Goal: Task Accomplishment & Management: Manage account settings

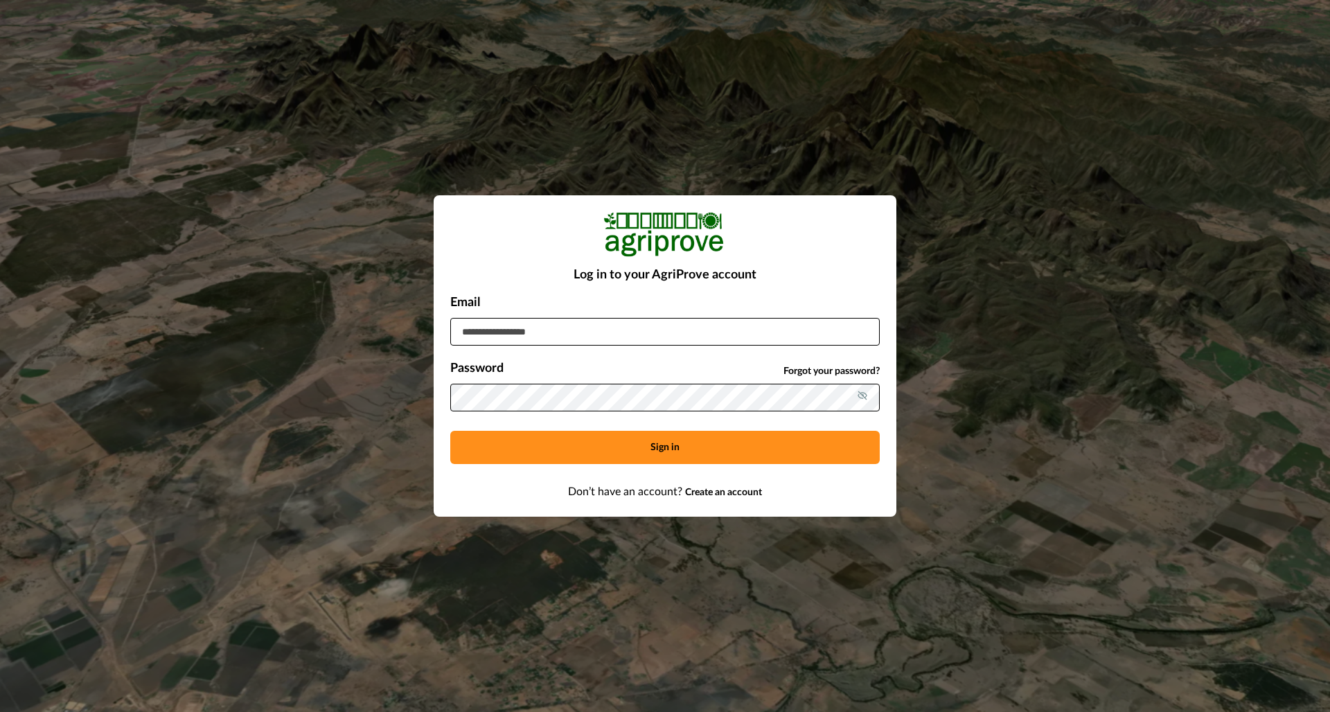
click at [649, 446] on button "Sign in" at bounding box center [664, 447] width 429 height 33
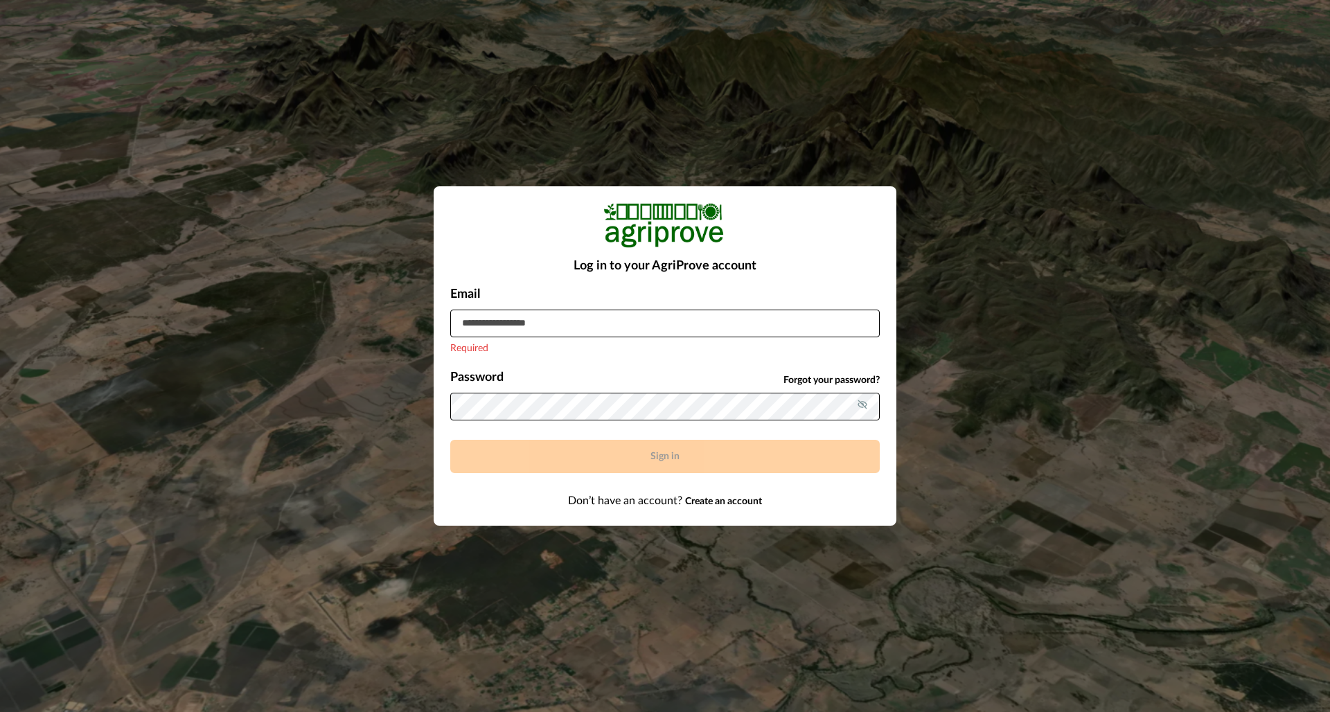
click at [500, 318] on input at bounding box center [664, 324] width 429 height 28
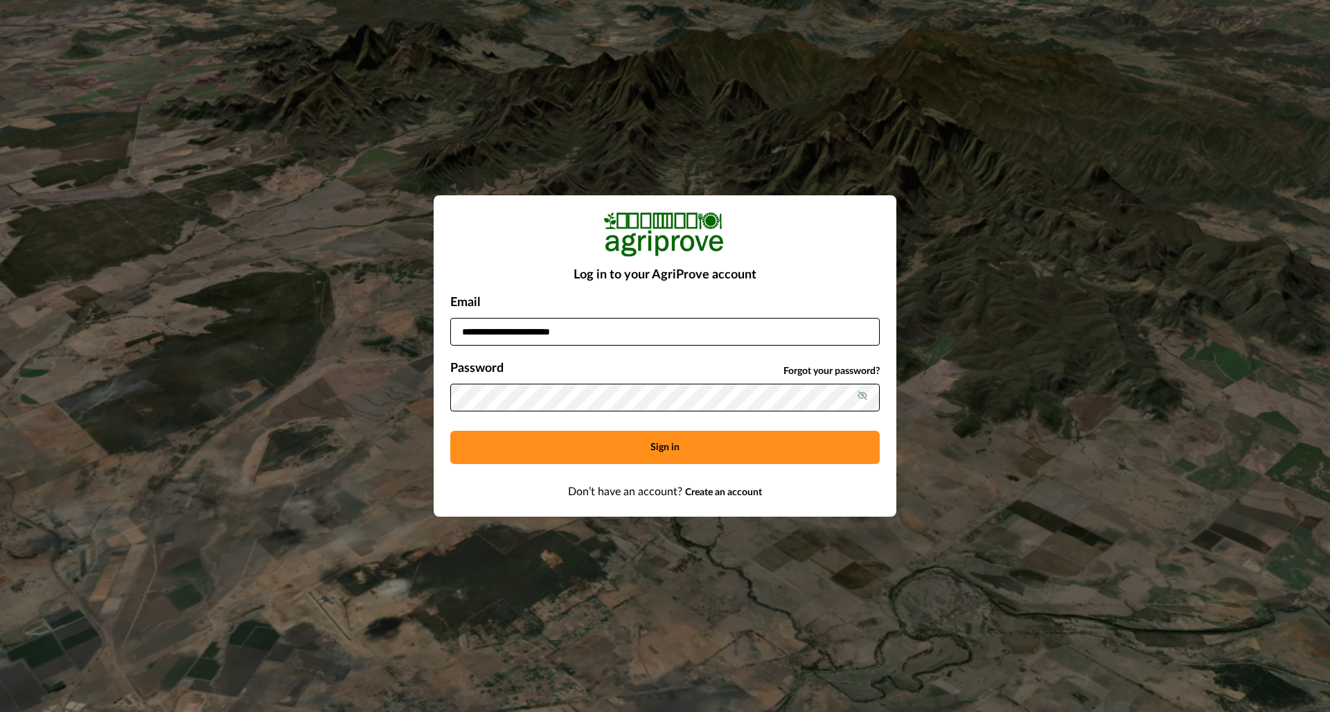
type input "**********"
click at [659, 449] on button "Sign in" at bounding box center [664, 447] width 429 height 33
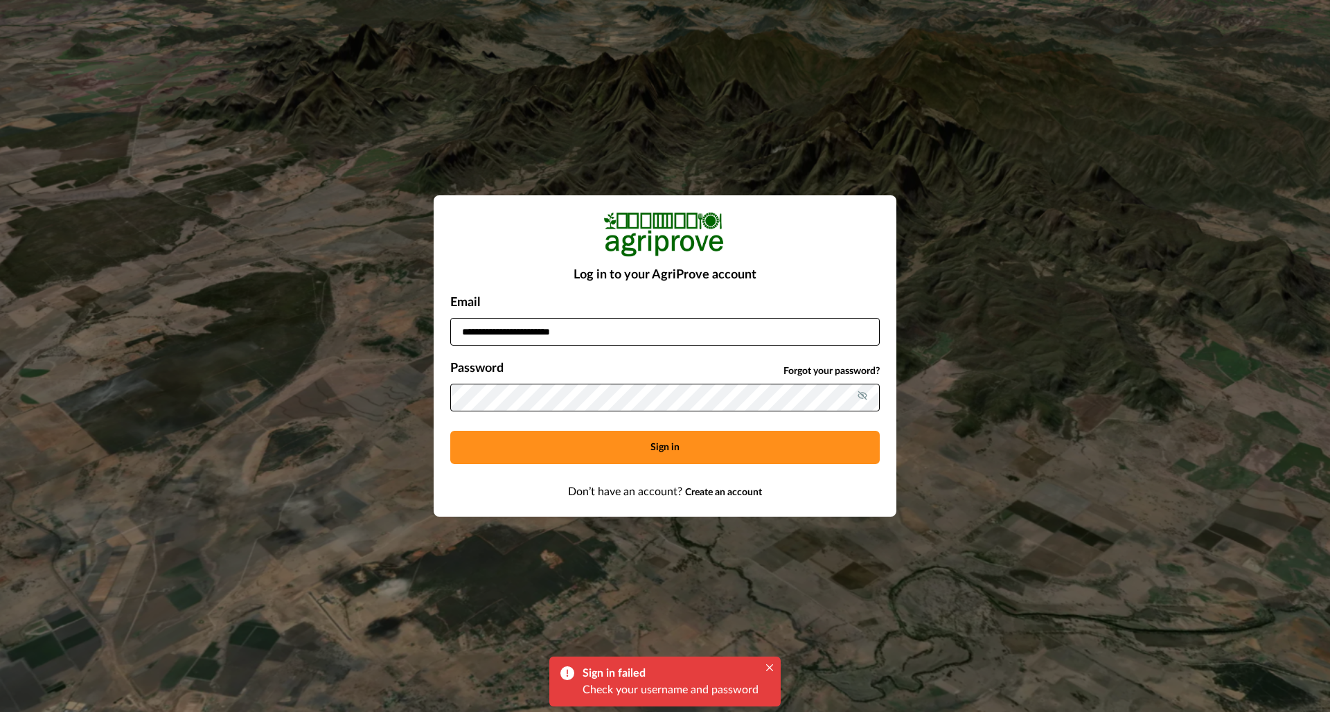
click at [580, 340] on input "**********" at bounding box center [664, 332] width 429 height 28
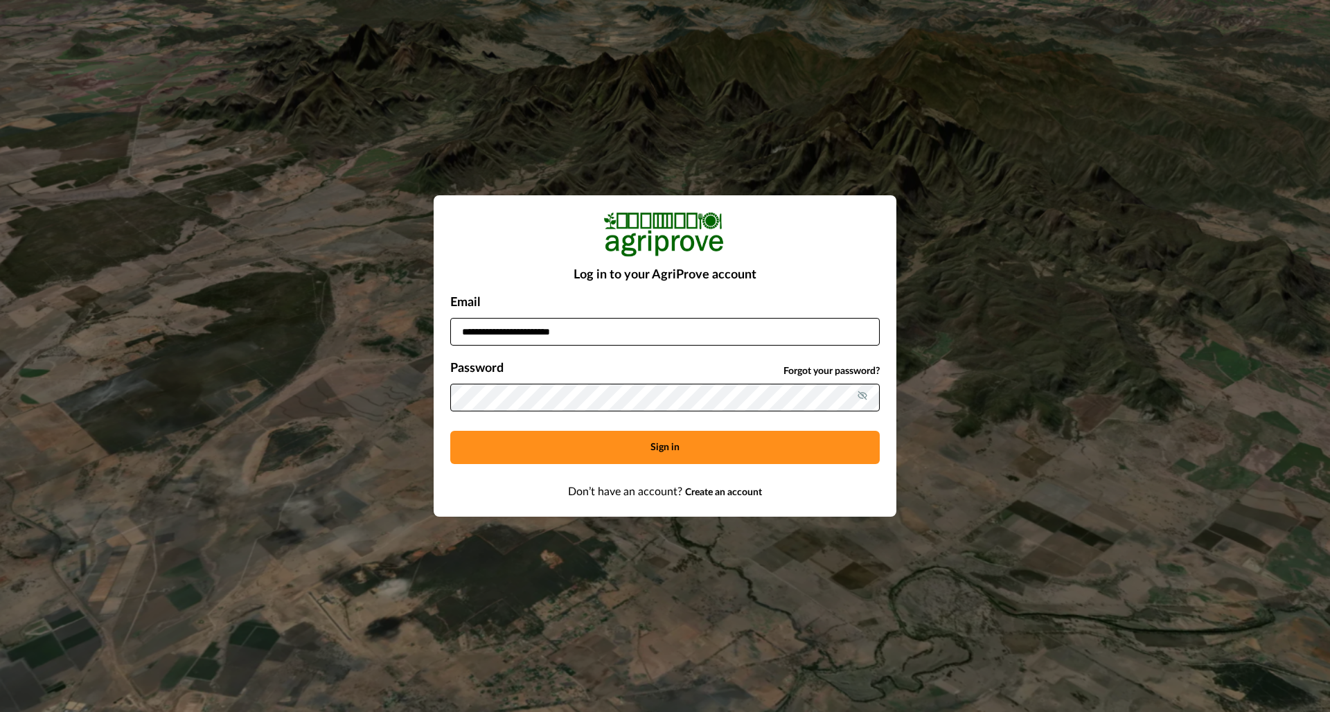
click at [861, 335] on input "**********" at bounding box center [664, 332] width 429 height 28
click at [859, 398] on icon at bounding box center [861, 395] width 9 height 9
click at [591, 335] on input "**********" at bounding box center [664, 332] width 429 height 28
click at [863, 336] on input "**********" at bounding box center [664, 332] width 429 height 28
click at [692, 371] on div "Password Forgot your password?" at bounding box center [664, 371] width 429 height 24
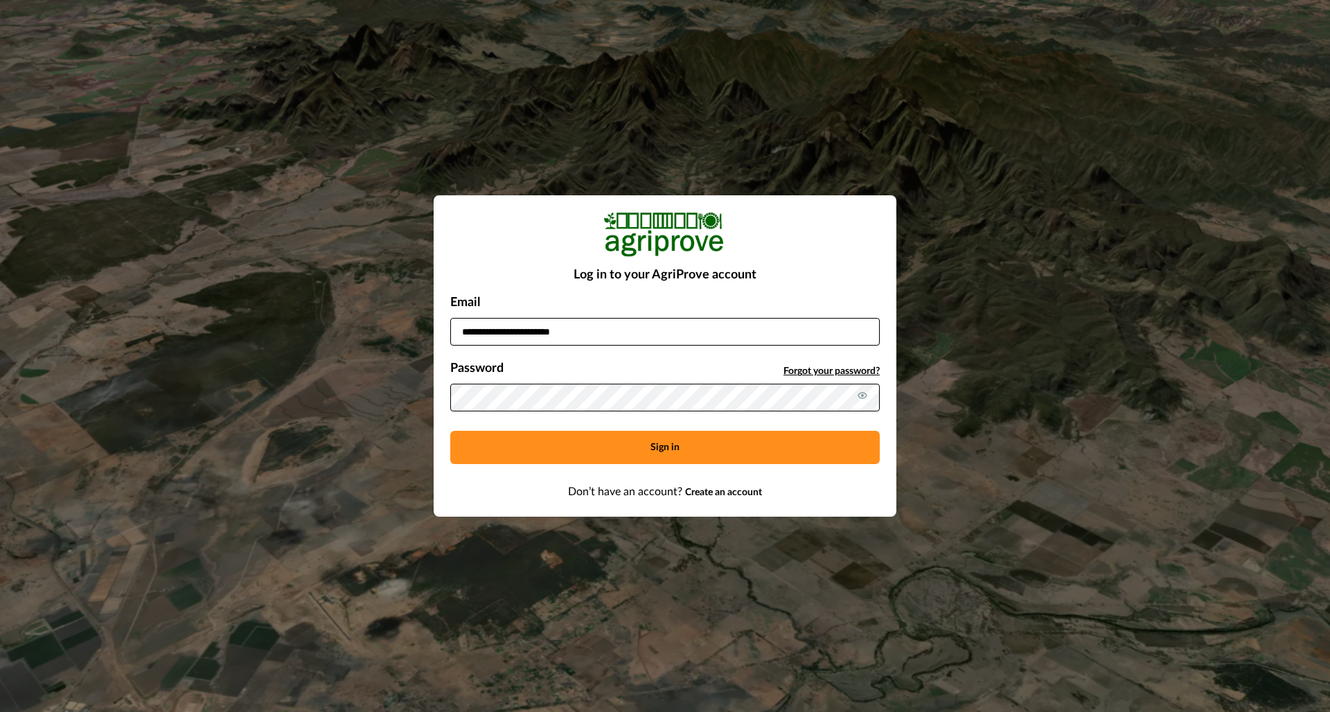
click at [852, 371] on span "Forgot your password?" at bounding box center [831, 371] width 96 height 15
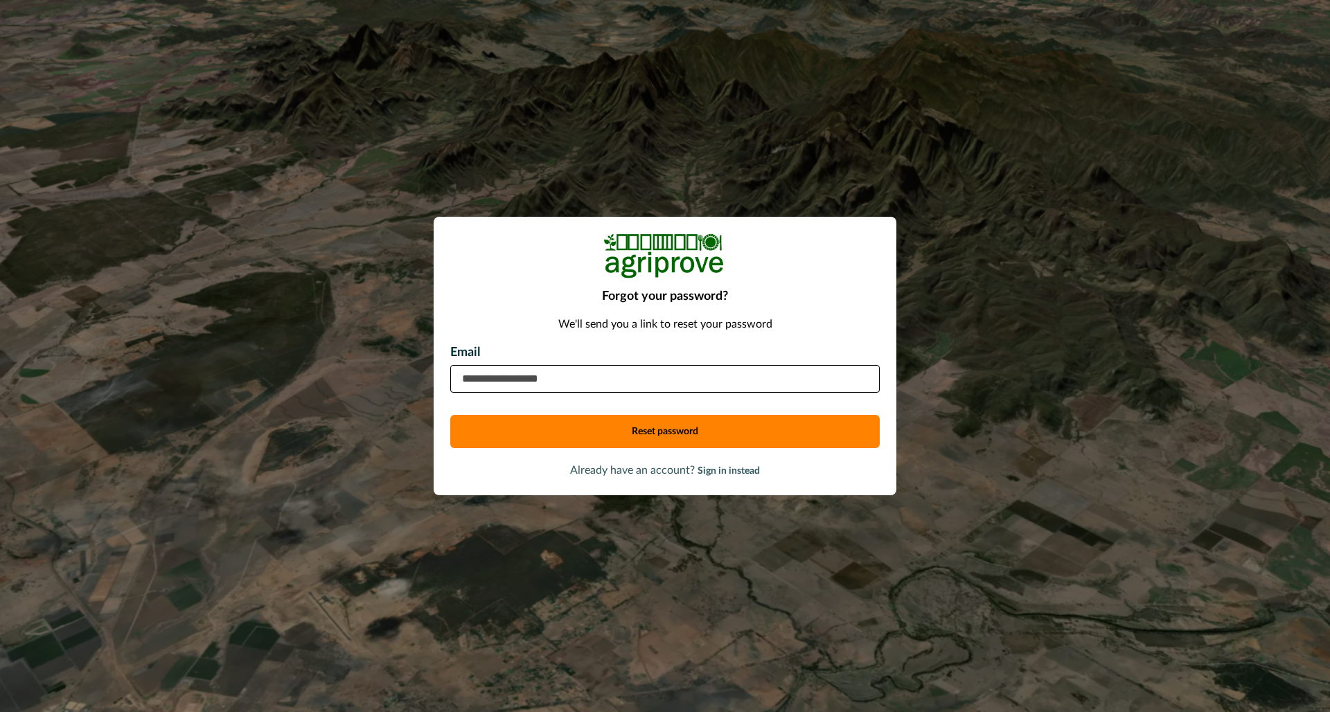
click at [535, 375] on input "email" at bounding box center [664, 379] width 429 height 28
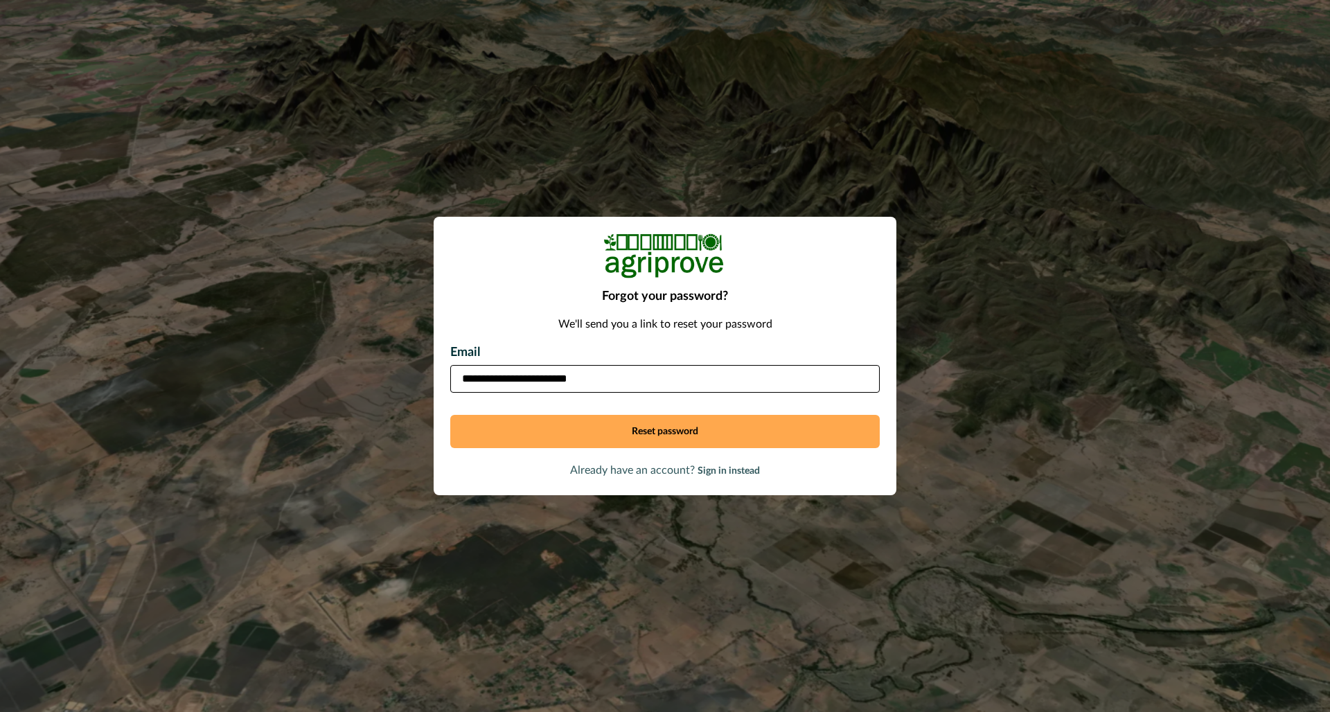
type input "**********"
click at [666, 429] on button "Reset password" at bounding box center [664, 431] width 429 height 33
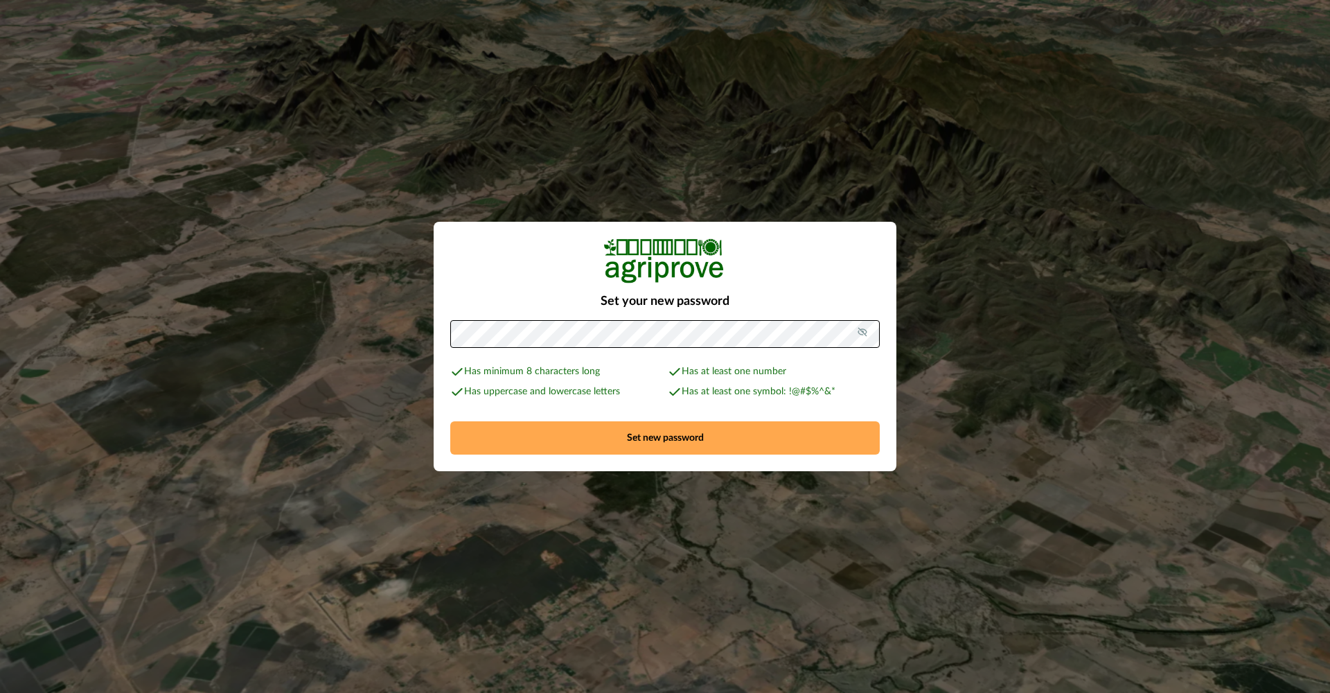
click at [659, 440] on button "Set new password" at bounding box center [664, 437] width 429 height 33
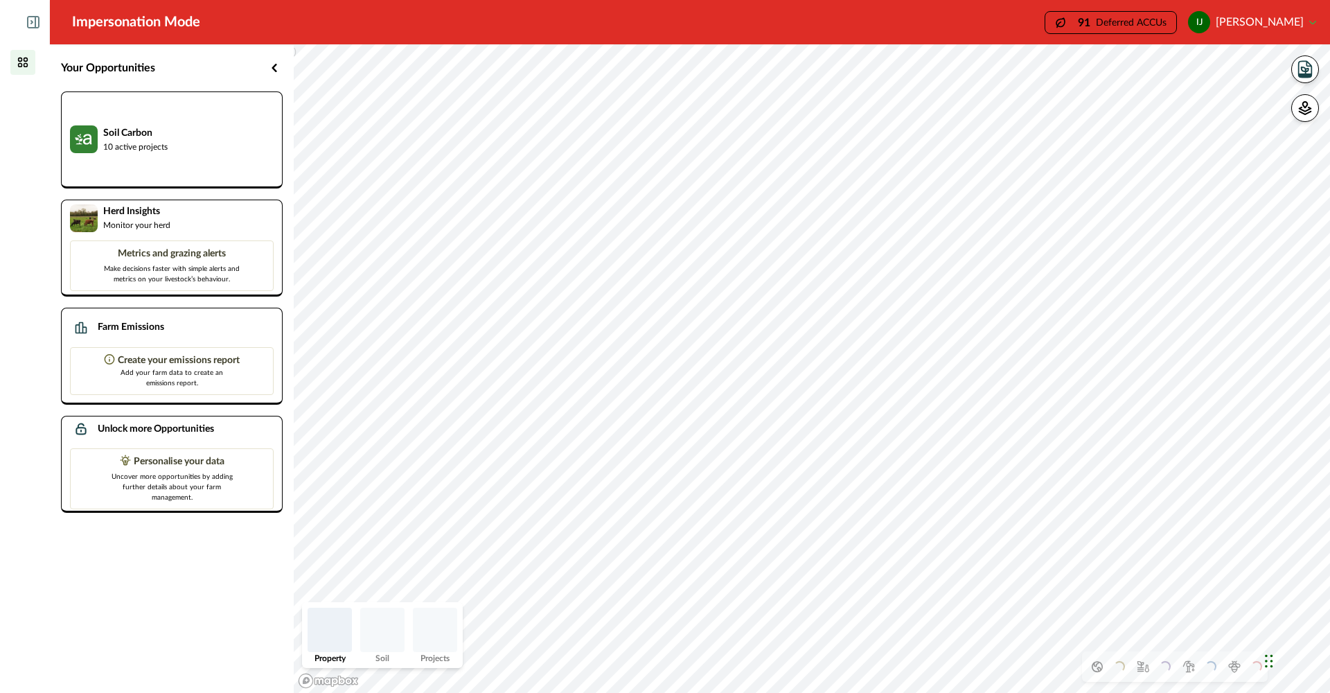
click at [1140, 26] on p "Deferred ACCUs" at bounding box center [1131, 22] width 71 height 10
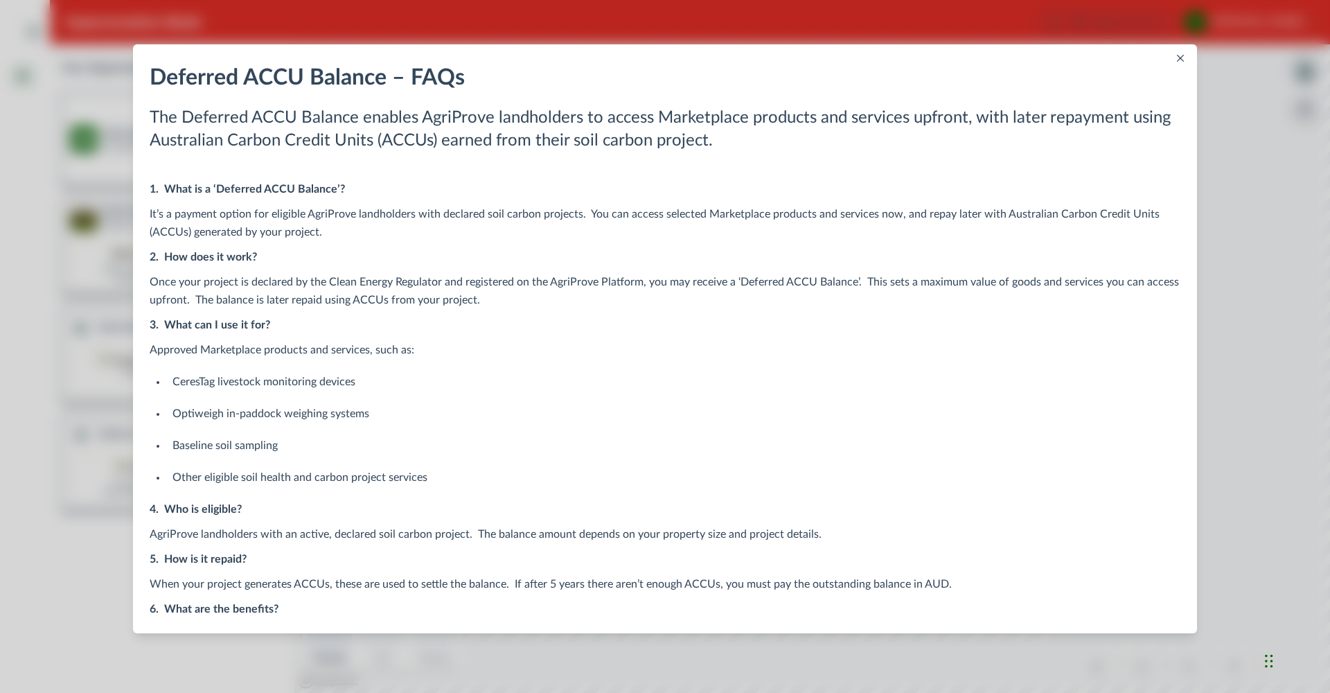
click at [882, 13] on div "Deferred ACCU Balance – FAQs Help Centre [DOMAIN_NAME] General" at bounding box center [665, 346] width 1330 height 693
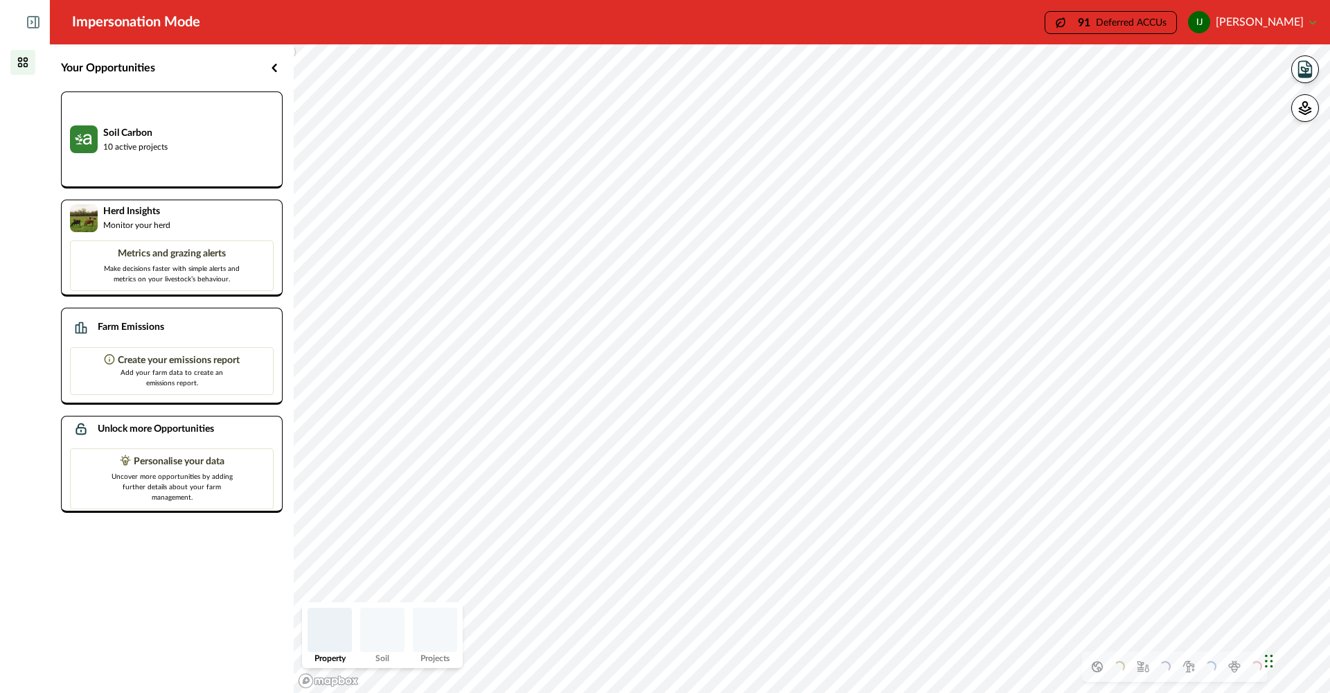
click at [1313, 24] on button "ij [PERSON_NAME]" at bounding box center [1252, 22] width 128 height 33
click at [912, 27] on div "Impersonation Mode 91 Deferred ACCUs ij [PERSON_NAME] Sign out" at bounding box center [690, 22] width 1280 height 44
click at [19, 89] on icon at bounding box center [23, 93] width 14 height 14
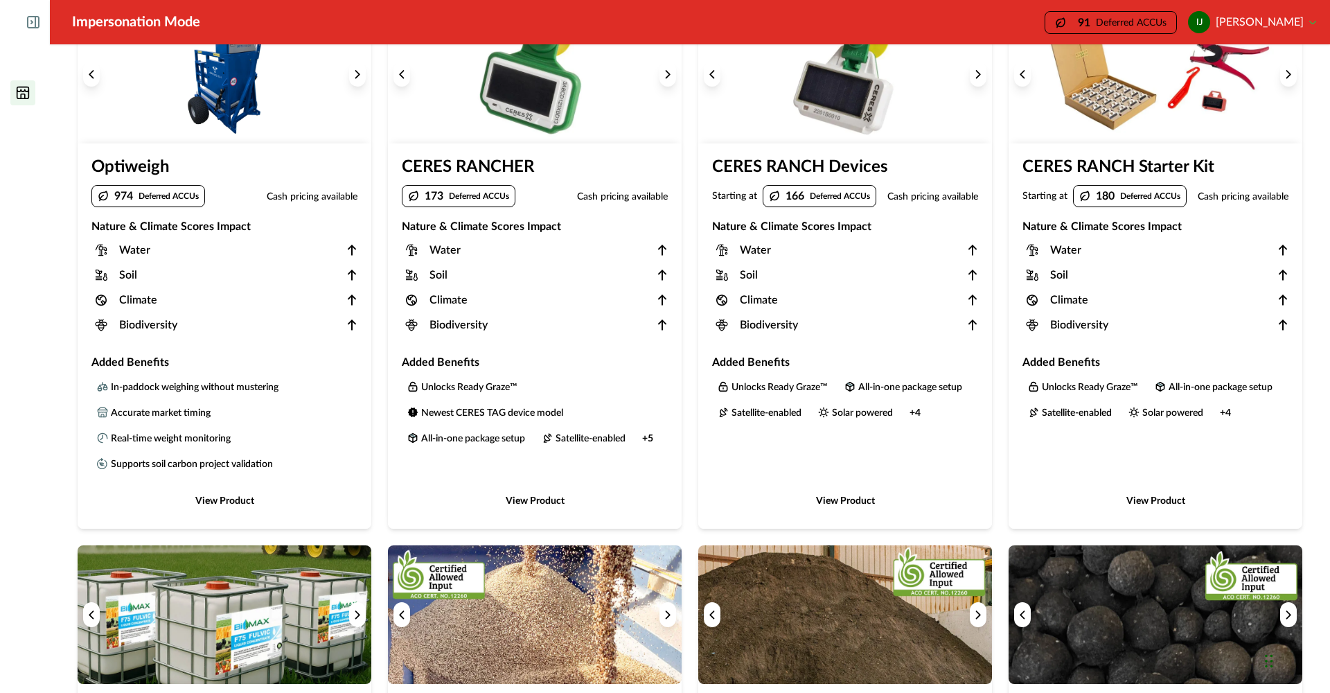
scroll to position [109, 0]
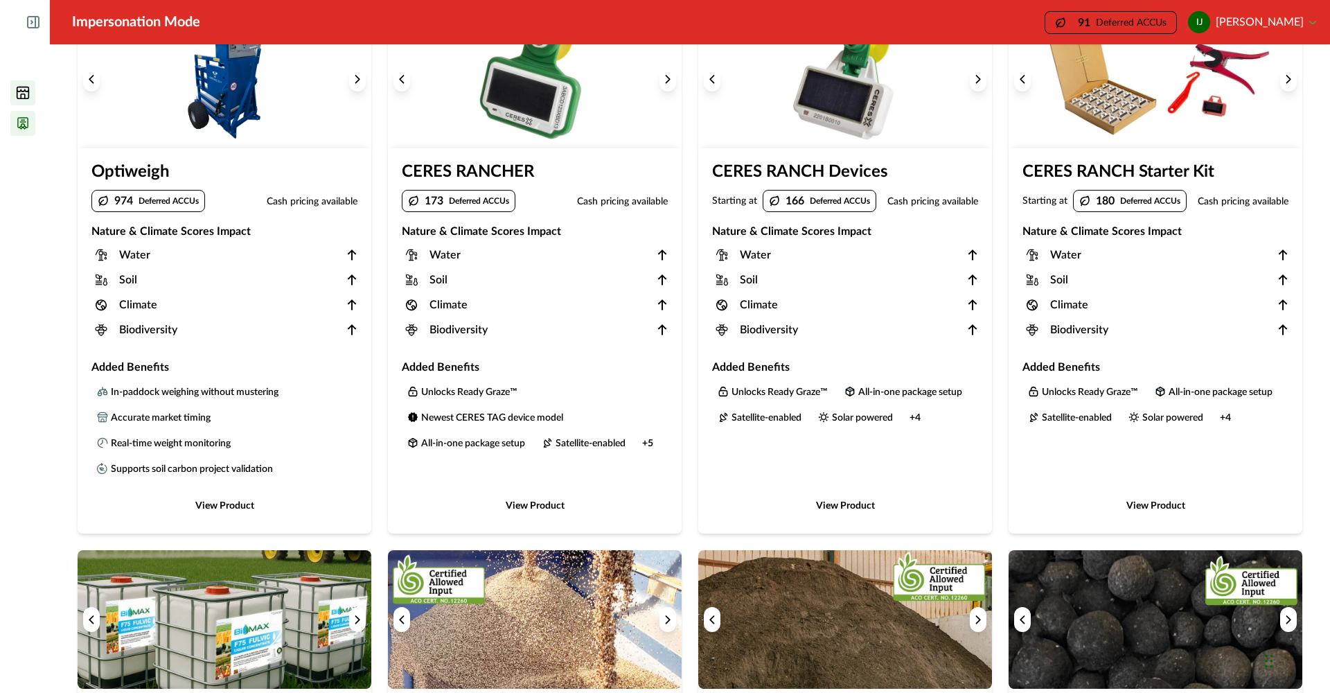
click at [23, 124] on icon at bounding box center [23, 123] width 10 height 11
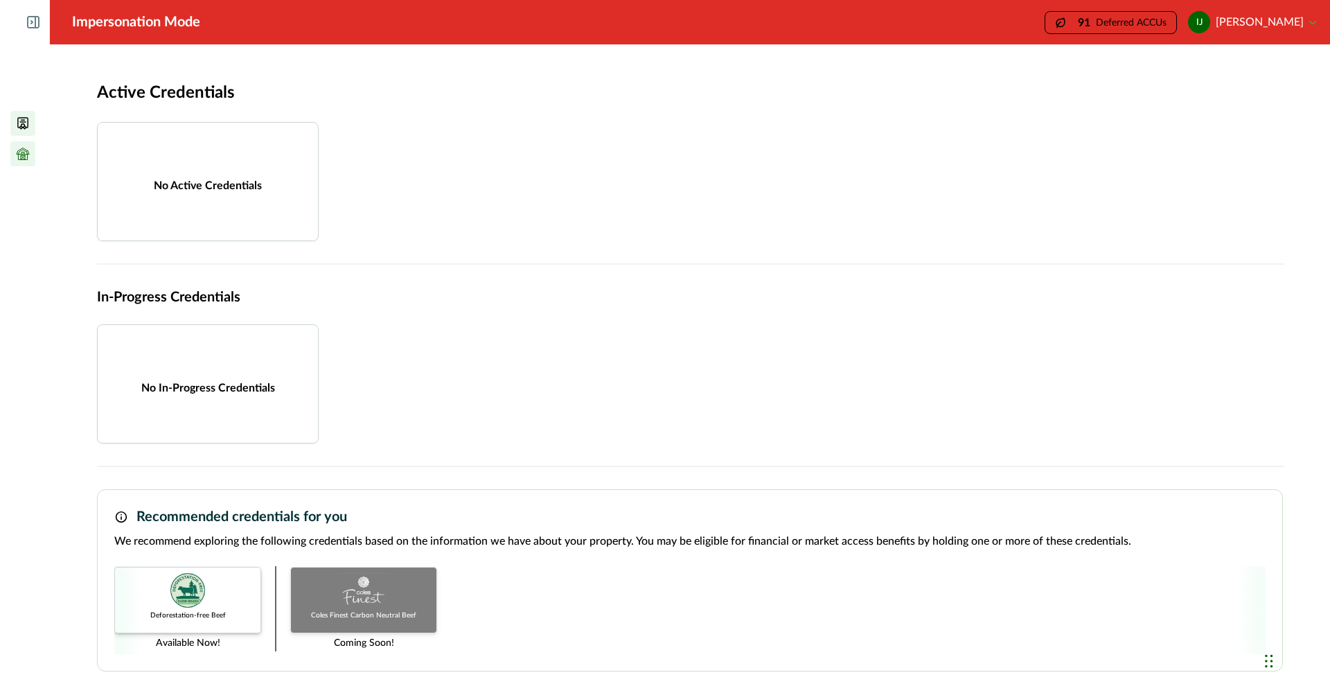
click at [28, 154] on icon at bounding box center [23, 151] width 12 height 6
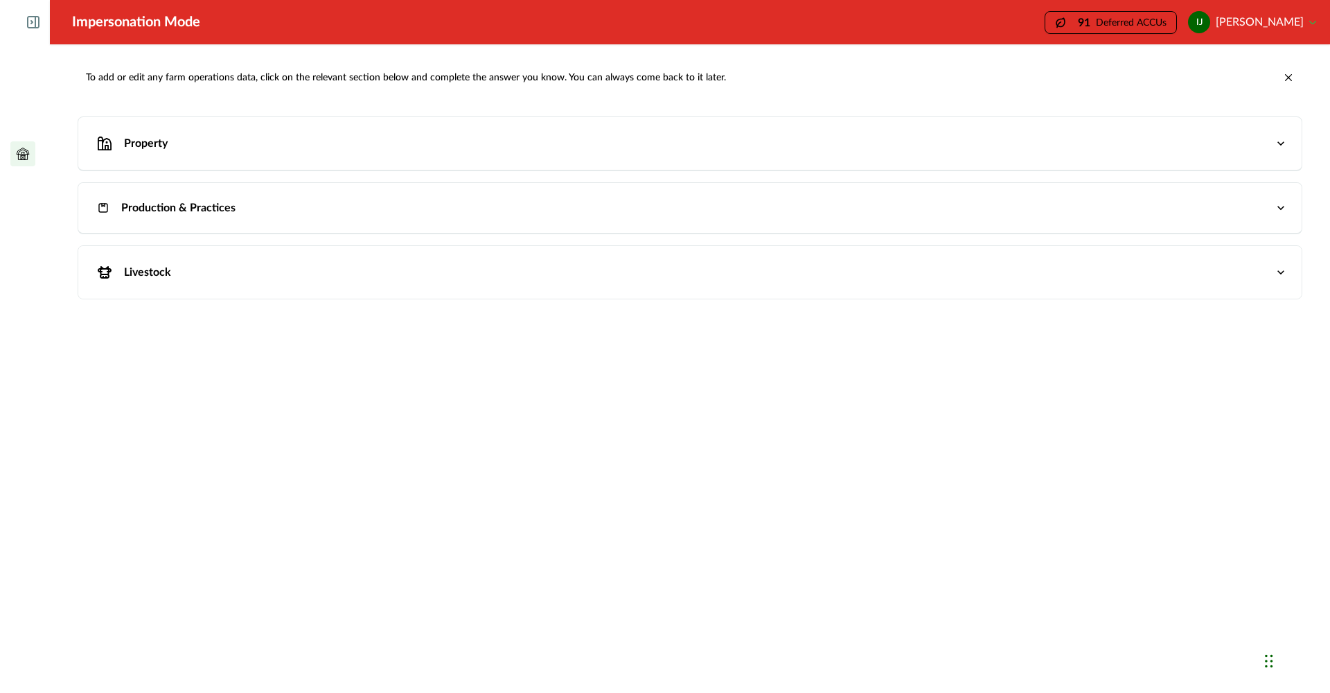
click at [127, 148] on p "Property" at bounding box center [146, 143] width 44 height 17
click at [162, 147] on p "Property" at bounding box center [146, 143] width 44 height 17
click at [1278, 143] on icon "button" at bounding box center [1281, 143] width 14 height 14
click at [185, 211] on p "Production & Practices" at bounding box center [178, 207] width 114 height 17
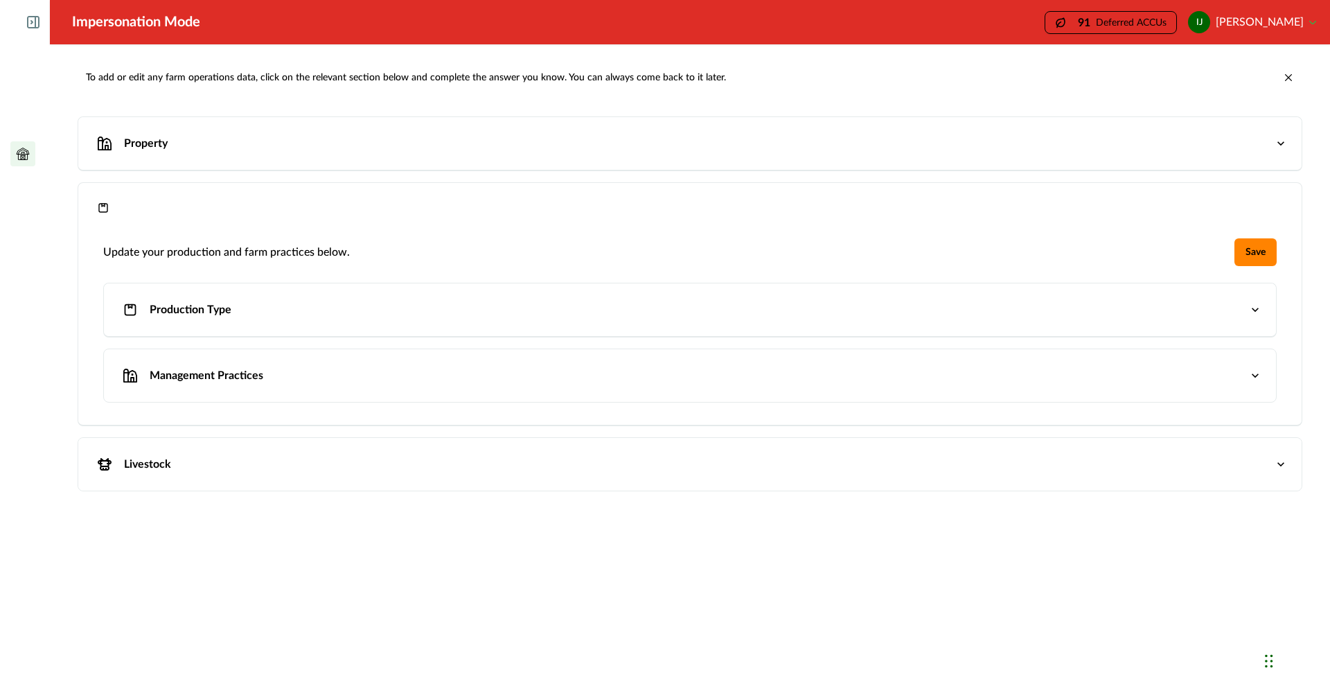
click at [197, 371] on p "Management Practices" at bounding box center [207, 375] width 114 height 17
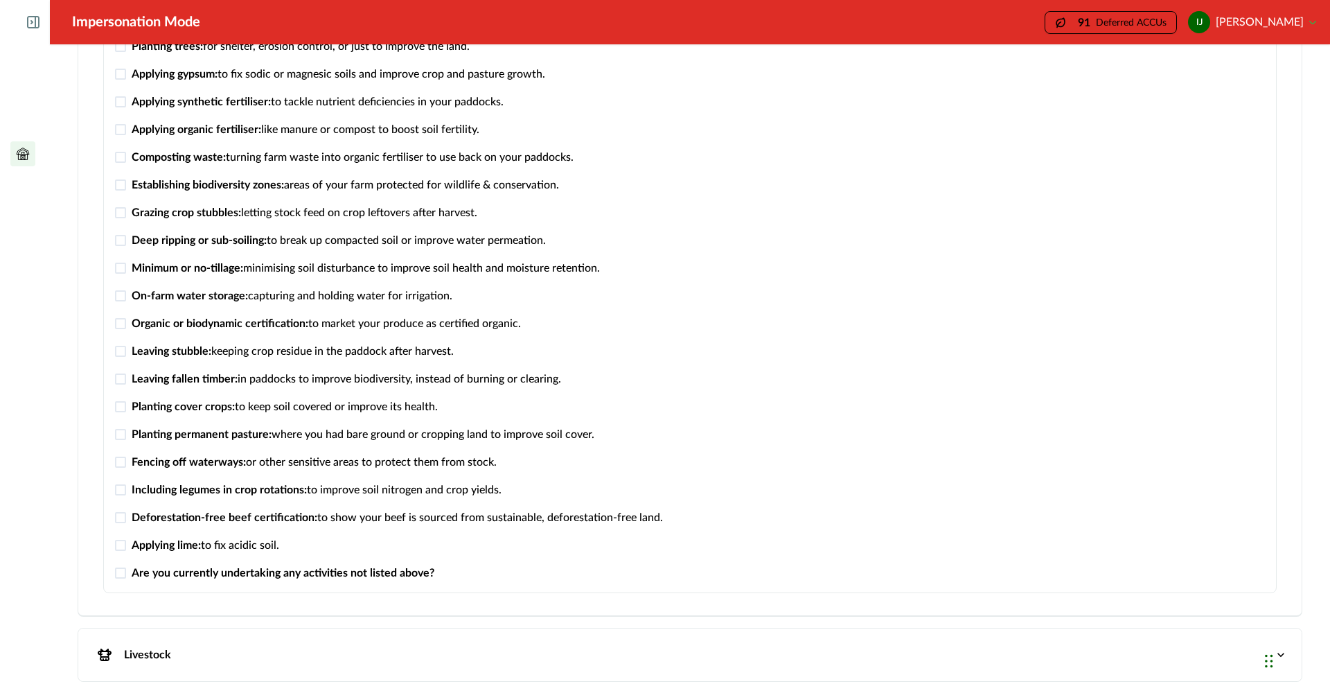
scroll to position [463, 0]
click at [118, 545] on span at bounding box center [120, 545] width 11 height 11
click at [123, 491] on span at bounding box center [120, 489] width 11 height 11
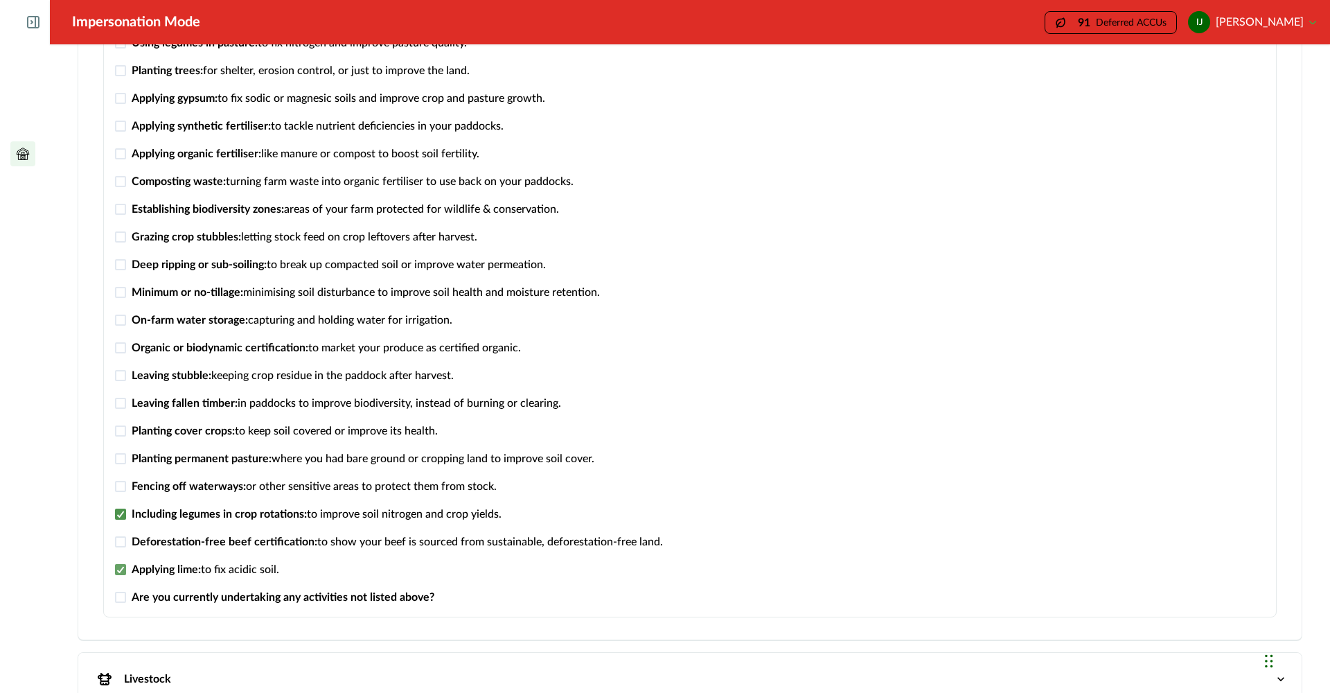
scroll to position [438, 0]
click at [121, 488] on span at bounding box center [120, 486] width 11 height 11
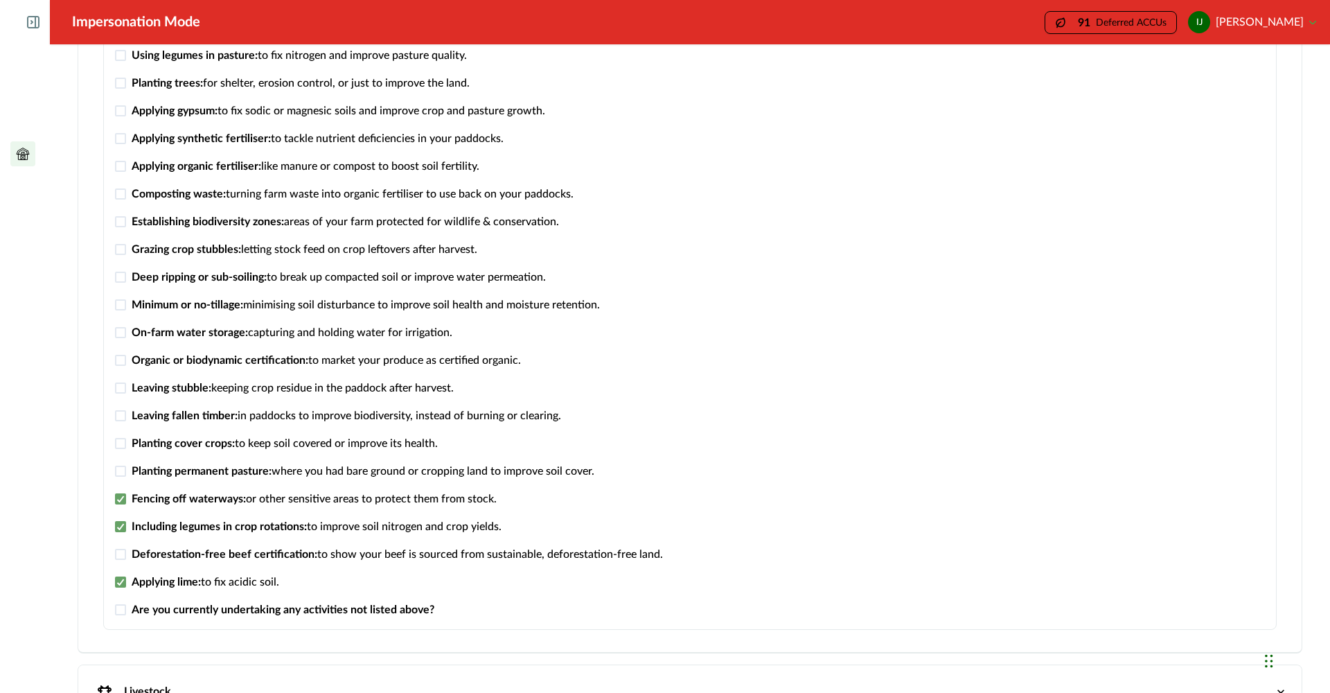
scroll to position [420, 0]
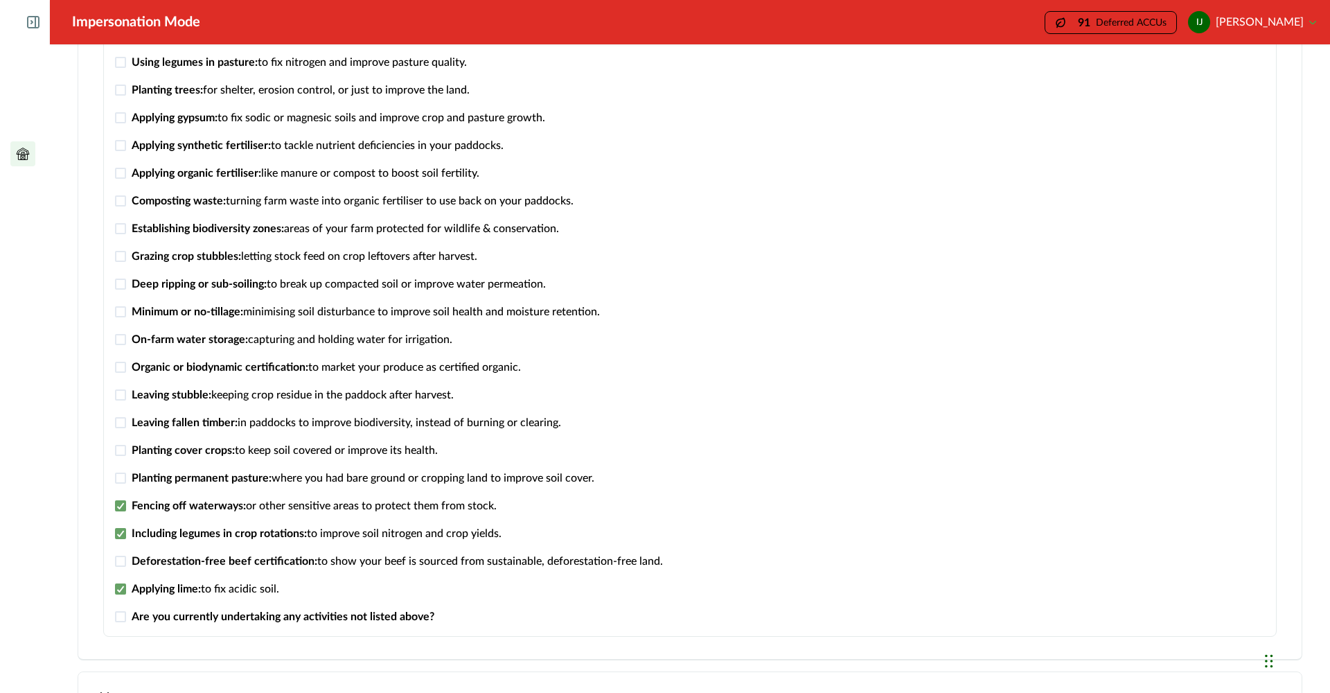
click at [122, 481] on span at bounding box center [120, 477] width 11 height 11
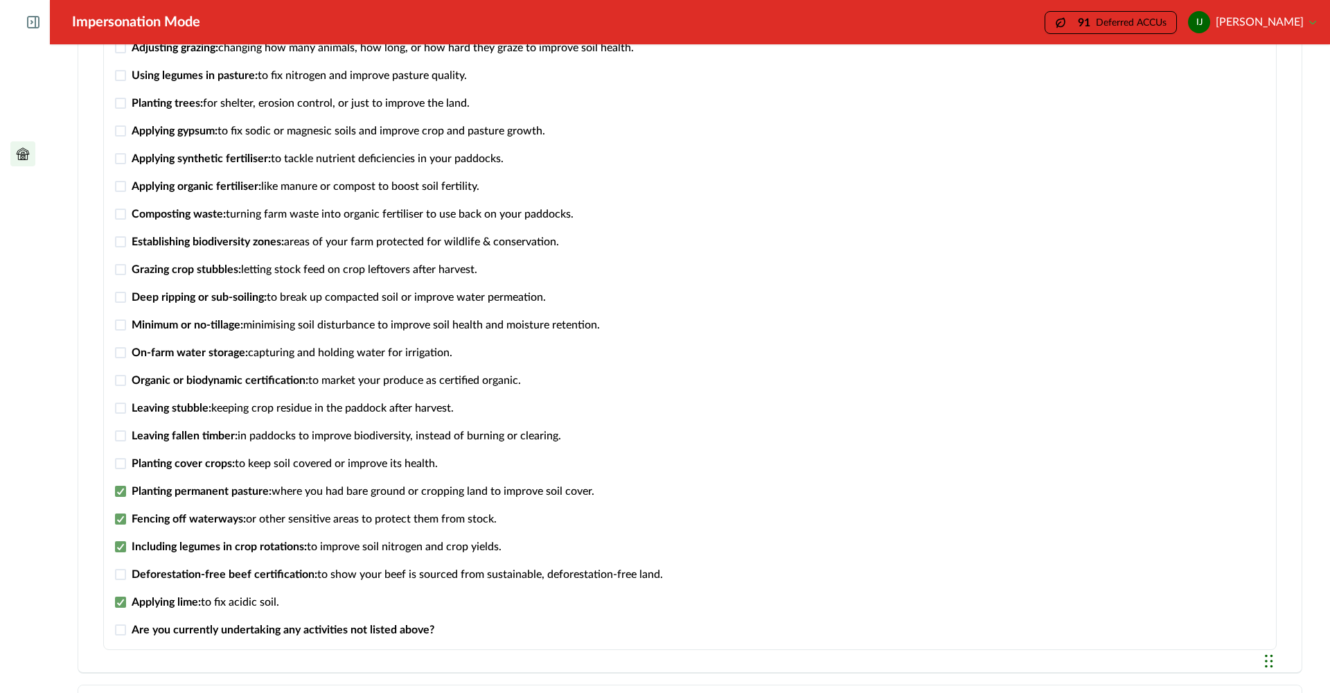
scroll to position [400, 0]
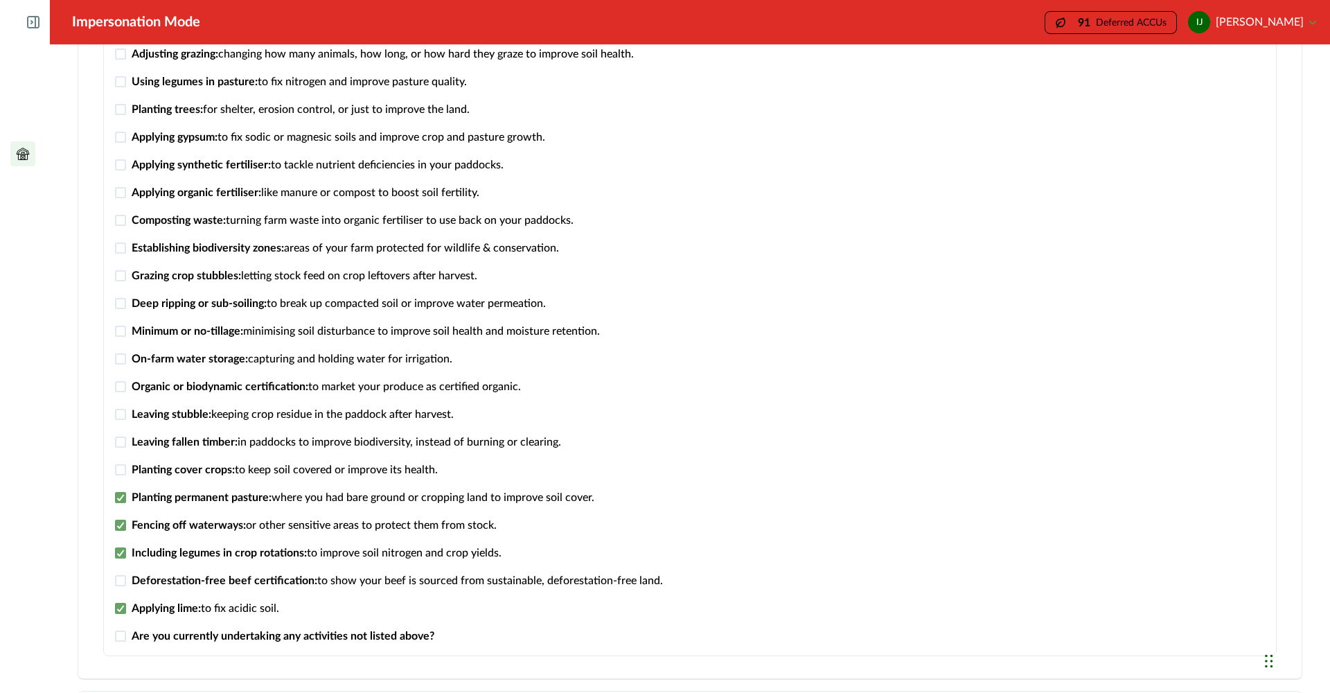
click at [121, 470] on span at bounding box center [120, 469] width 11 height 11
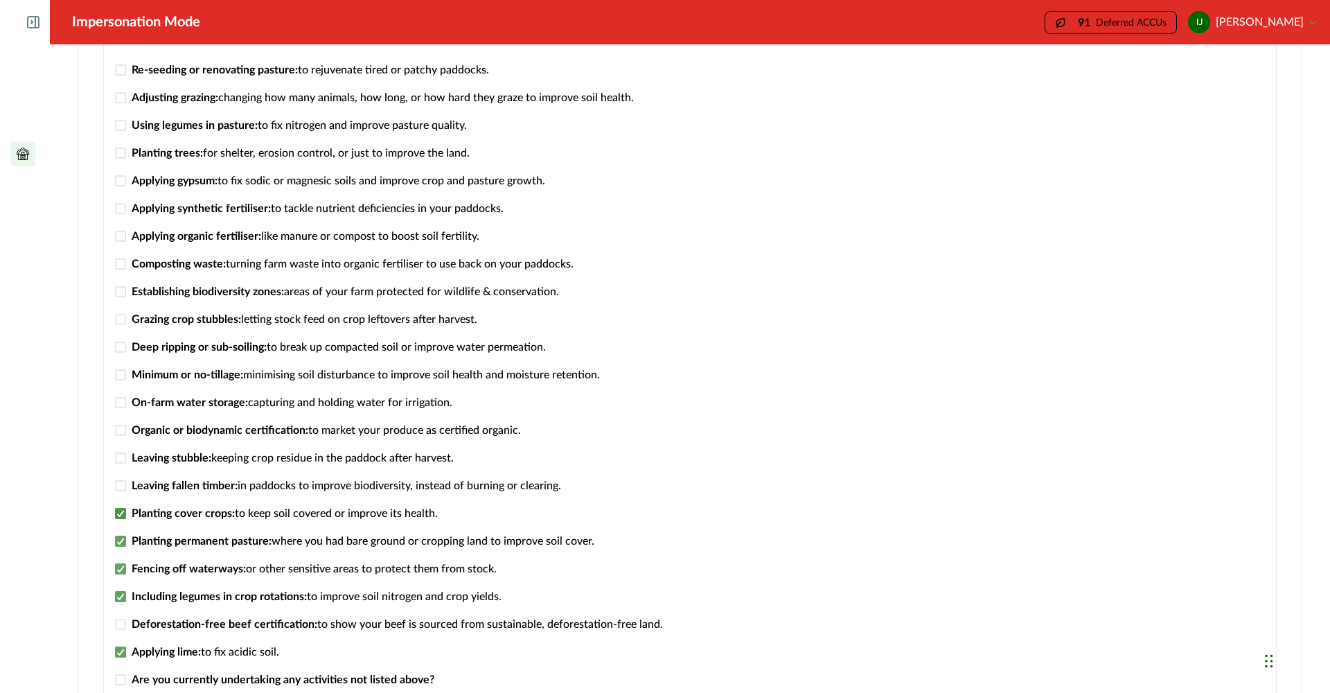
scroll to position [354, 0]
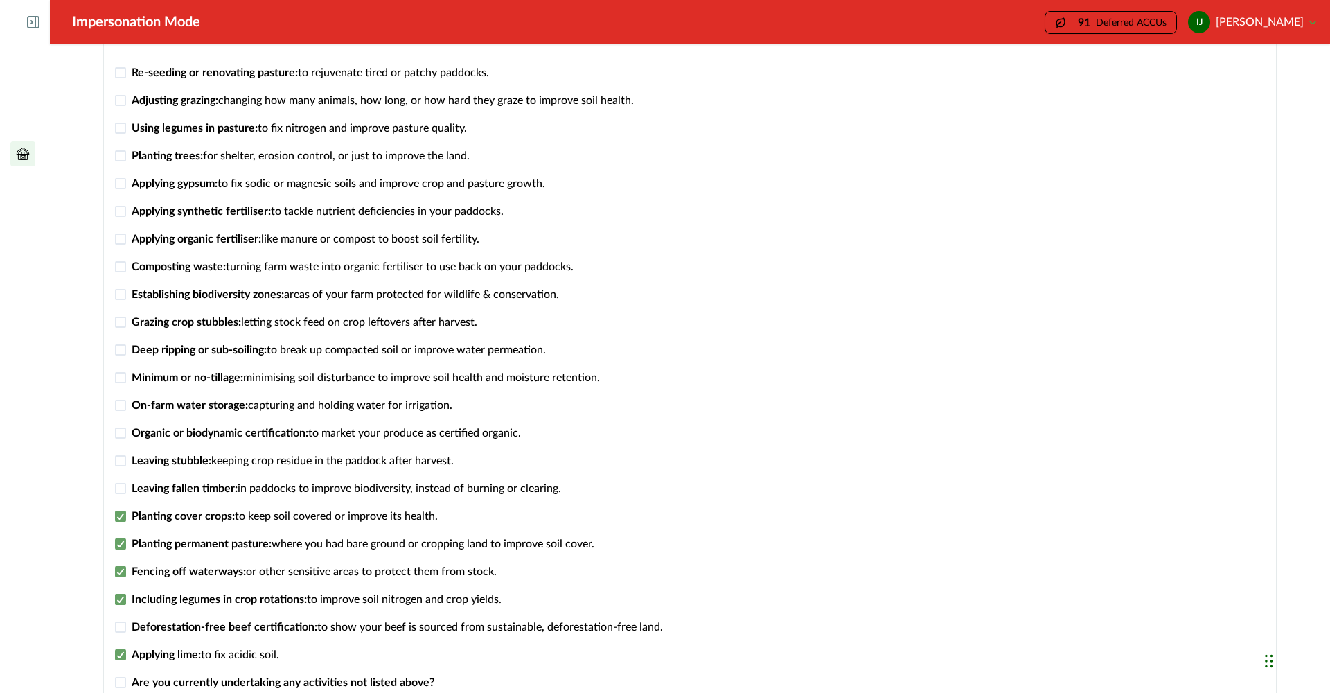
click at [120, 489] on span at bounding box center [120, 488] width 11 height 11
click at [121, 463] on span at bounding box center [120, 460] width 11 height 11
click at [122, 436] on span at bounding box center [120, 432] width 11 height 11
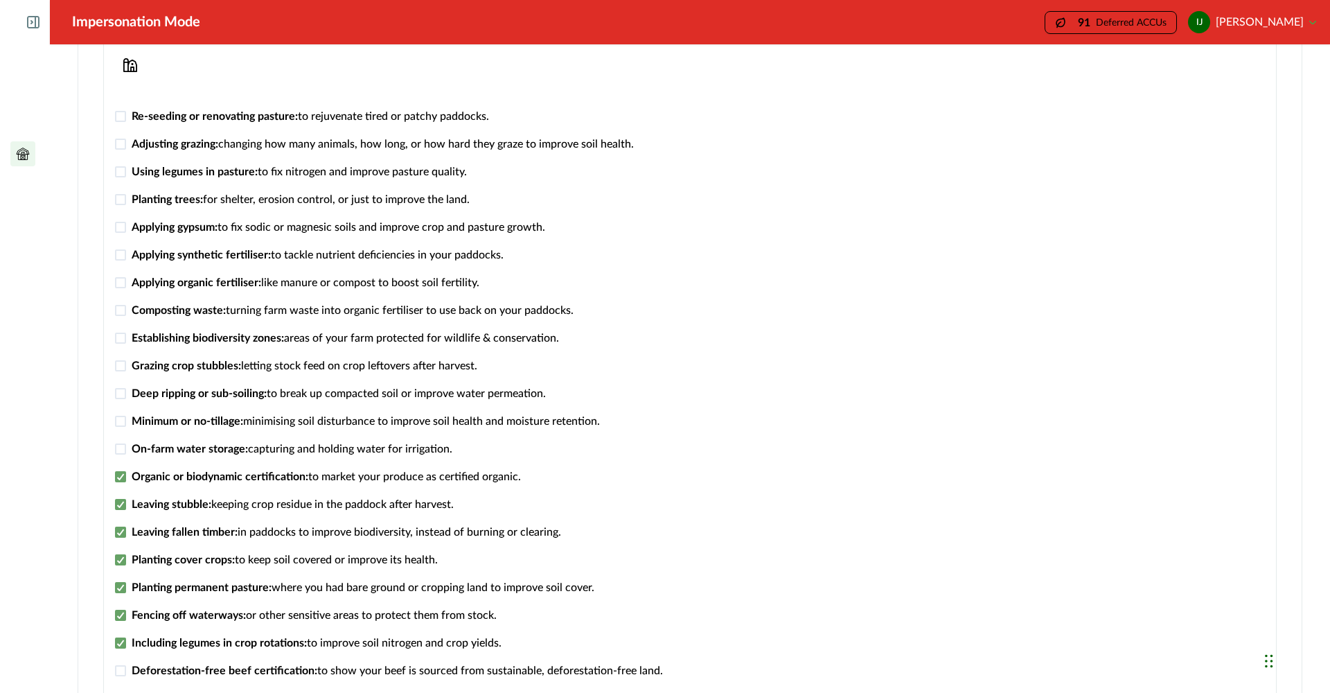
scroll to position [310, 0]
click at [123, 422] on span at bounding box center [120, 421] width 11 height 11
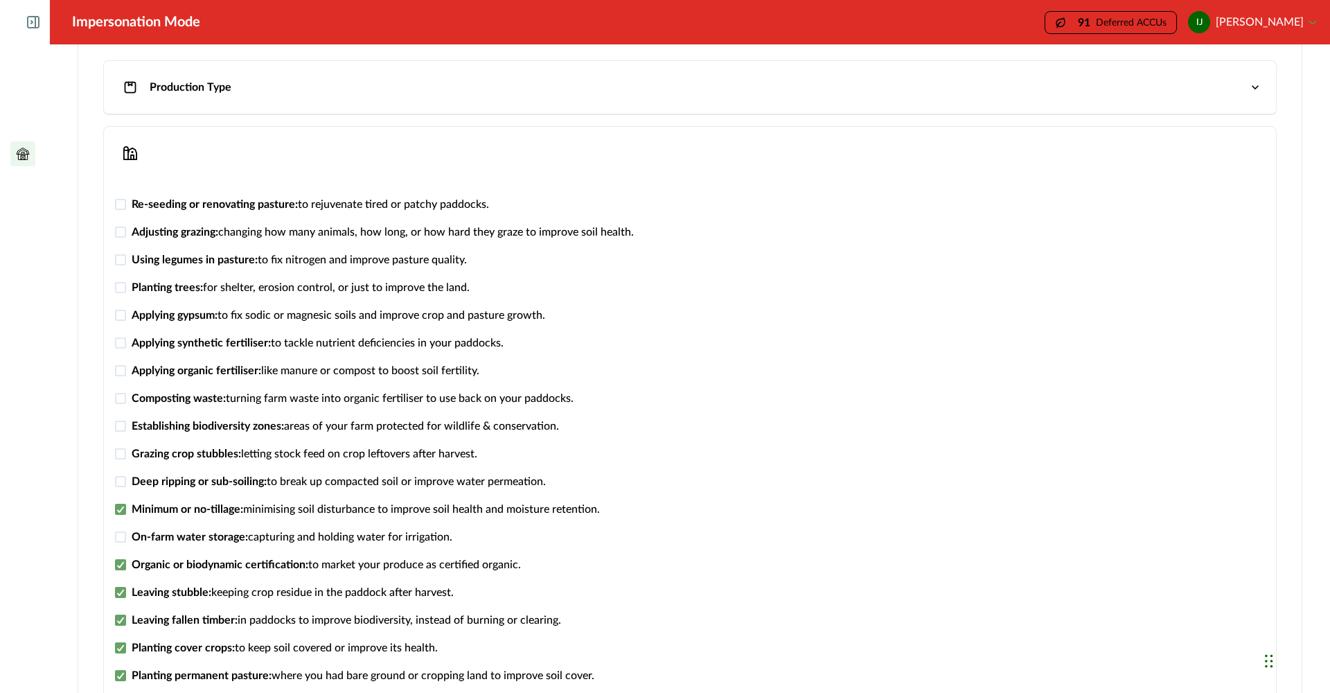
scroll to position [216, 0]
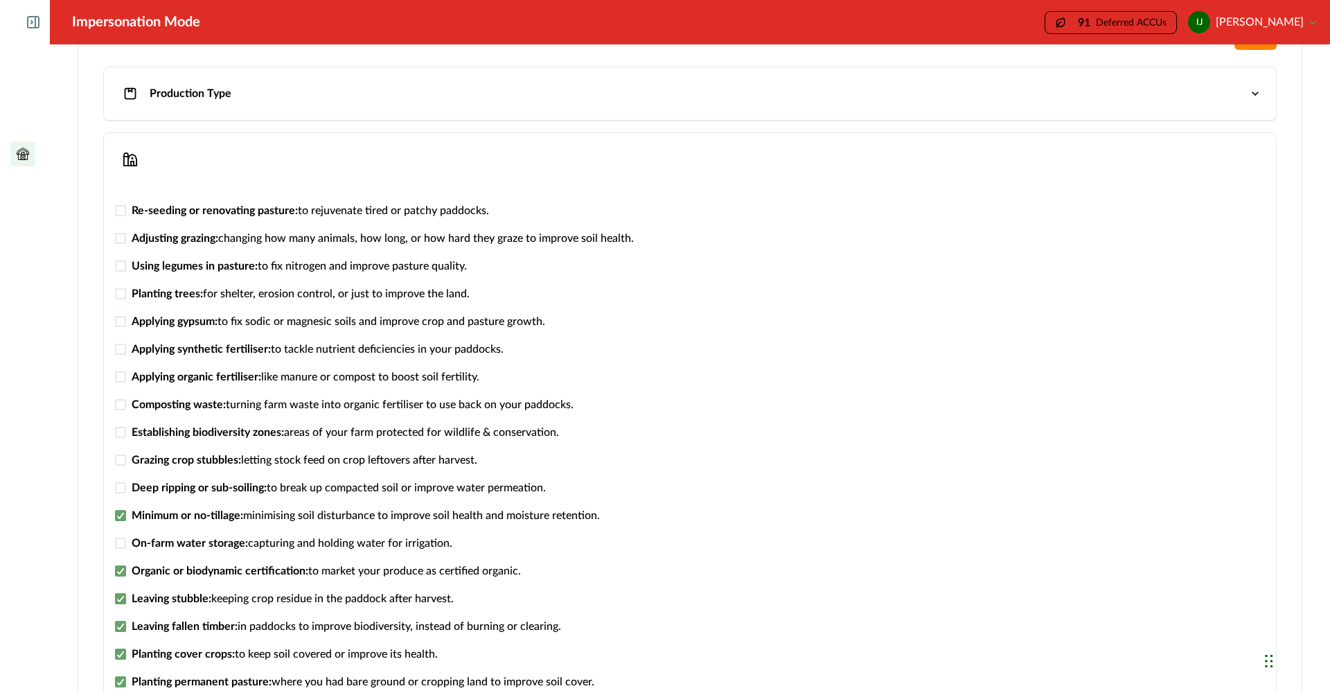
click at [123, 487] on span at bounding box center [120, 487] width 11 height 11
click at [118, 432] on span at bounding box center [120, 432] width 11 height 11
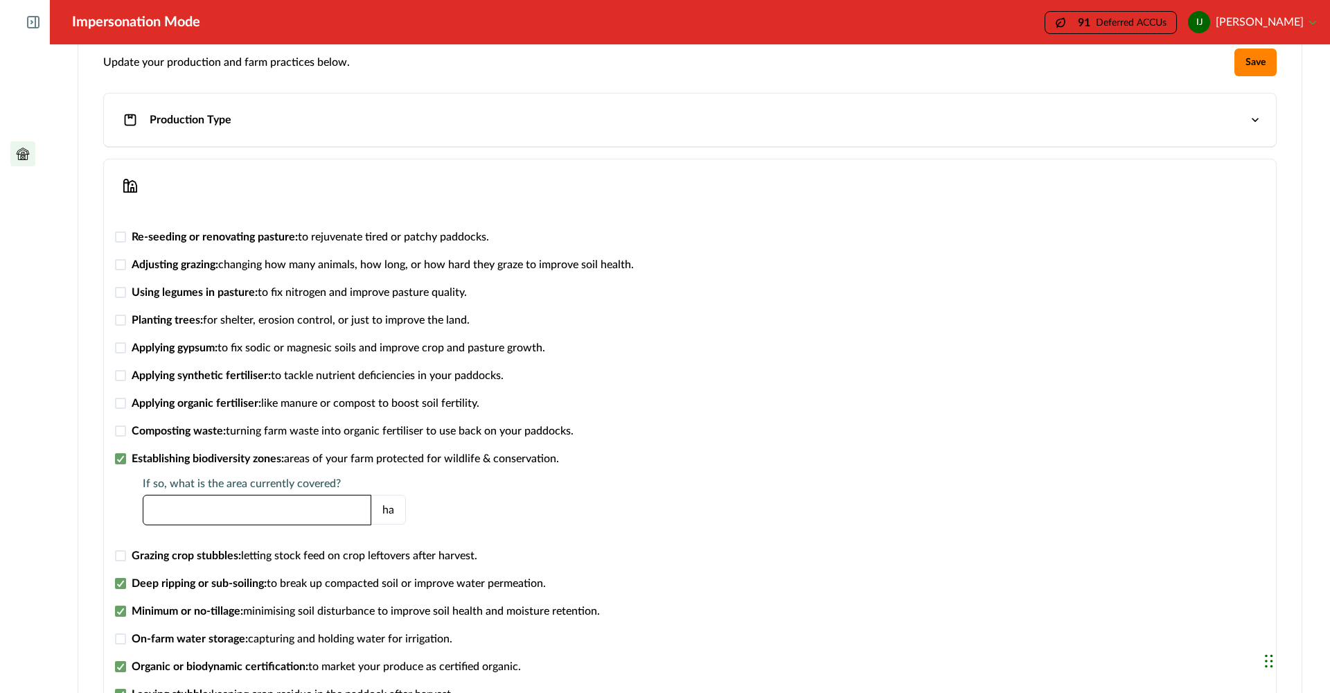
scroll to position [194, 0]
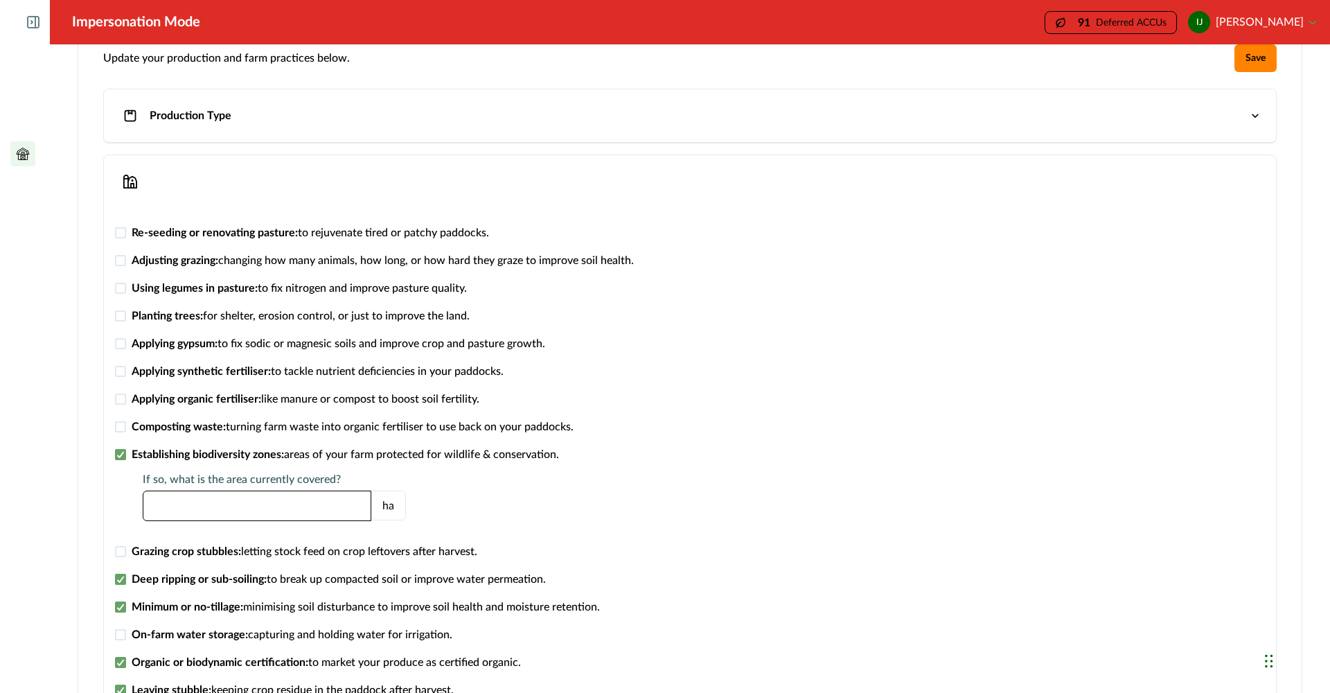
click at [166, 505] on input "*" at bounding box center [257, 505] width 229 height 30
type input "*"
type input "***"
click at [161, 418] on div "Composting waste: turning farm waste into organic fertiliser to use back on you…" at bounding box center [389, 424] width 548 height 22
click at [120, 400] on span at bounding box center [120, 398] width 11 height 11
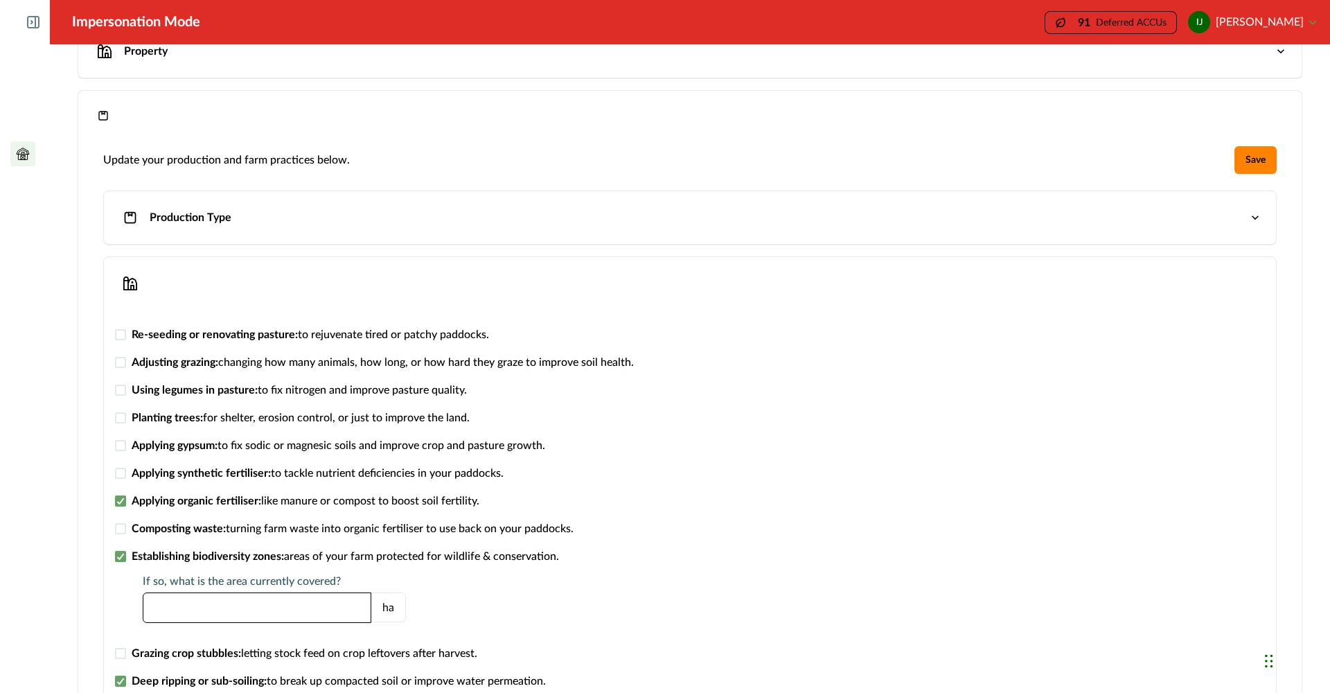
scroll to position [87, 0]
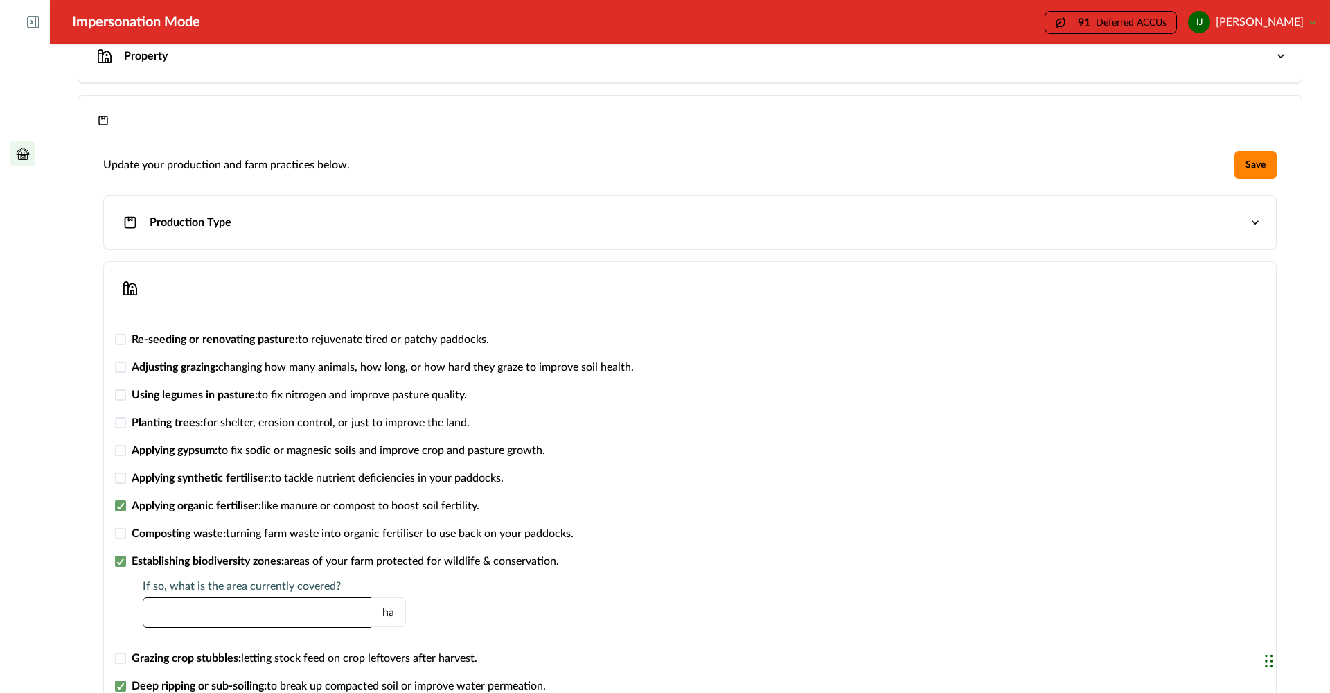
click at [121, 422] on span at bounding box center [120, 422] width 11 height 11
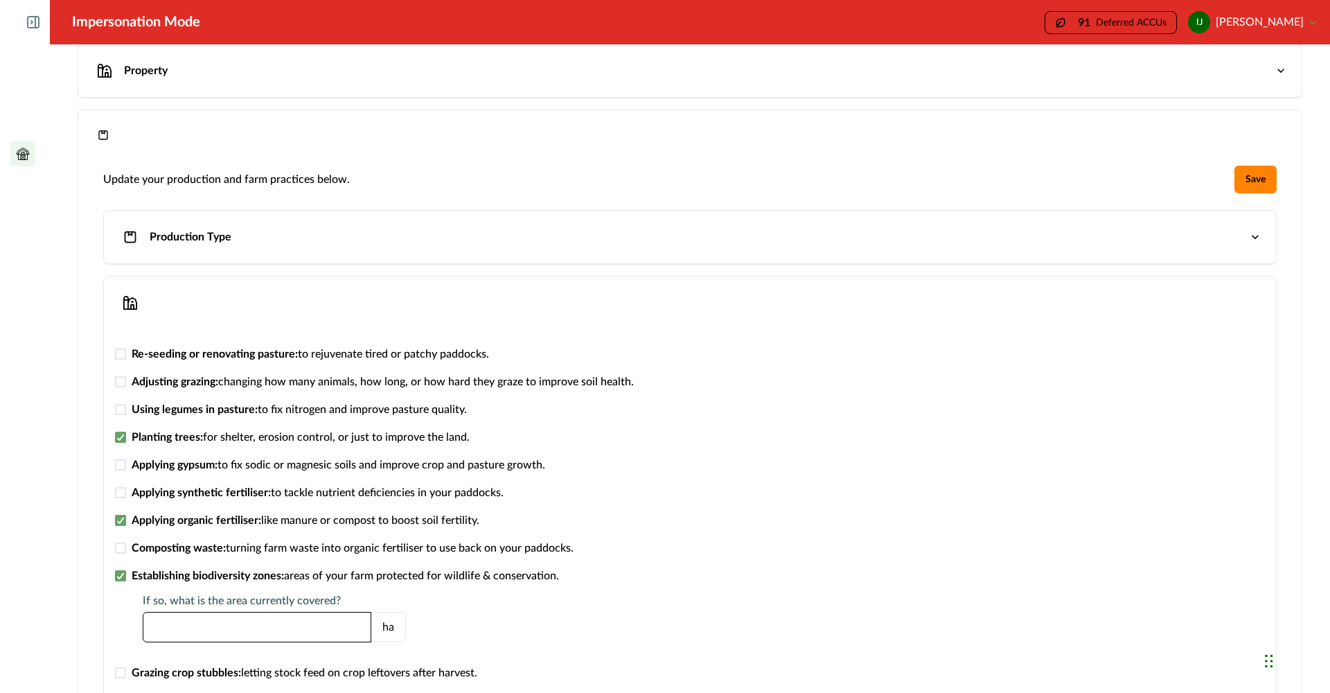
scroll to position [66, 0]
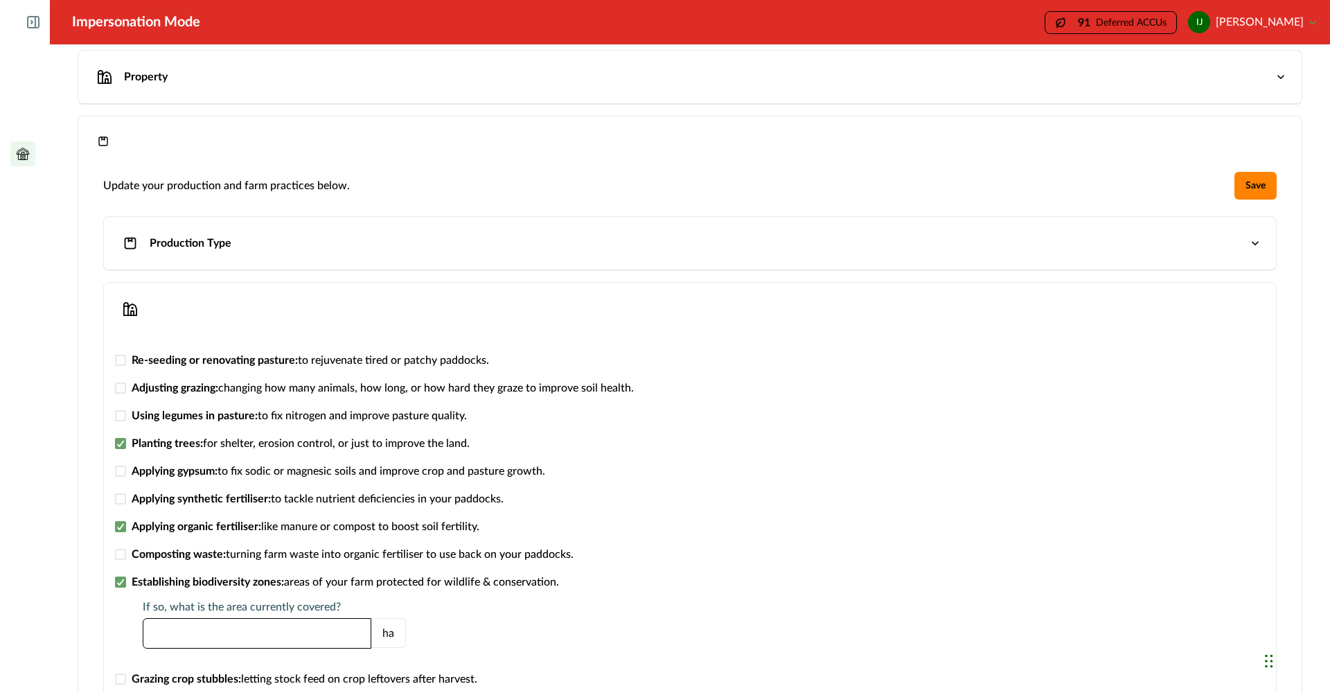
click at [121, 415] on span at bounding box center [120, 415] width 11 height 11
click at [121, 362] on span at bounding box center [120, 360] width 11 height 11
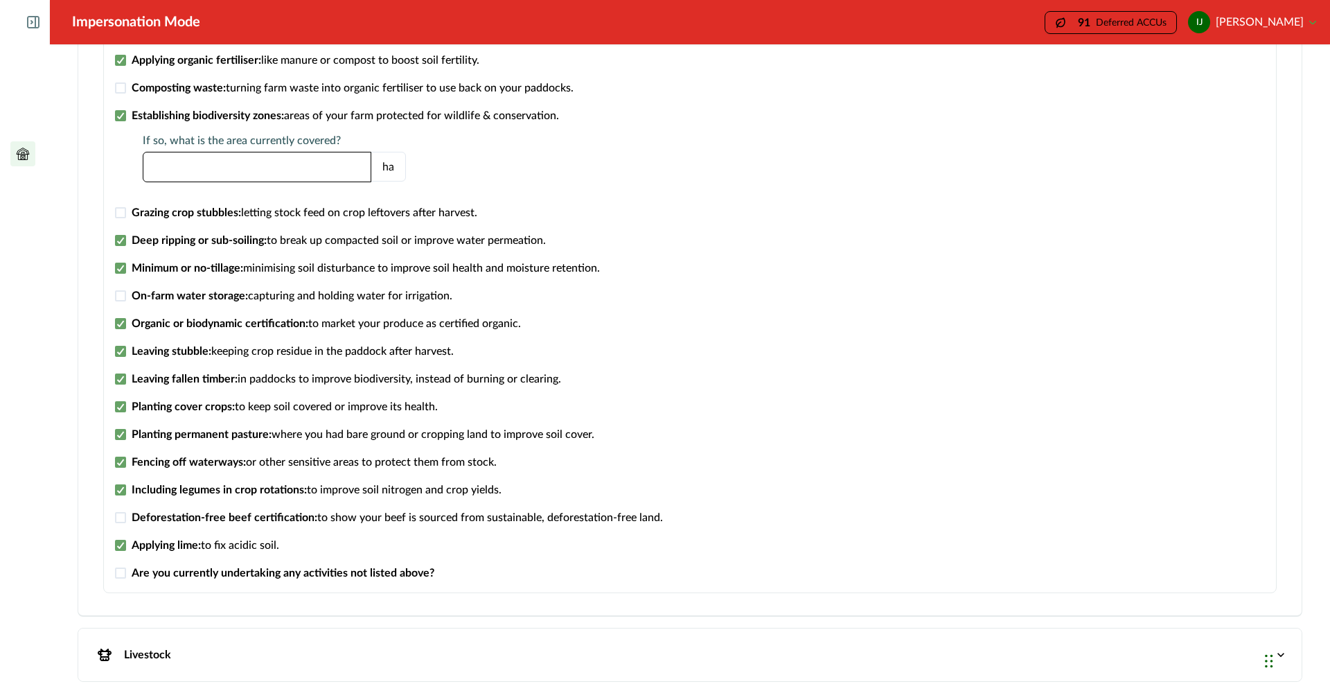
scroll to position [533, 0]
click at [160, 650] on p "Livestock" at bounding box center [147, 654] width 47 height 17
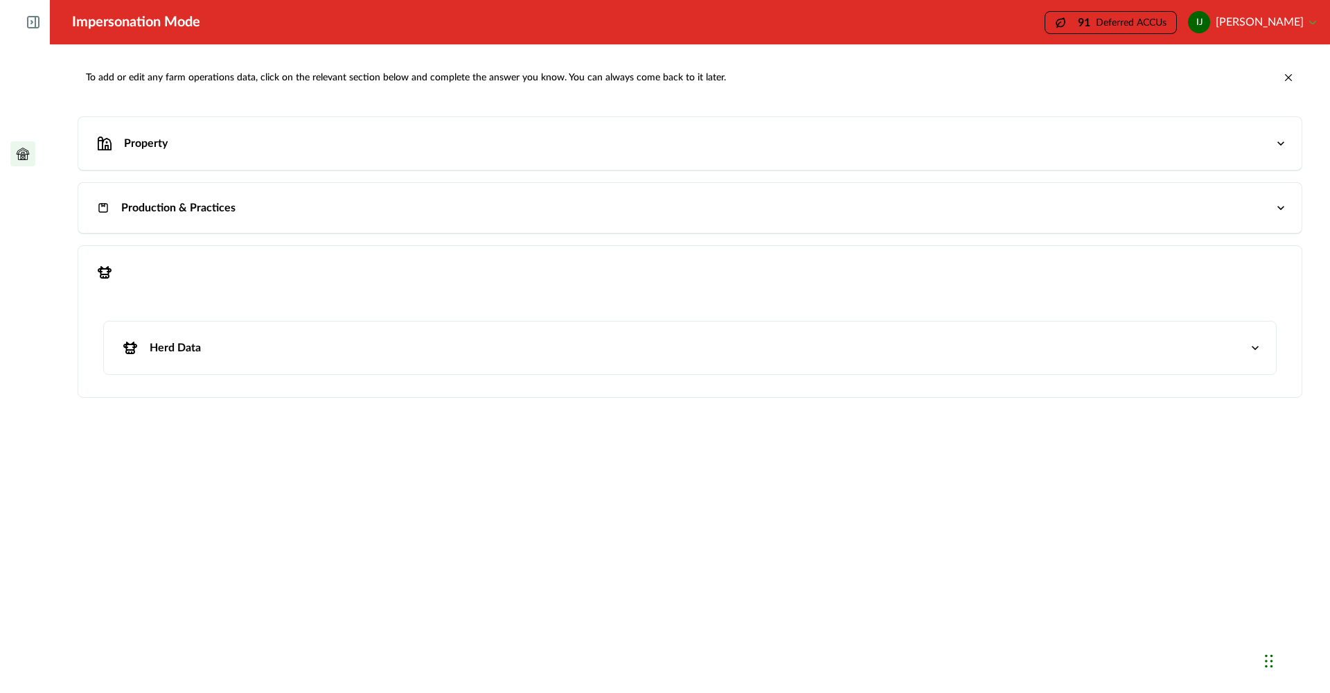
click at [163, 345] on p "Herd Data" at bounding box center [175, 347] width 51 height 17
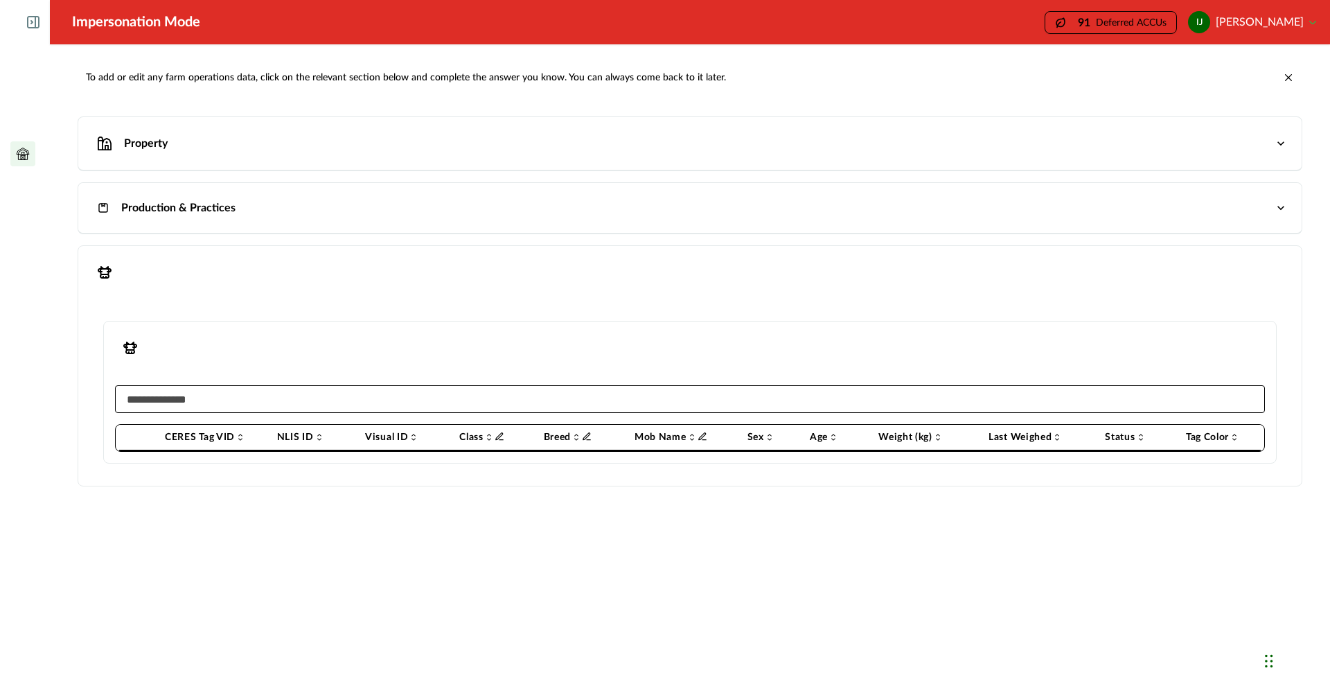
click at [114, 154] on div "button" at bounding box center [104, 143] width 25 height 25
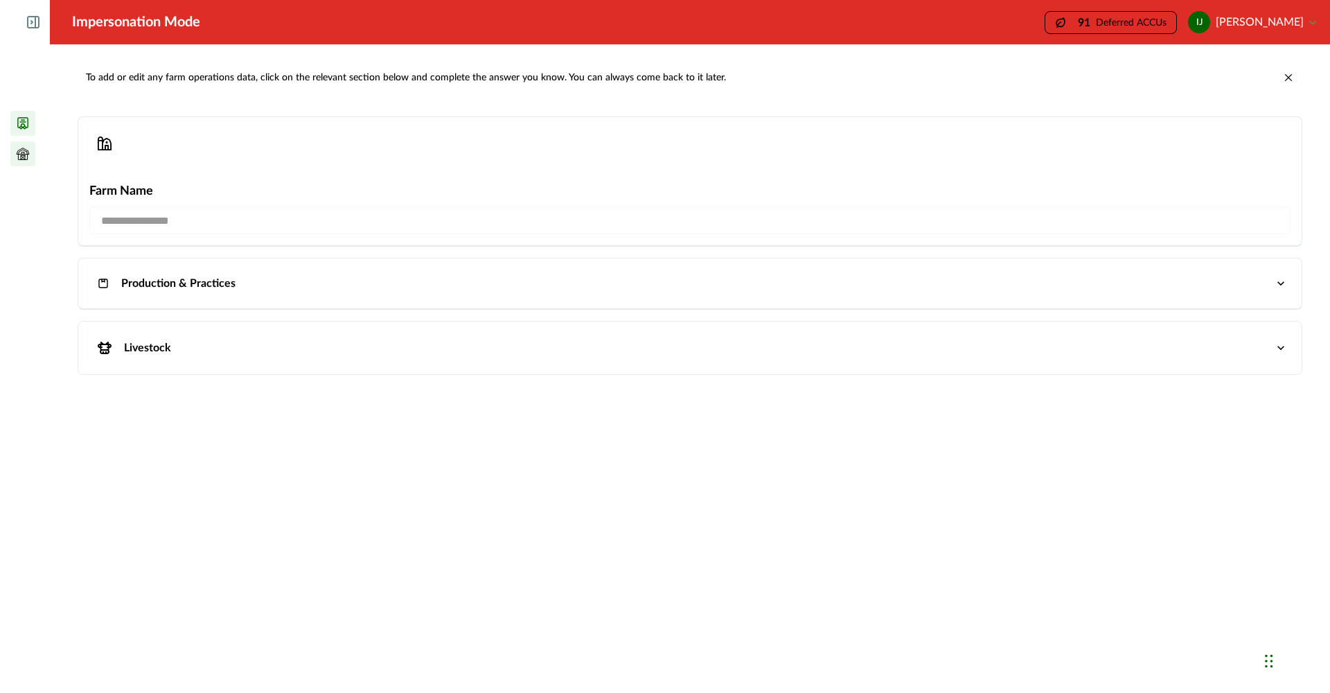
click at [32, 125] on li at bounding box center [22, 123] width 25 height 25
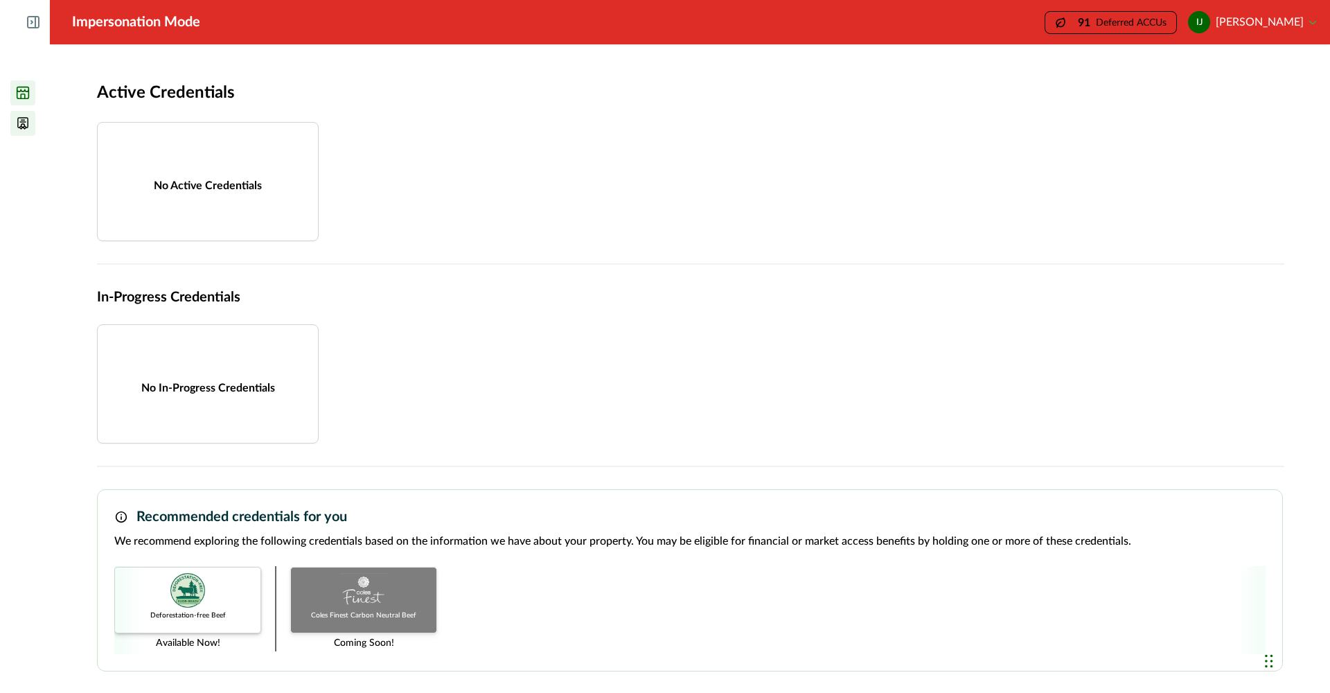
click at [24, 92] on icon at bounding box center [23, 93] width 14 height 14
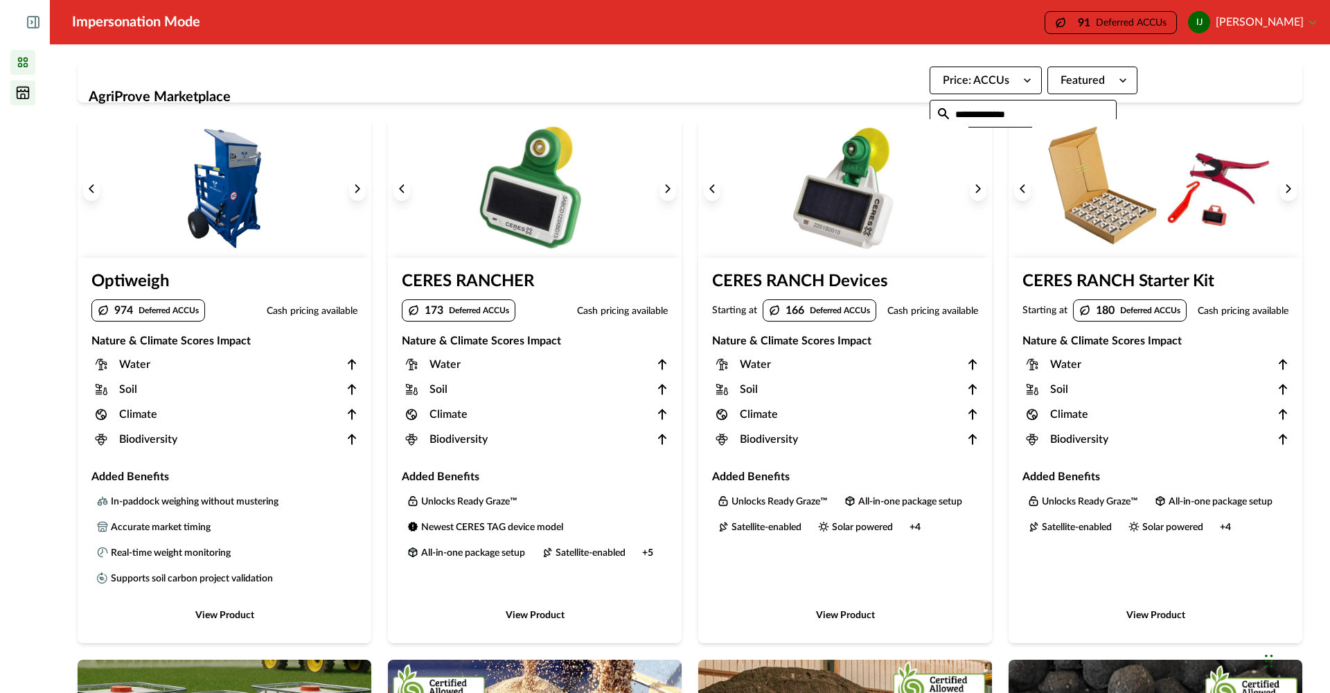
click at [16, 58] on icon at bounding box center [23, 62] width 14 height 14
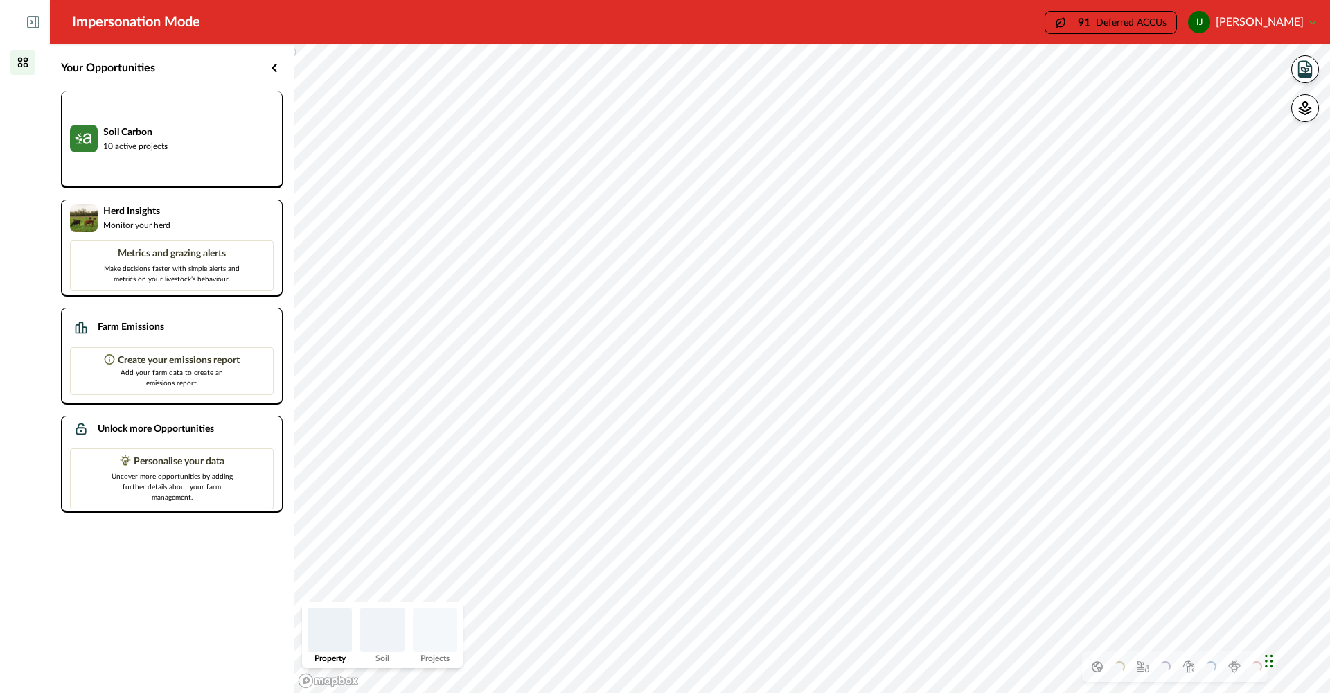
click at [135, 143] on p "10 active projects" at bounding box center [135, 146] width 64 height 12
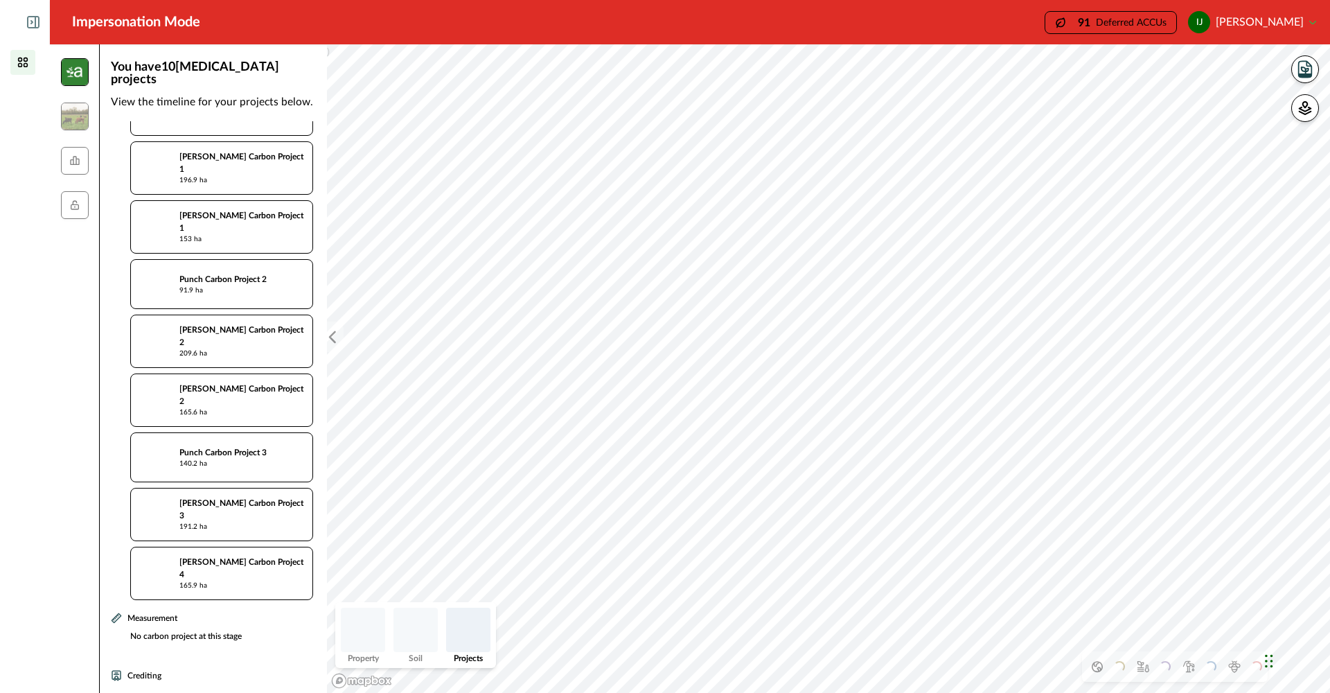
click at [152, 630] on p "No carbon project at this stage" at bounding box center [217, 644] width 191 height 28
click at [152, 687] on p "No carbon project at this stage" at bounding box center [217, 701] width 191 height 28
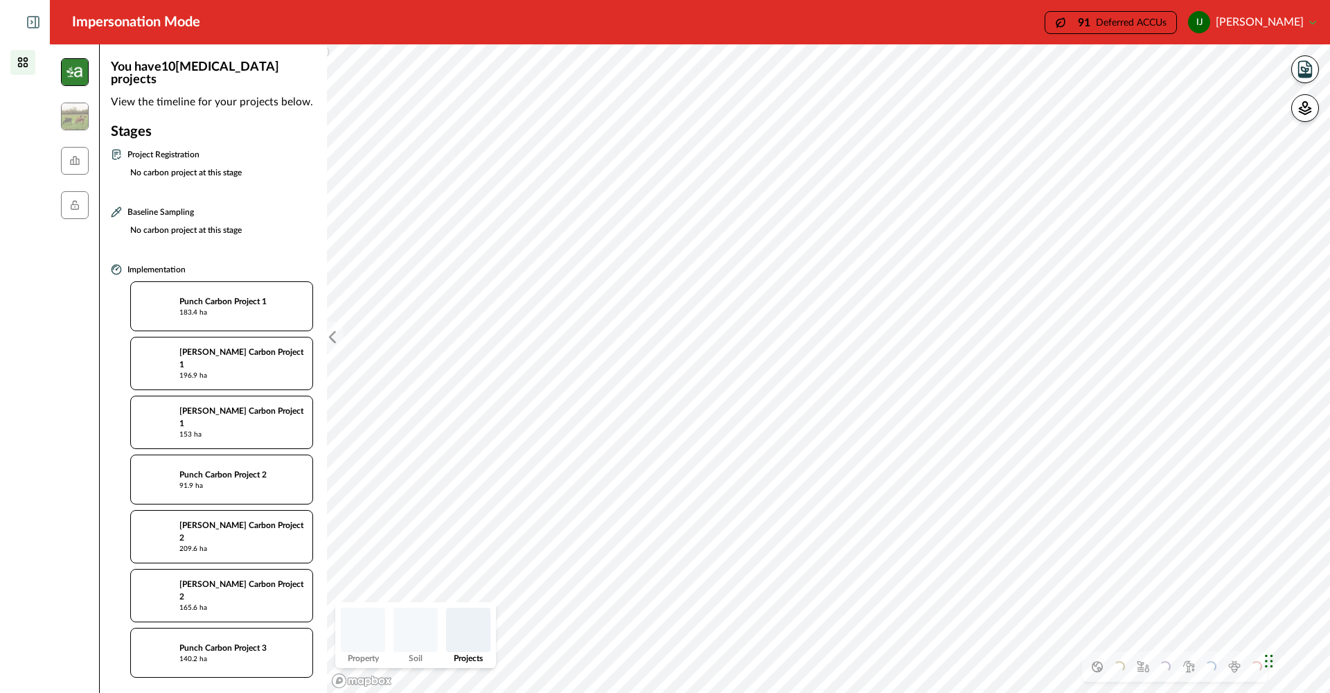
click at [156, 301] on img at bounding box center [155, 306] width 32 height 32
click at [213, 295] on p "Punch Carbon Project 1" at bounding box center [222, 301] width 87 height 12
click at [140, 302] on img at bounding box center [155, 306] width 32 height 32
click at [116, 264] on icon at bounding box center [116, 269] width 11 height 11
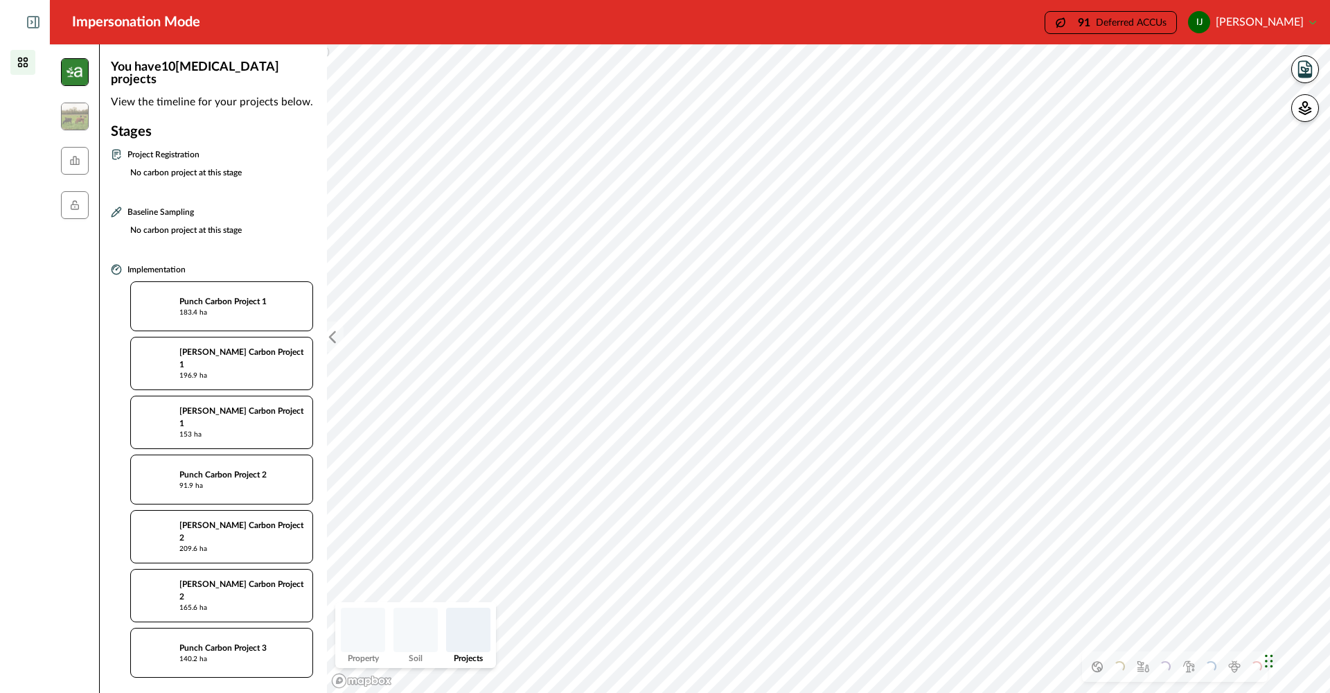
click at [118, 207] on icon at bounding box center [116, 211] width 9 height 9
click at [73, 164] on icon at bounding box center [74, 160] width 9 height 9
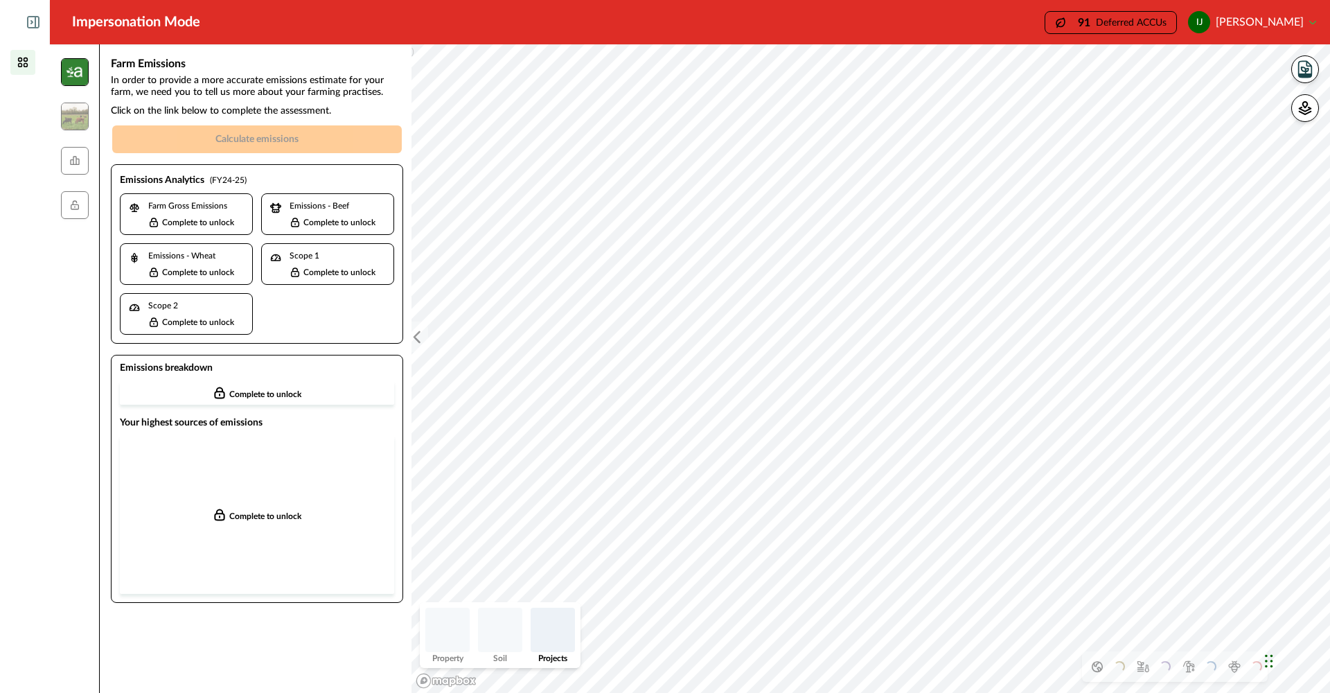
click at [71, 71] on img at bounding box center [75, 72] width 28 height 28
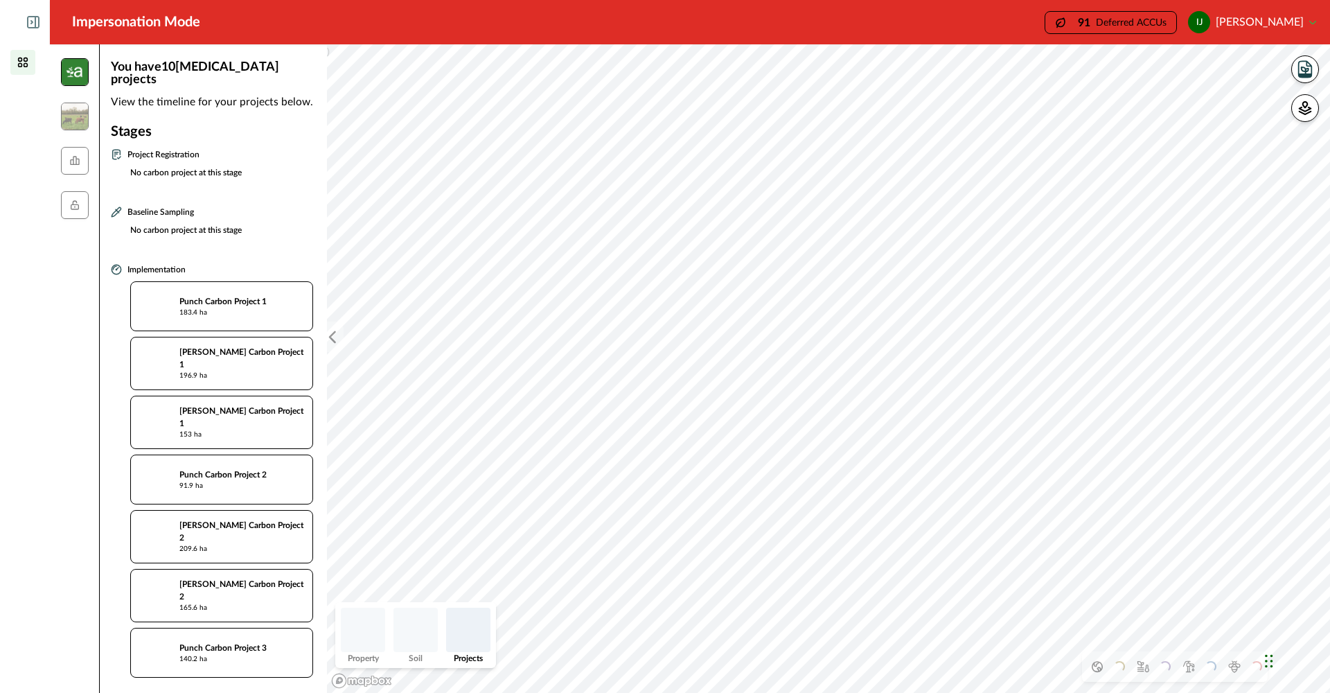
click at [151, 149] on div "Project Registration No carbon project at this stage" at bounding box center [212, 171] width 202 height 46
click at [1307, 73] on icon "button" at bounding box center [1305, 74] width 12 height 3
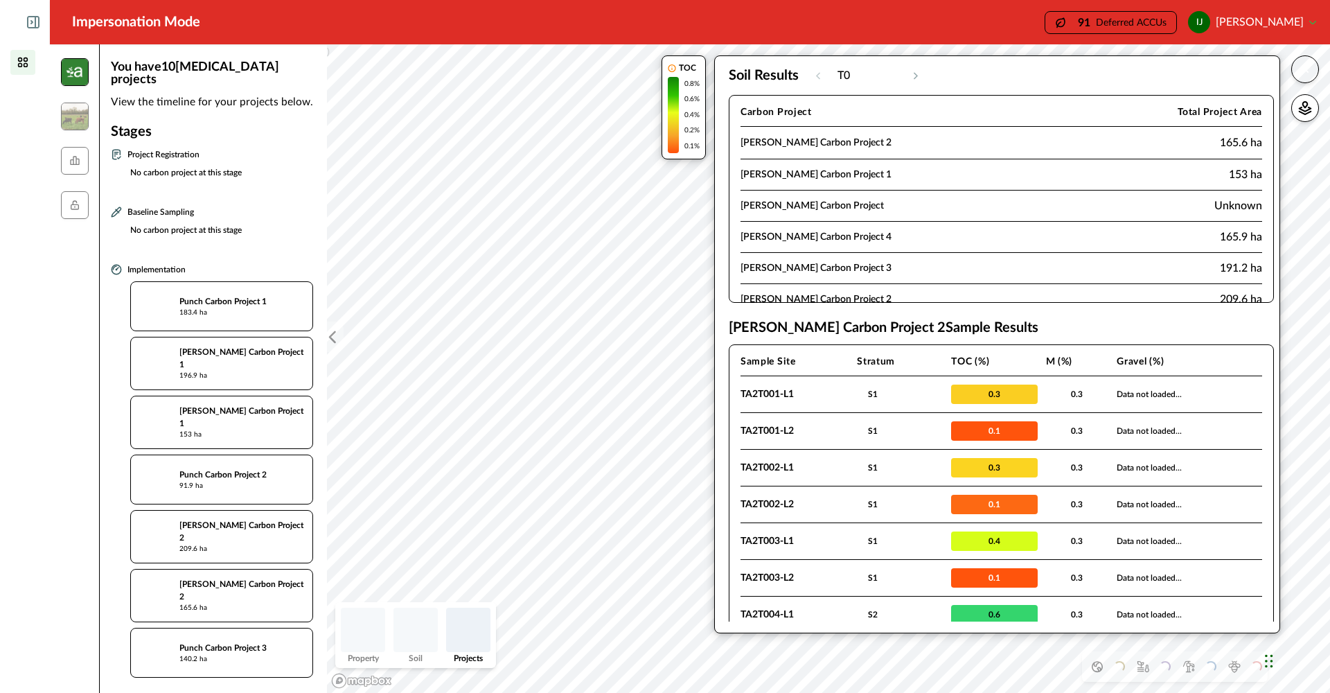
drag, startPoint x: 1026, startPoint y: 80, endPoint x: 907, endPoint y: 81, distance: 119.1
click at [906, 81] on div "Soil Results T0 [DATE]" at bounding box center [1001, 75] width 545 height 17
click at [1308, 69] on icon "button" at bounding box center [1305, 69] width 14 height 14
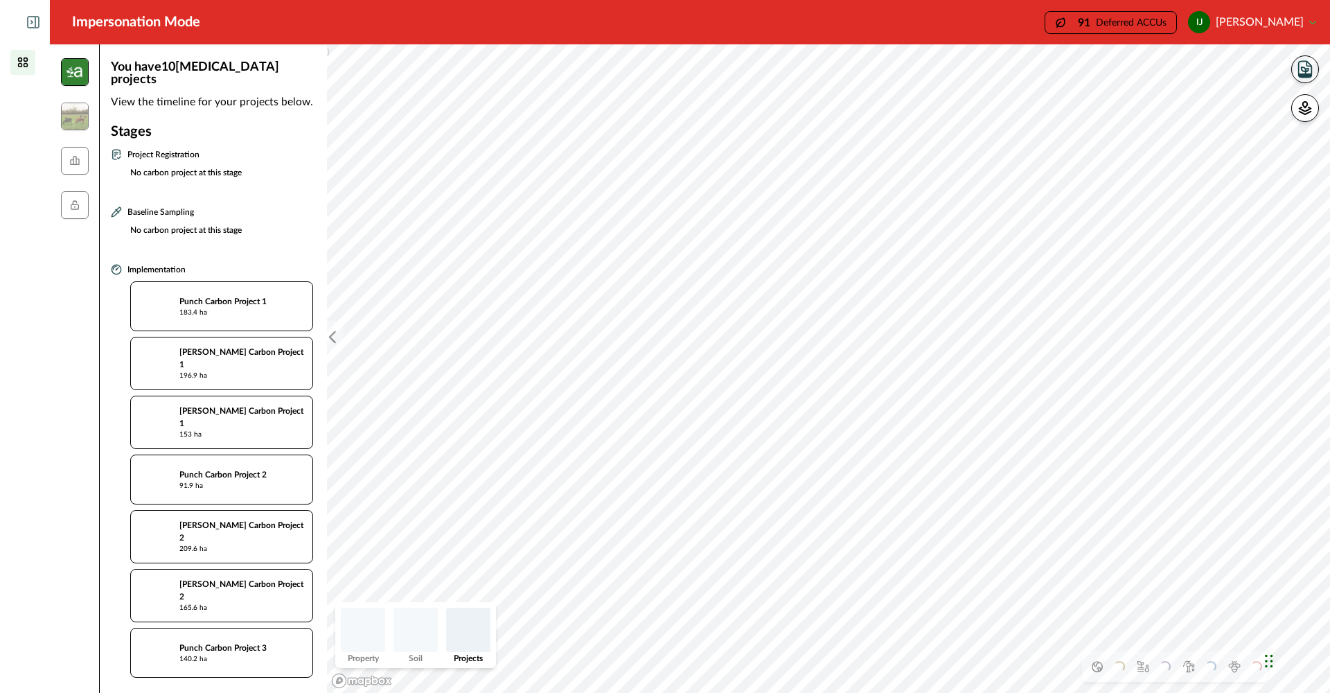
click at [1306, 69] on icon "button" at bounding box center [1304, 70] width 7 height 6
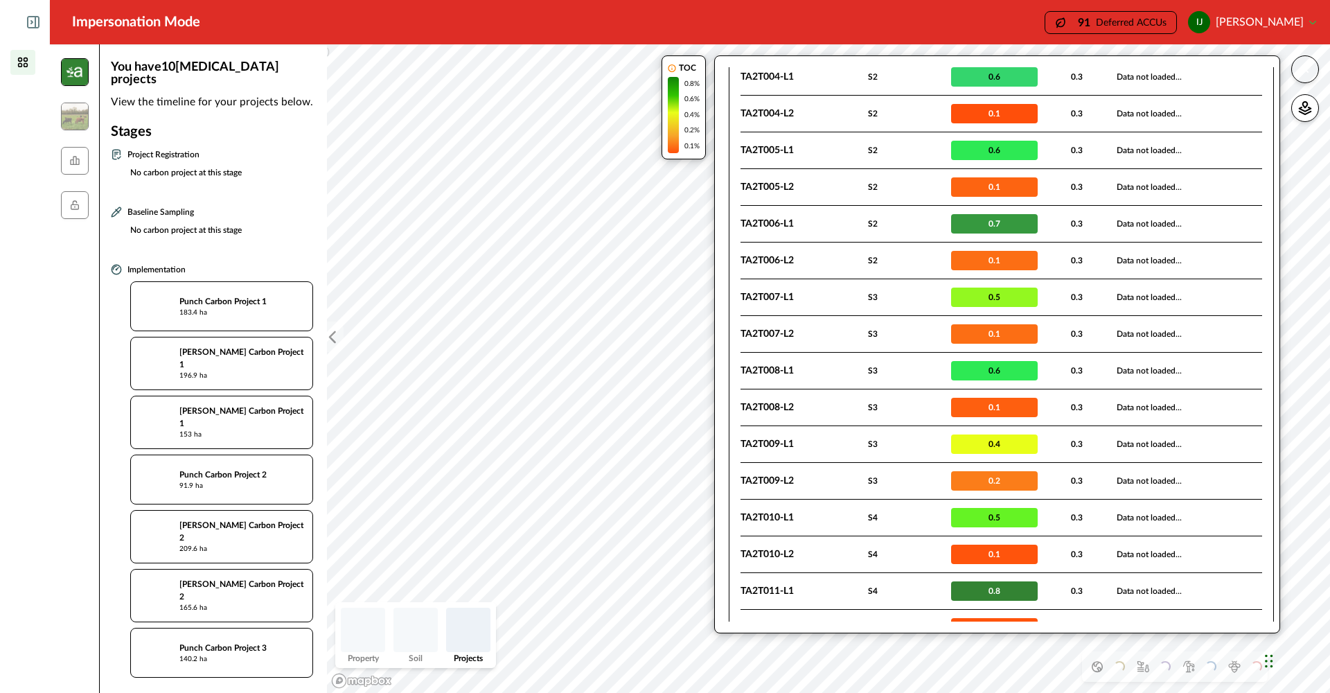
scroll to position [536, 0]
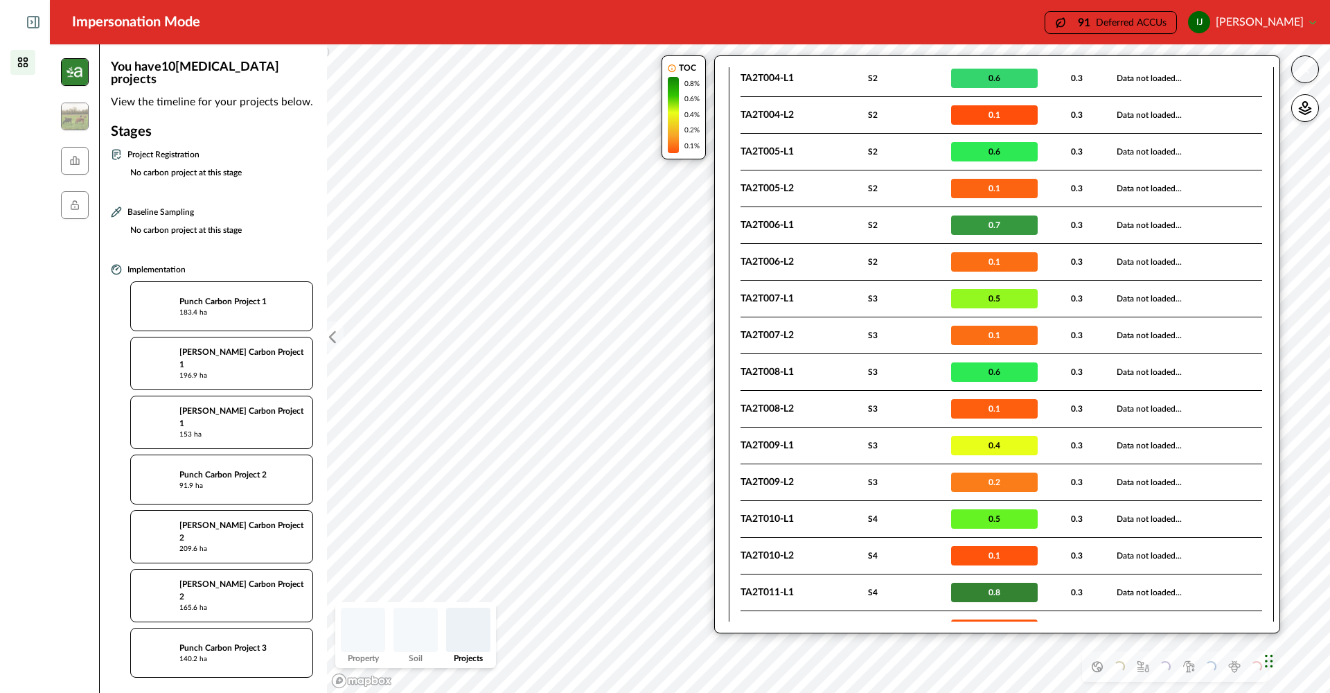
click at [1270, 663] on div "Chat Widget" at bounding box center [1174, 414] width 310 height 557
click at [1269, 663] on div "Chat Widget" at bounding box center [1174, 414] width 310 height 557
click at [1233, 74] on p "Data not loaded..." at bounding box center [1186, 78] width 141 height 14
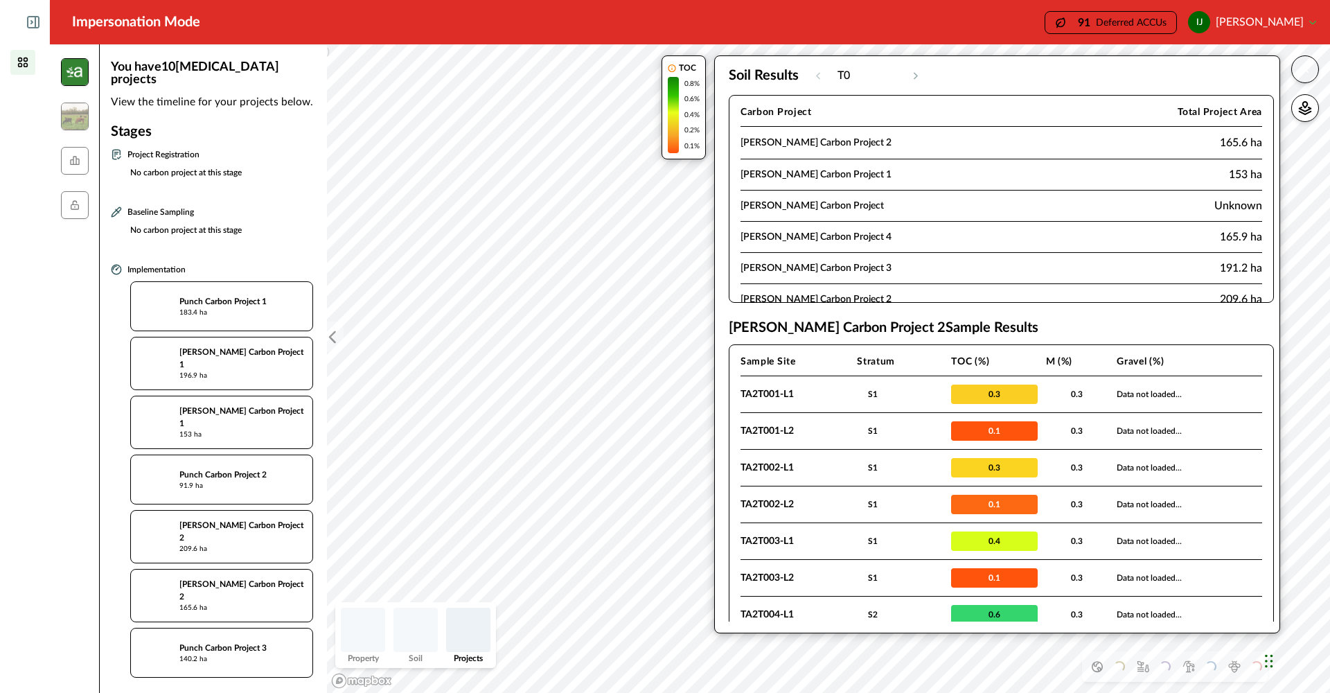
click at [1308, 71] on icon "button" at bounding box center [1305, 69] width 14 height 14
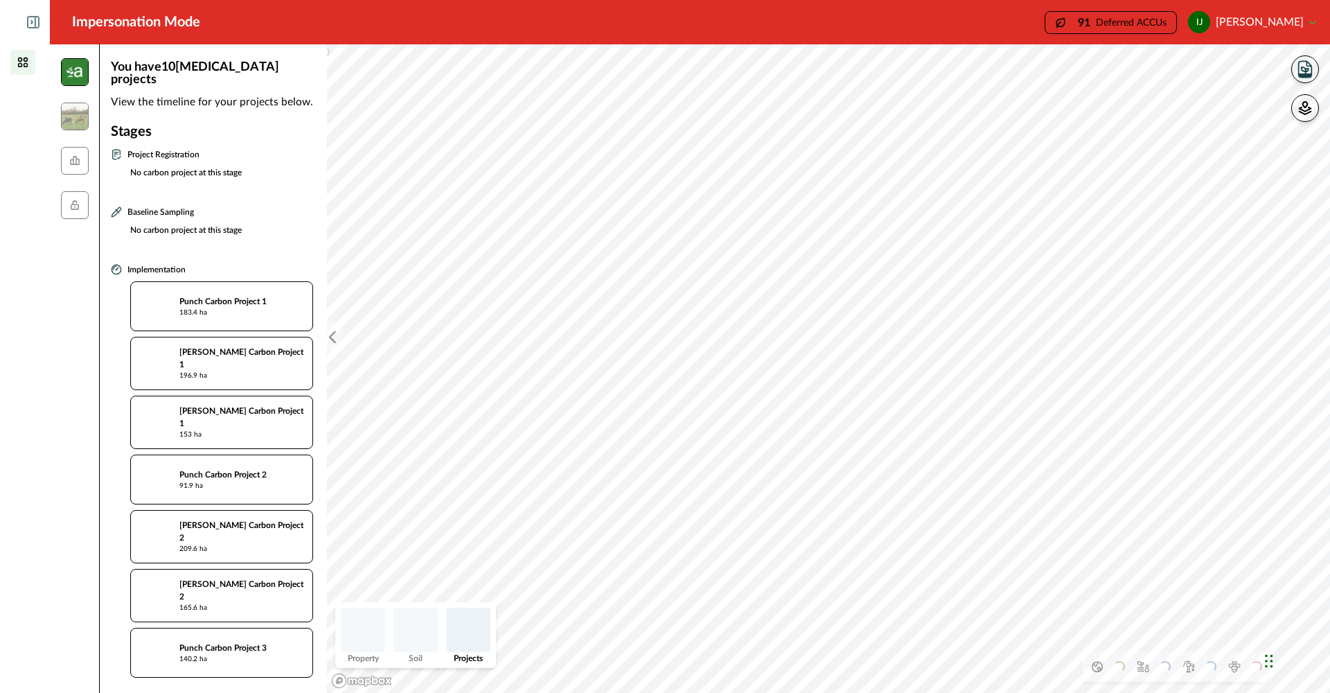
click at [1305, 112] on icon "button" at bounding box center [1305, 108] width 14 height 14
click at [1161, 125] on p "Property (Land titles)" at bounding box center [1197, 118] width 102 height 17
click at [1308, 107] on icon "button" at bounding box center [1305, 108] width 14 height 14
click at [1310, 69] on icon "button" at bounding box center [1304, 69] width 19 height 19
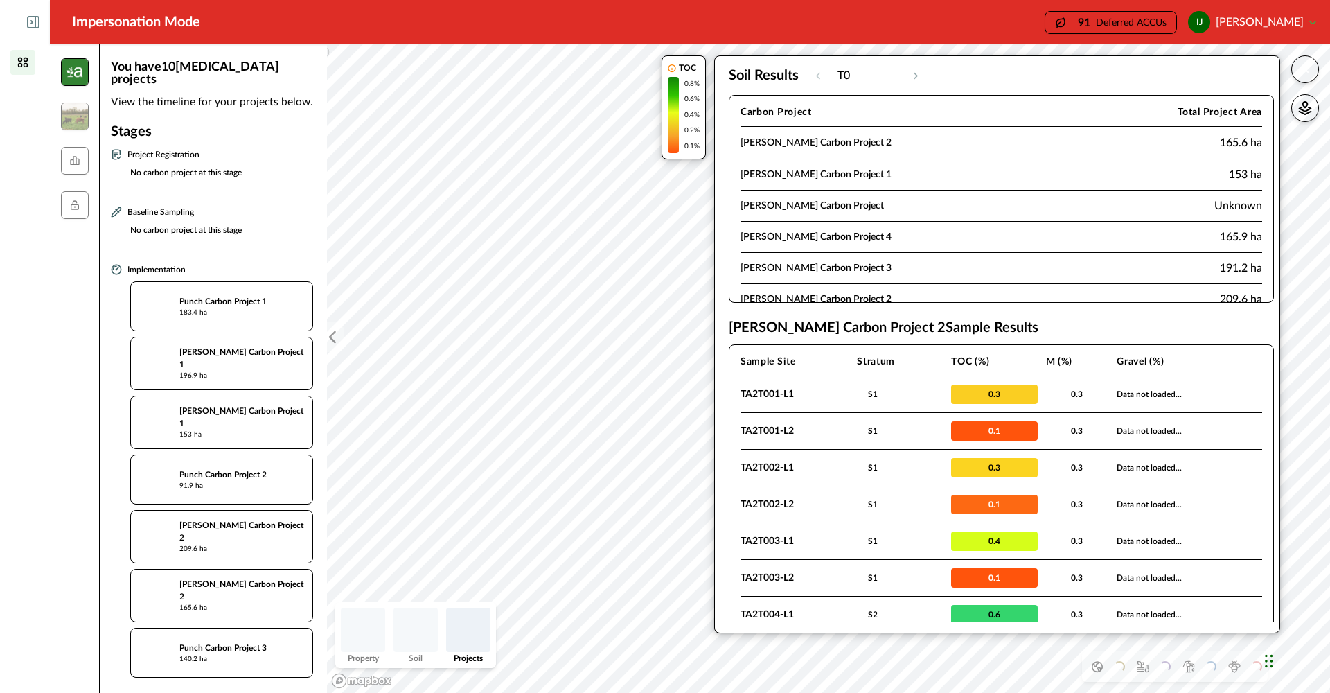
click at [791, 177] on td "[PERSON_NAME] Carbon Project 1" at bounding box center [923, 174] width 366 height 31
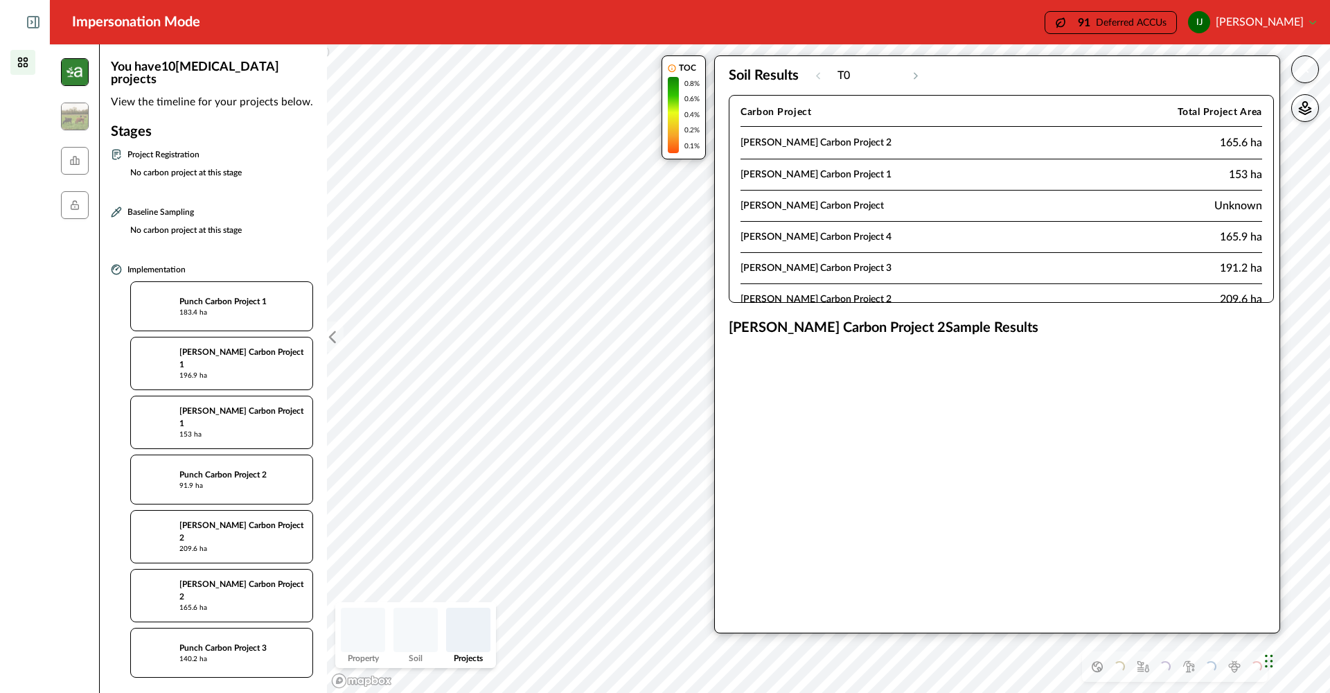
click at [791, 177] on td "[PERSON_NAME] Carbon Project 1" at bounding box center [923, 174] width 366 height 31
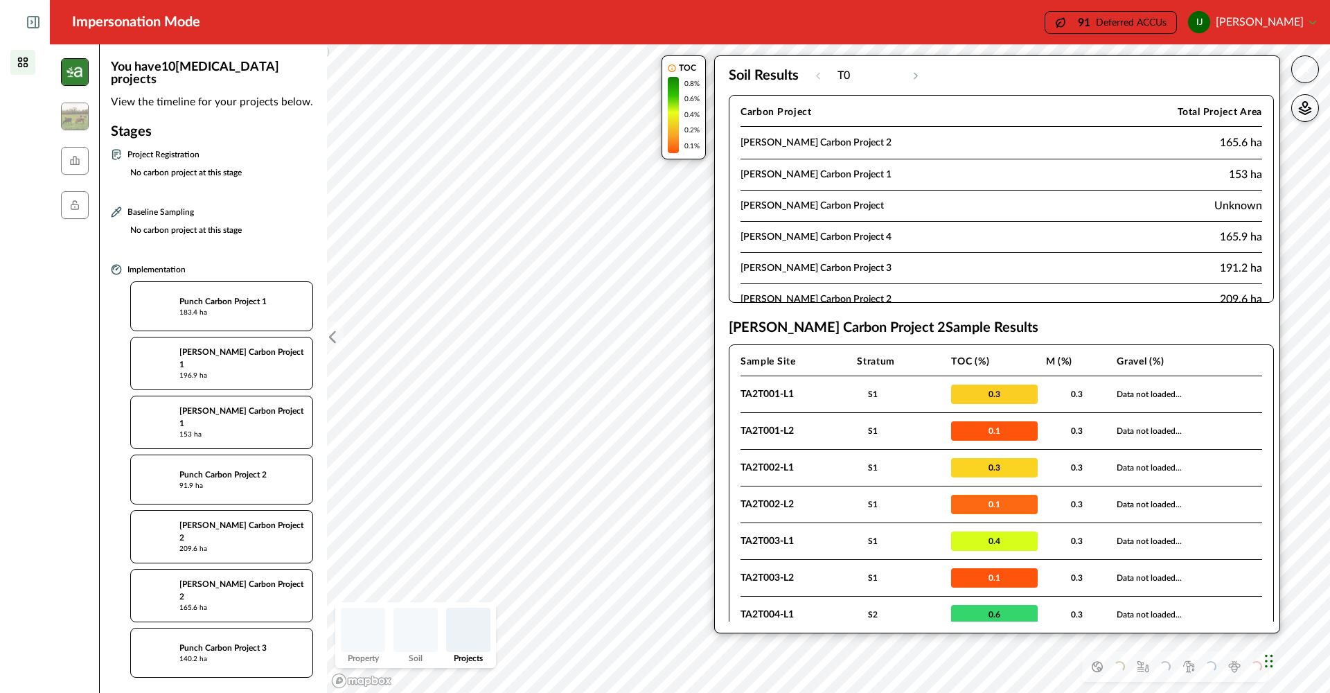
click at [796, 205] on td "[PERSON_NAME] Carbon Project" at bounding box center [923, 205] width 366 height 31
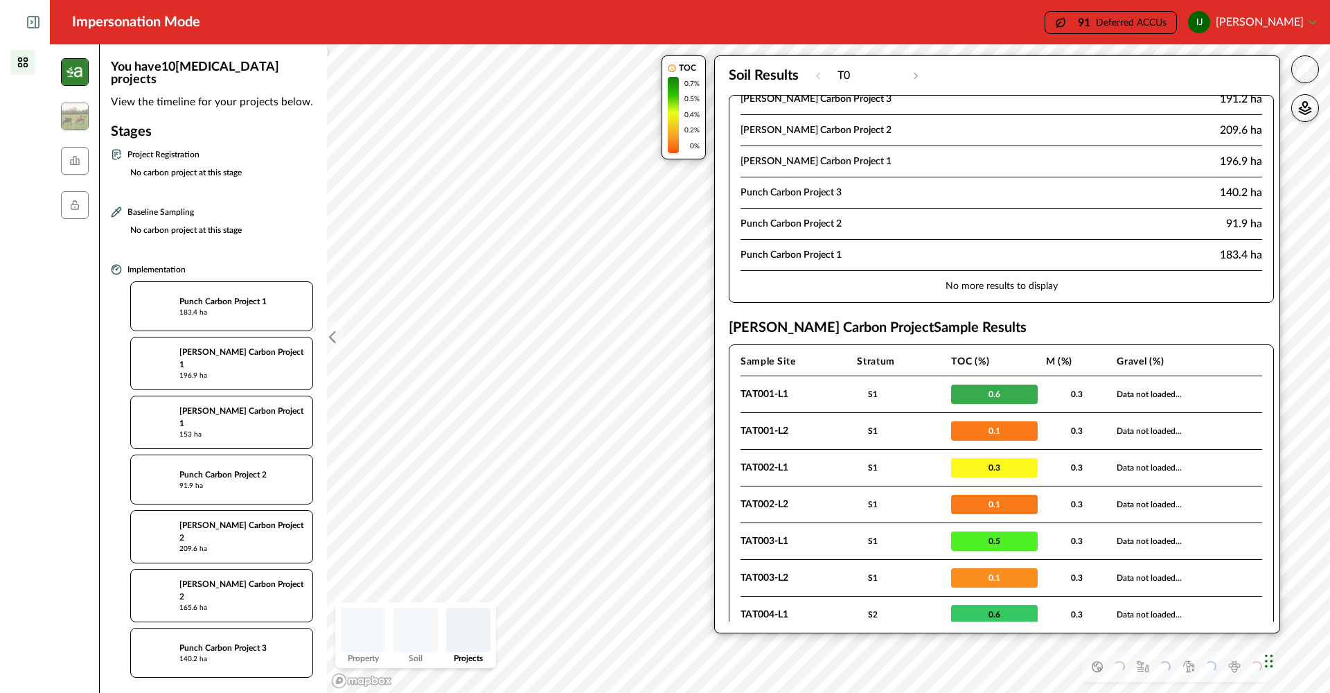
scroll to position [169, 0]
click at [780, 254] on td "Punch Carbon Project 1" at bounding box center [921, 255] width 362 height 31
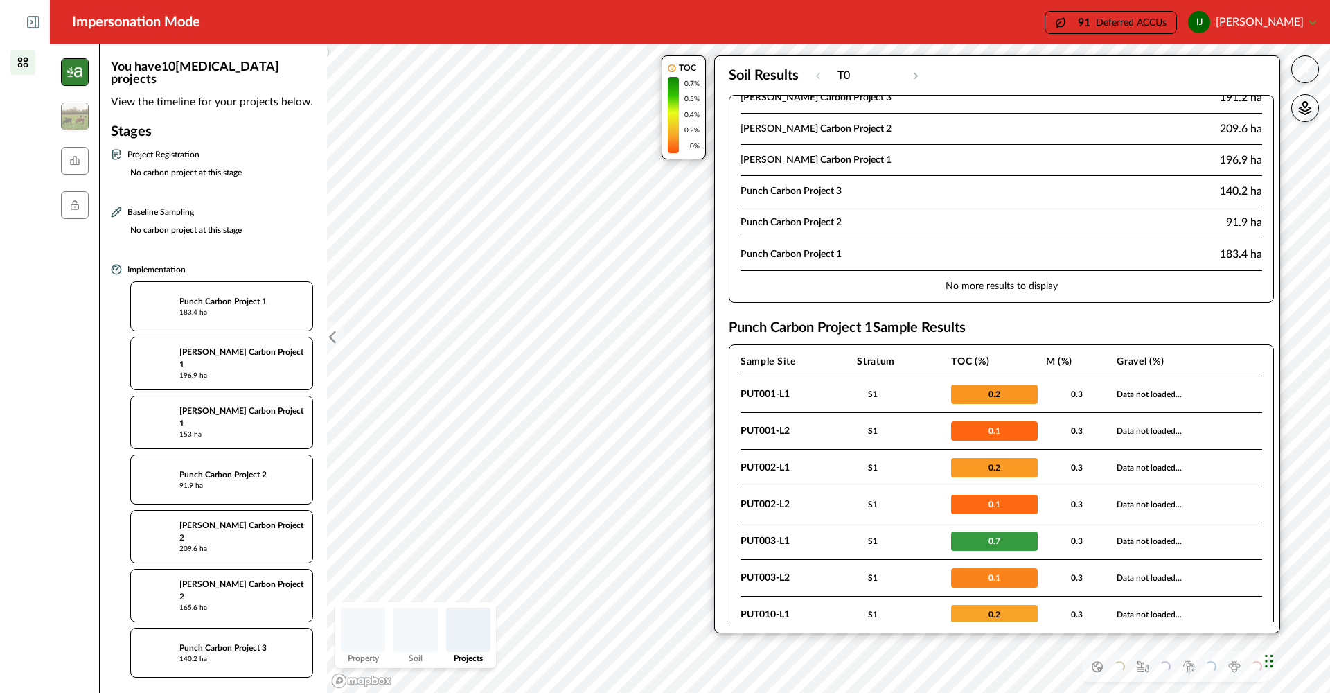
scroll to position [0, 0]
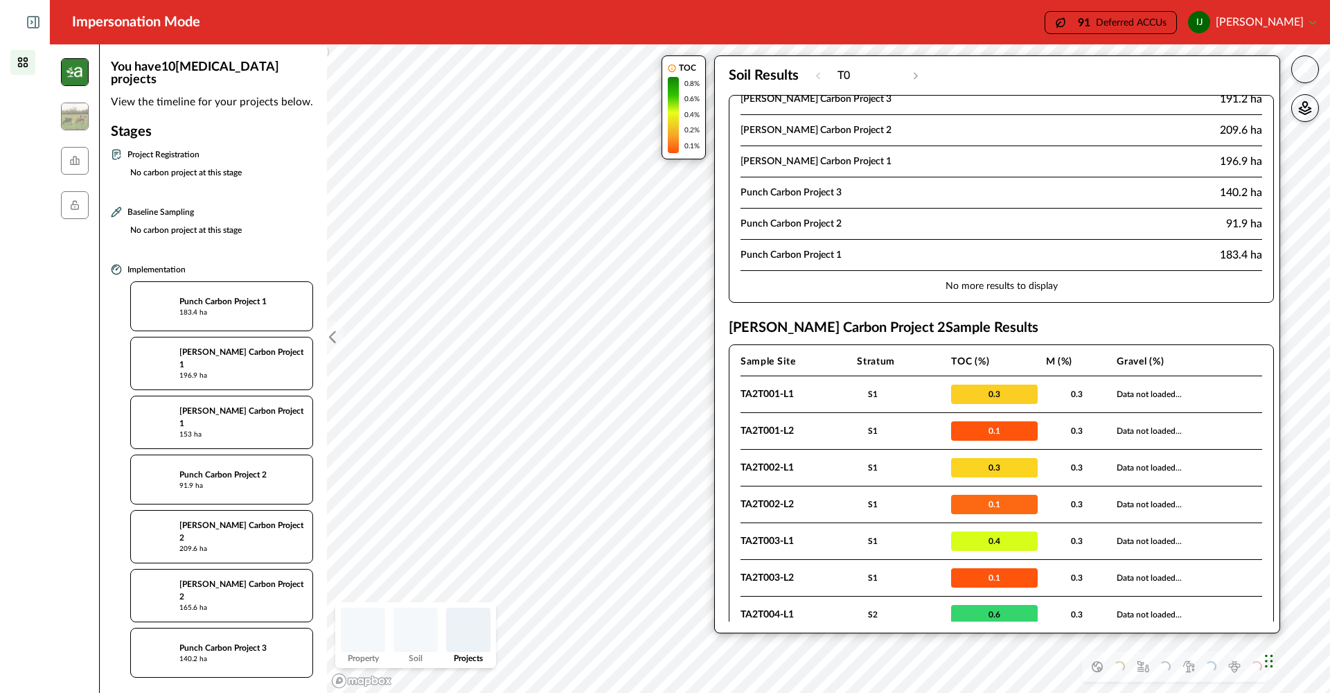
click at [1306, 68] on icon "button" at bounding box center [1305, 69] width 6 height 6
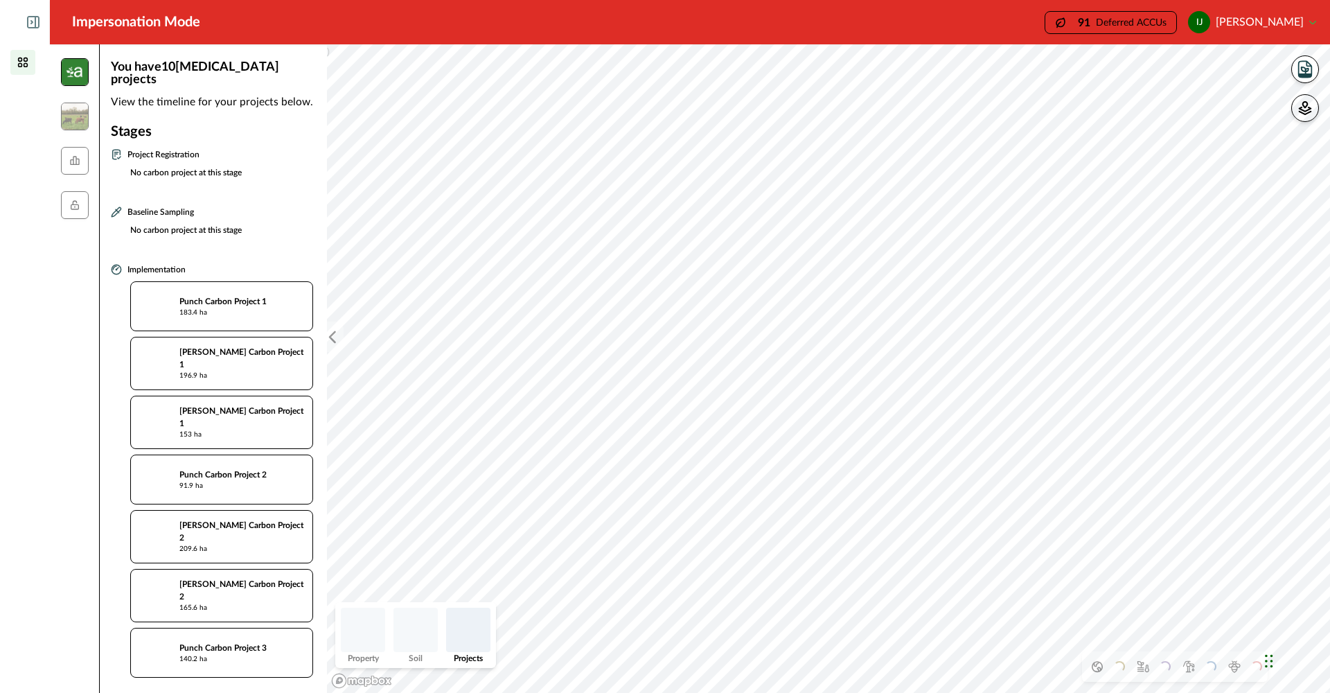
click at [207, 296] on div "Punch Carbon Project 1 183.4 ha" at bounding box center [241, 306] width 125 height 23
click at [222, 299] on div "Punch Carbon Project 1 183.4 ha" at bounding box center [241, 306] width 125 height 23
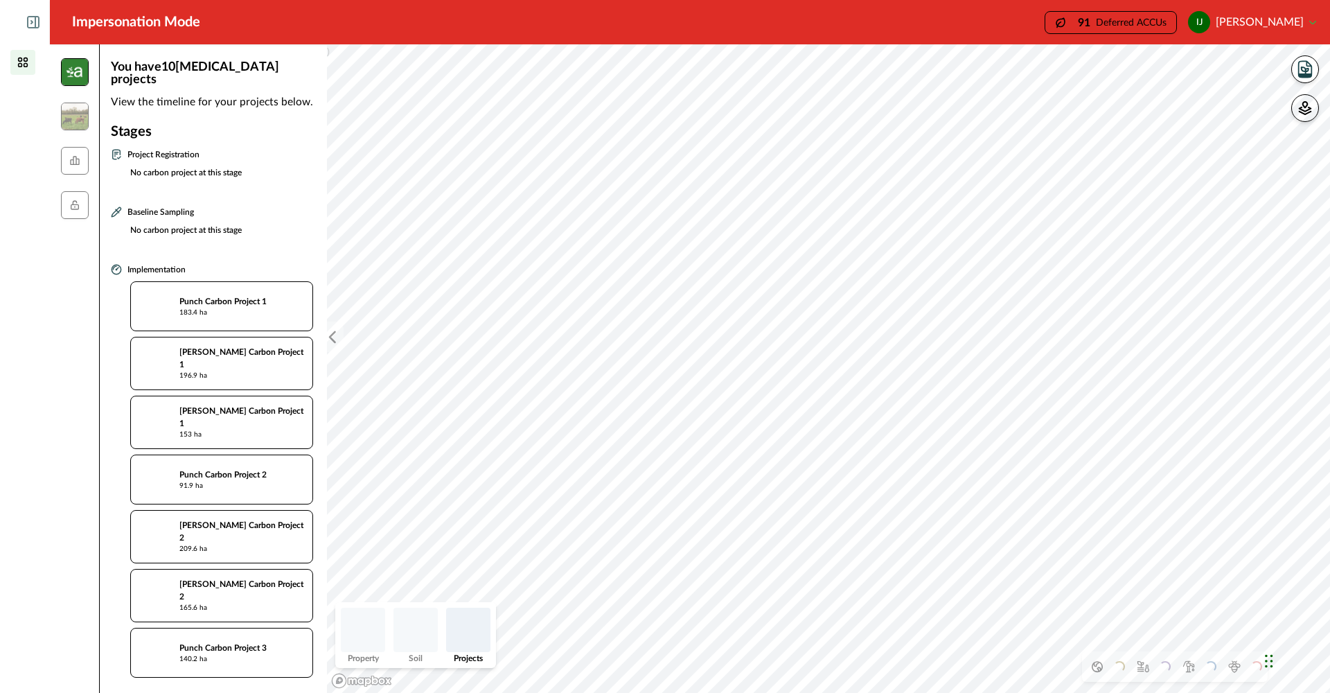
click at [121, 264] on icon at bounding box center [116, 269] width 11 height 11
click at [1311, 23] on button "ij [PERSON_NAME]" at bounding box center [1252, 22] width 128 height 33
click at [28, 23] on icon at bounding box center [33, 22] width 11 height 11
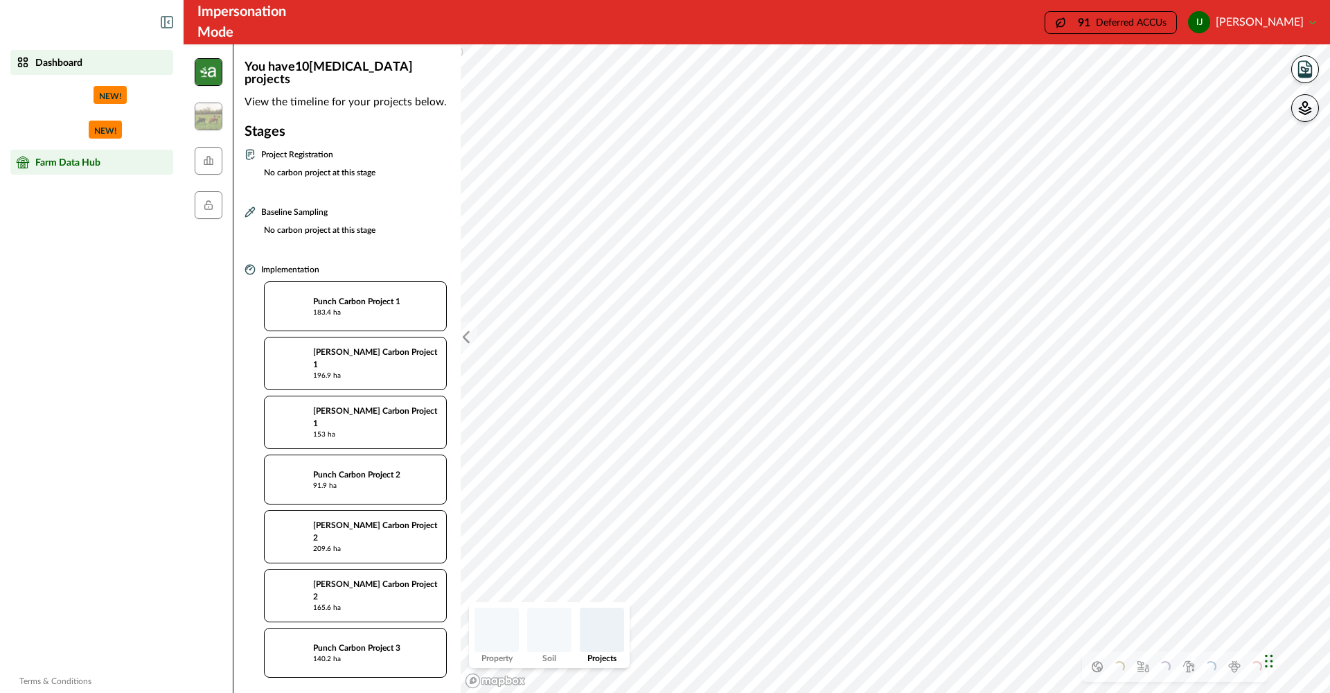
click at [48, 163] on p "Farm Data Hub" at bounding box center [67, 162] width 65 height 11
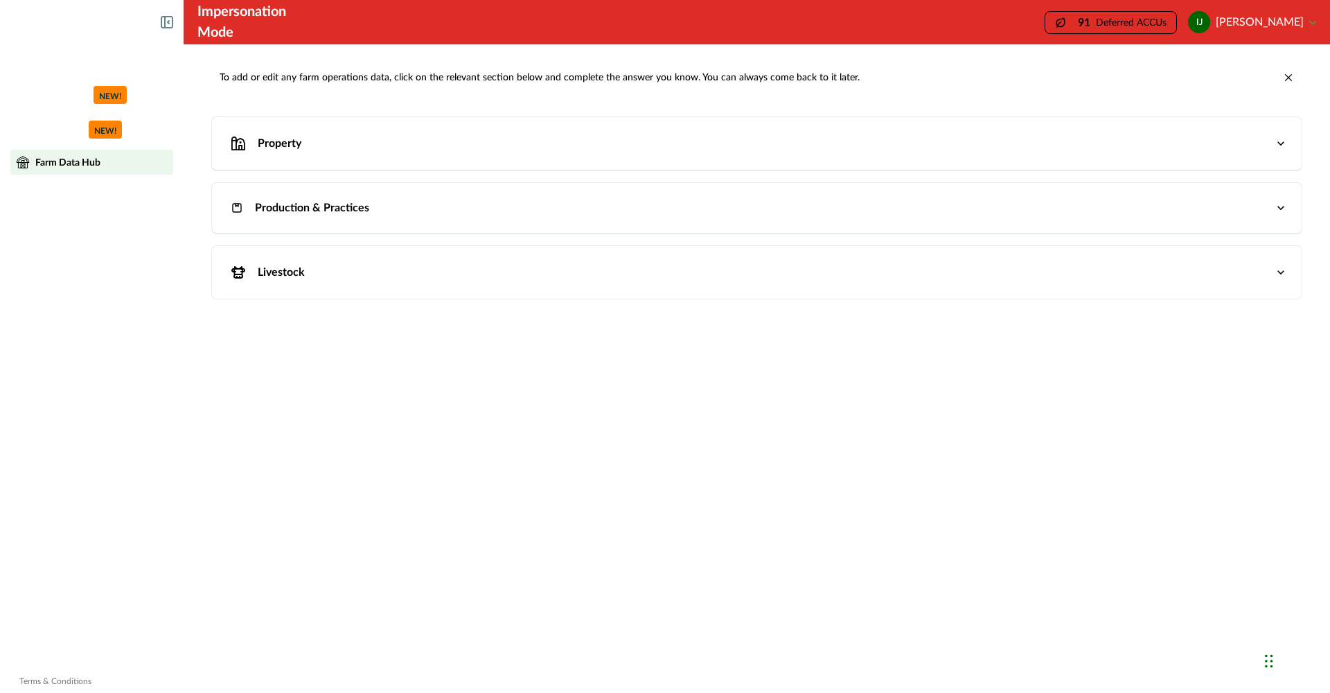
click at [169, 22] on icon at bounding box center [167, 22] width 12 height 12
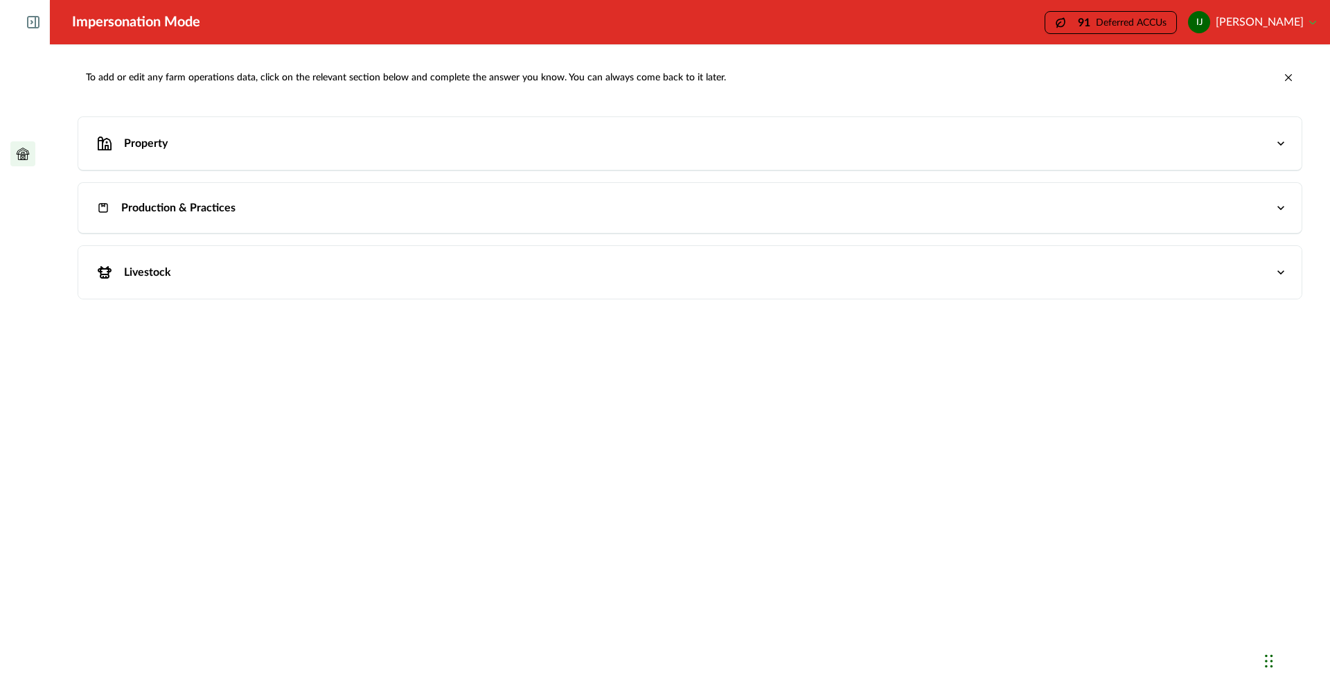
click at [36, 24] on icon at bounding box center [33, 22] width 11 height 11
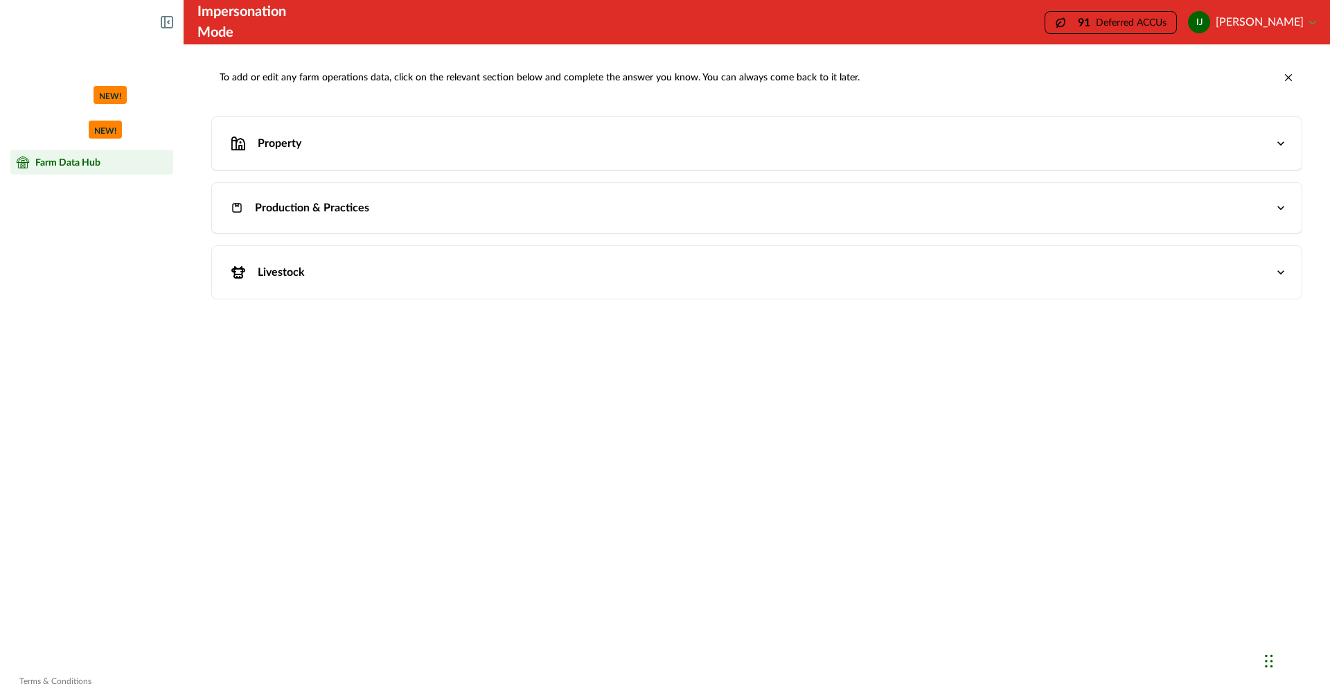
click at [48, 156] on div "Farm Data Hub" at bounding box center [92, 162] width 152 height 14
click at [1312, 23] on button "ij [PERSON_NAME]" at bounding box center [1252, 22] width 128 height 33
click at [1230, 30] on button "ij [PERSON_NAME]" at bounding box center [1252, 22] width 128 height 33
click at [46, 59] on p "Dashboard" at bounding box center [58, 62] width 47 height 11
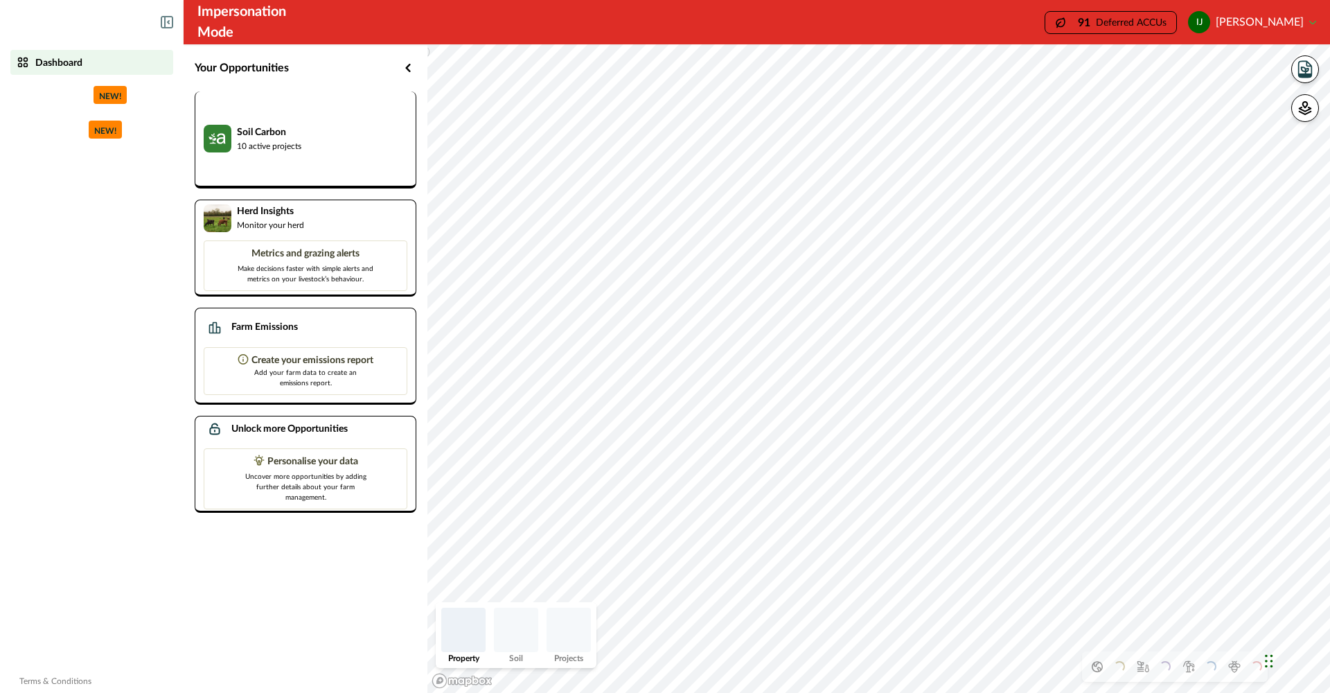
click at [300, 146] on p "10 active projects" at bounding box center [269, 146] width 64 height 12
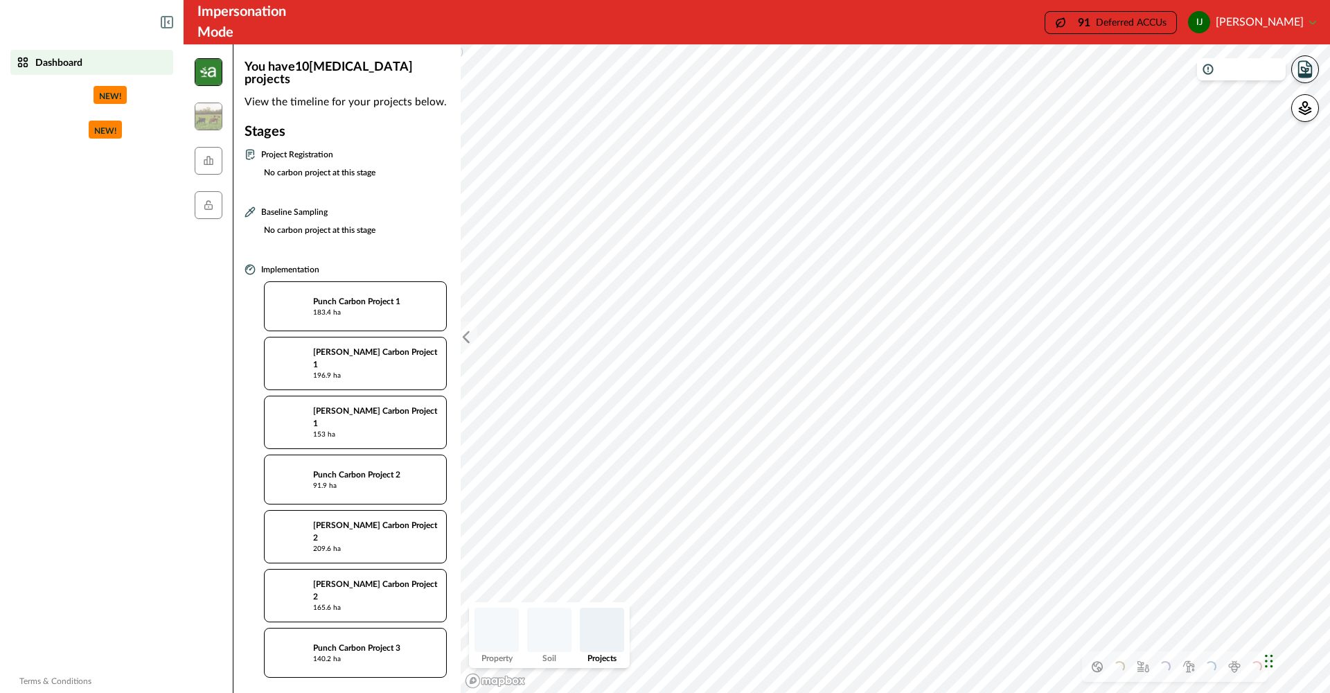
click at [1308, 74] on icon "button" at bounding box center [1305, 74] width 12 height 3
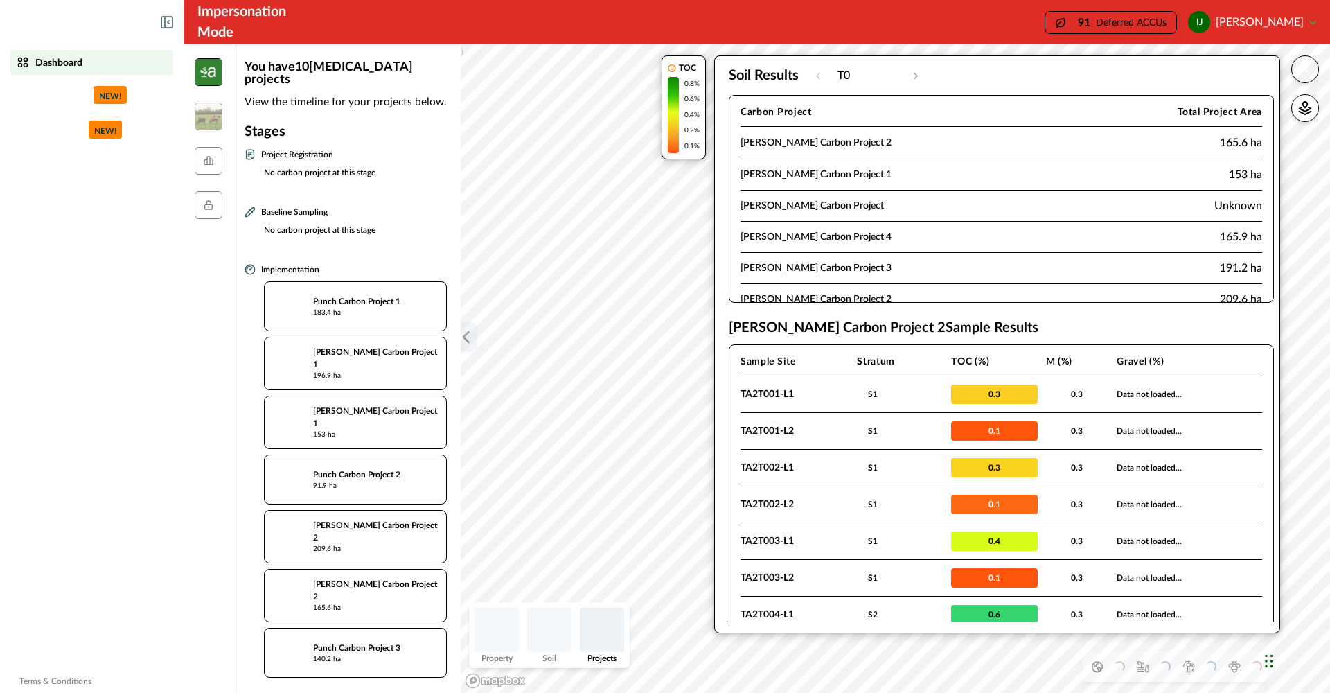
click at [470, 342] on icon "button" at bounding box center [466, 337] width 14 height 14
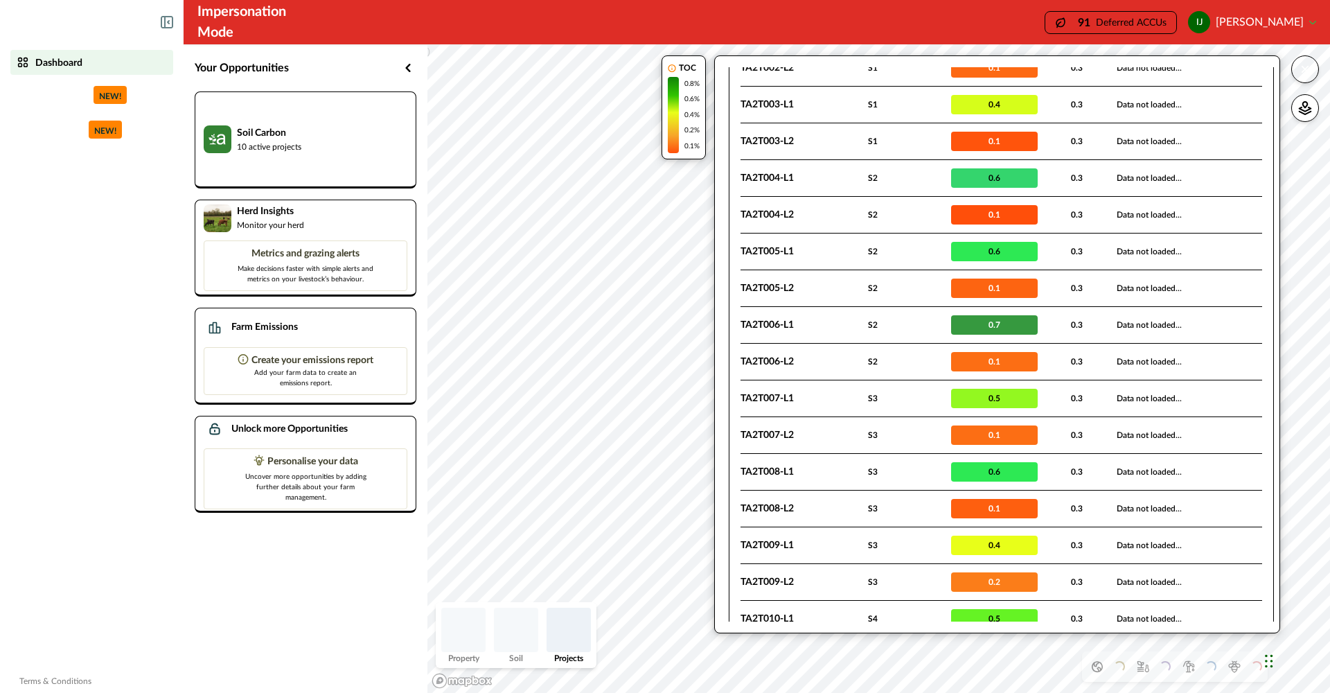
scroll to position [438, 0]
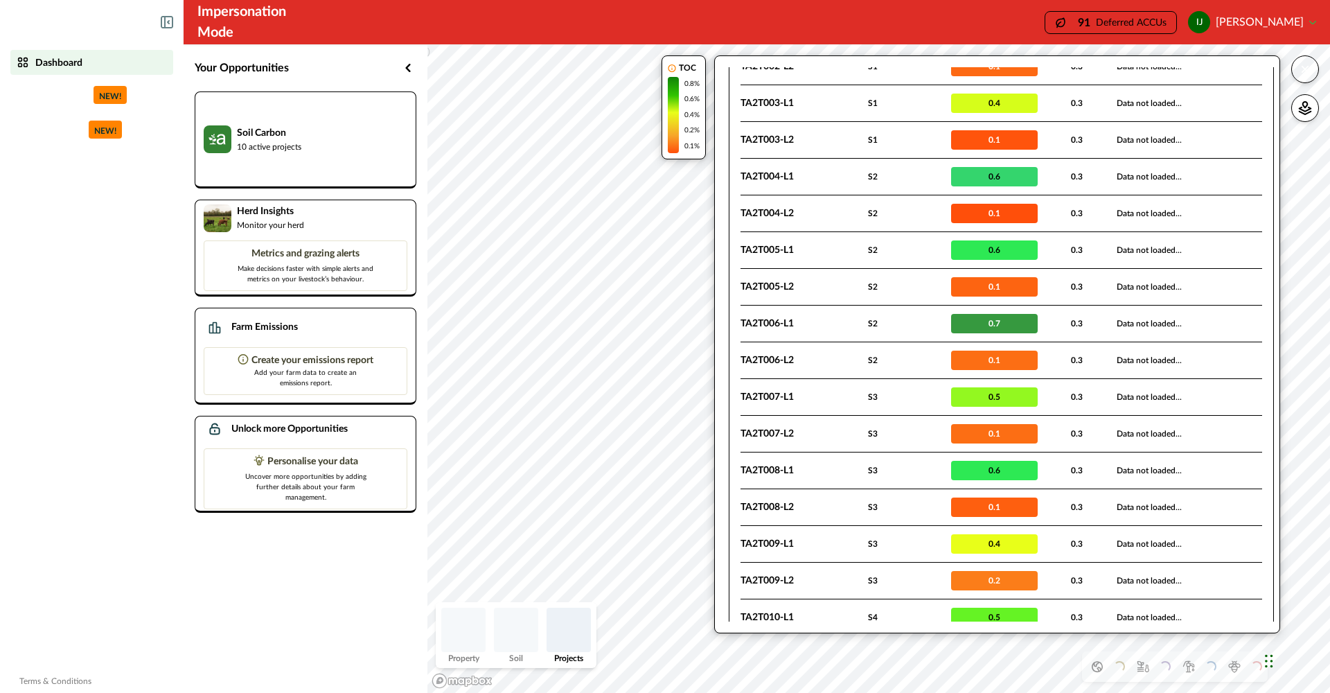
click at [1305, 72] on icon "button" at bounding box center [1305, 69] width 14 height 14
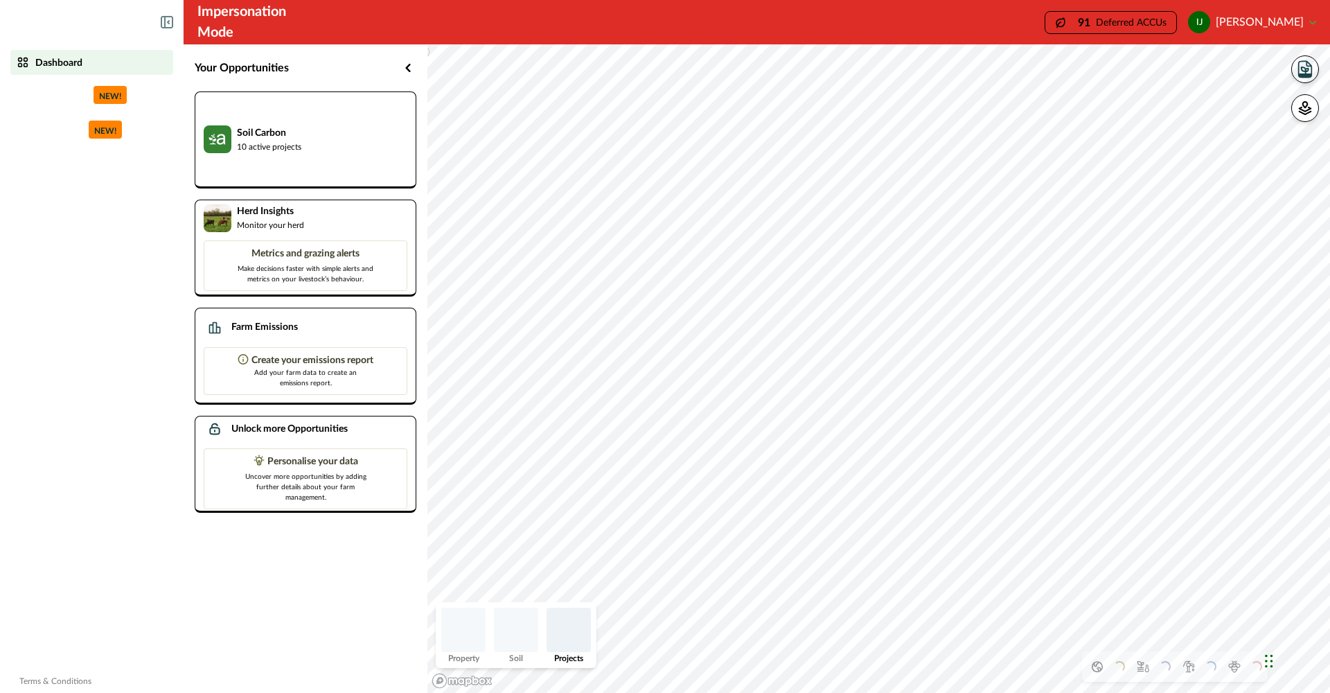
click at [555, 635] on img at bounding box center [568, 629] width 44 height 44
click at [573, 632] on img at bounding box center [568, 629] width 44 height 44
click at [576, 639] on img at bounding box center [568, 629] width 44 height 44
click at [569, 620] on img at bounding box center [568, 629] width 44 height 44
click at [564, 622] on img at bounding box center [568, 629] width 44 height 44
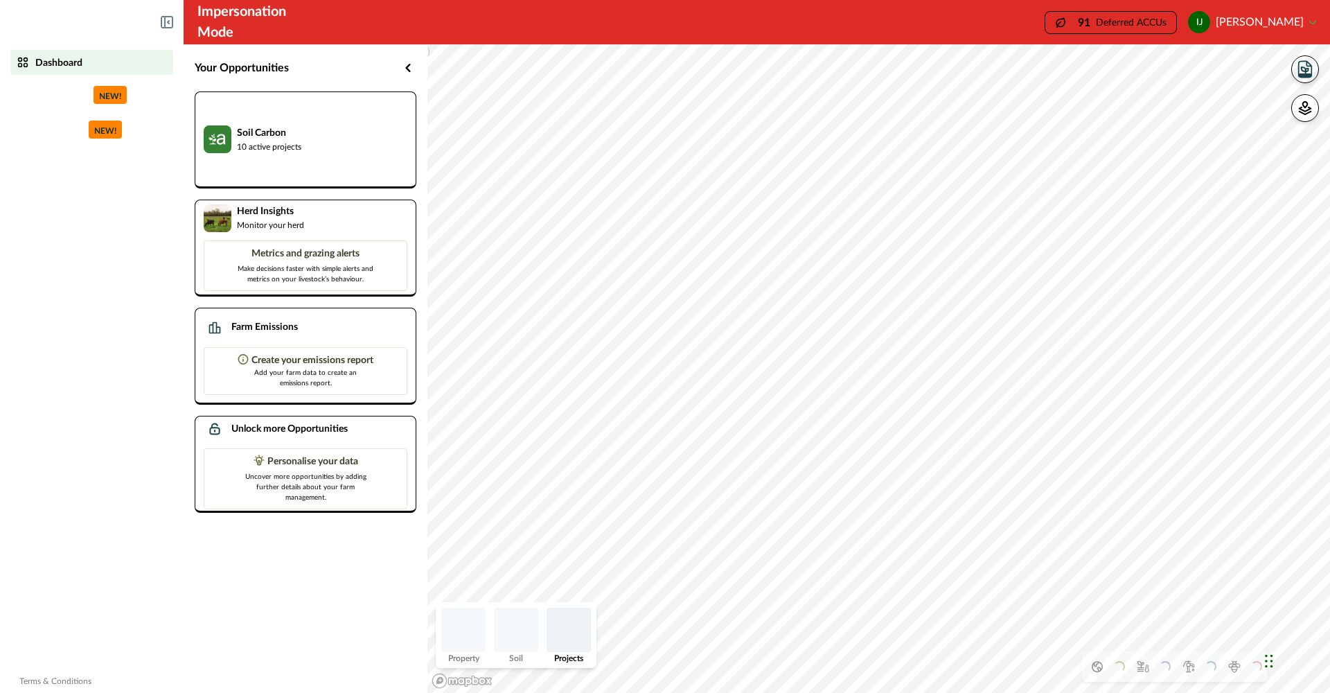
click at [564, 622] on img at bounding box center [568, 629] width 44 height 44
click at [564, 623] on img at bounding box center [568, 629] width 44 height 44
click at [565, 626] on img at bounding box center [568, 629] width 44 height 44
click at [574, 630] on img at bounding box center [568, 629] width 44 height 44
click at [523, 634] on img at bounding box center [516, 629] width 44 height 44
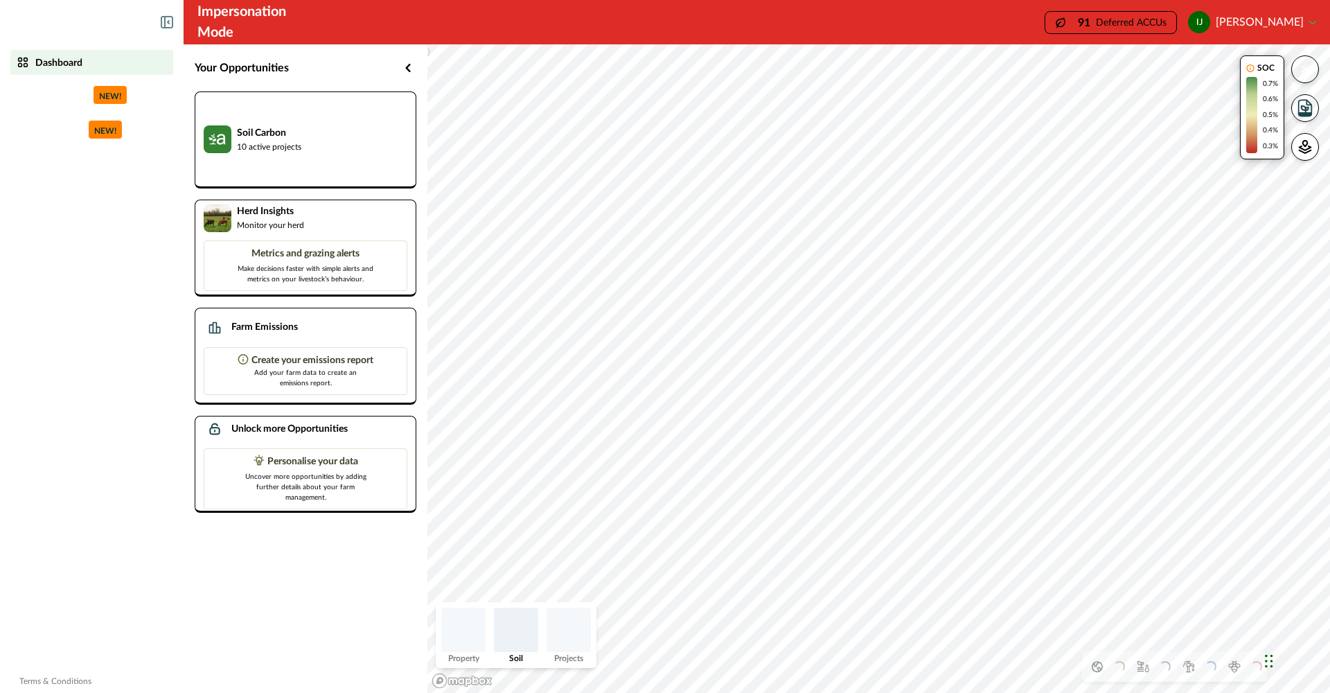
click at [470, 632] on img at bounding box center [463, 629] width 44 height 44
click at [526, 630] on img at bounding box center [516, 629] width 44 height 44
click at [566, 631] on img at bounding box center [568, 629] width 44 height 44
click at [1308, 71] on icon "button" at bounding box center [1304, 70] width 7 height 6
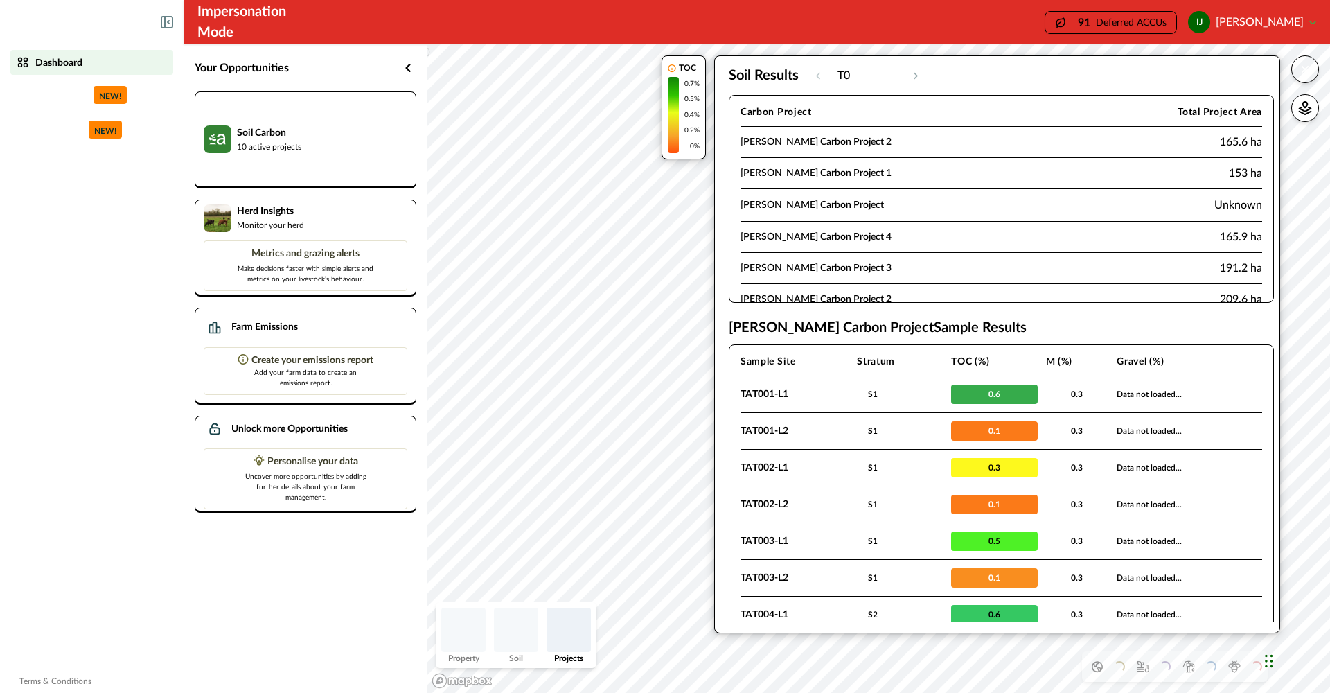
scroll to position [0, 0]
click at [38, 60] on p "Dashboard" at bounding box center [58, 62] width 47 height 11
click at [26, 165] on icon at bounding box center [23, 162] width 14 height 14
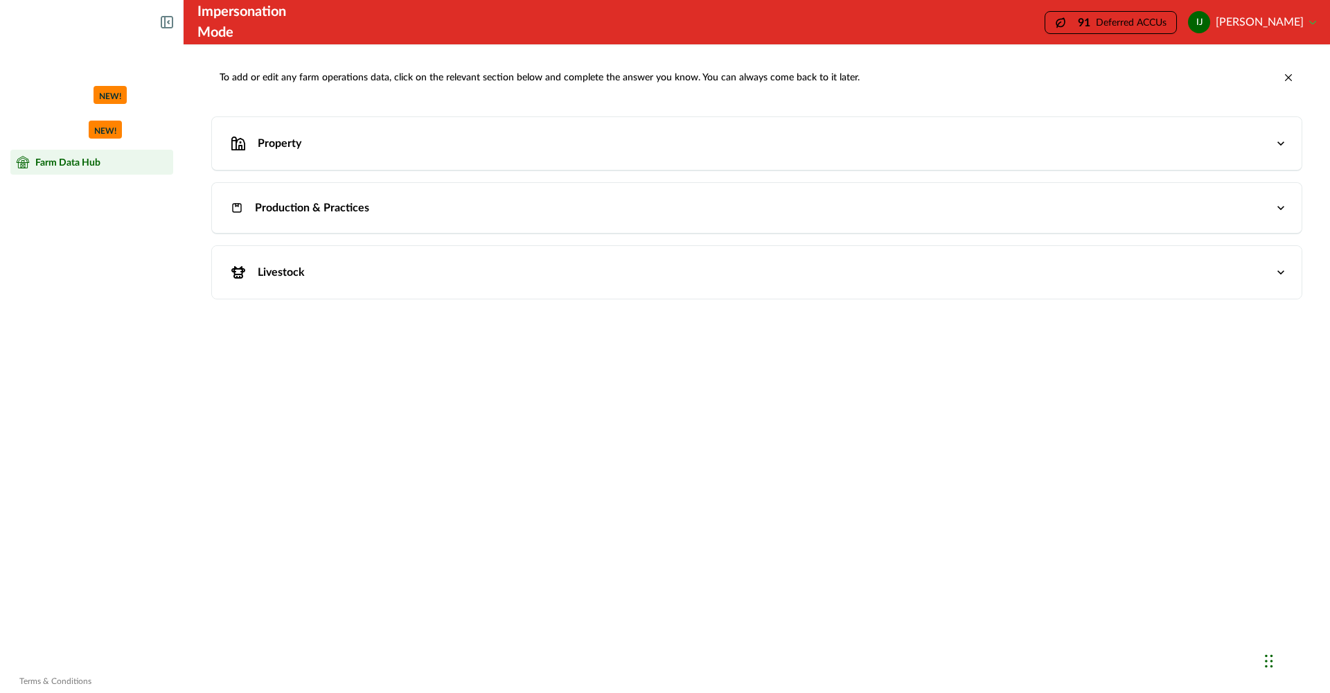
click at [26, 165] on icon at bounding box center [23, 162] width 14 height 14
click at [82, 58] on p "Dashboard" at bounding box center [58, 62] width 47 height 11
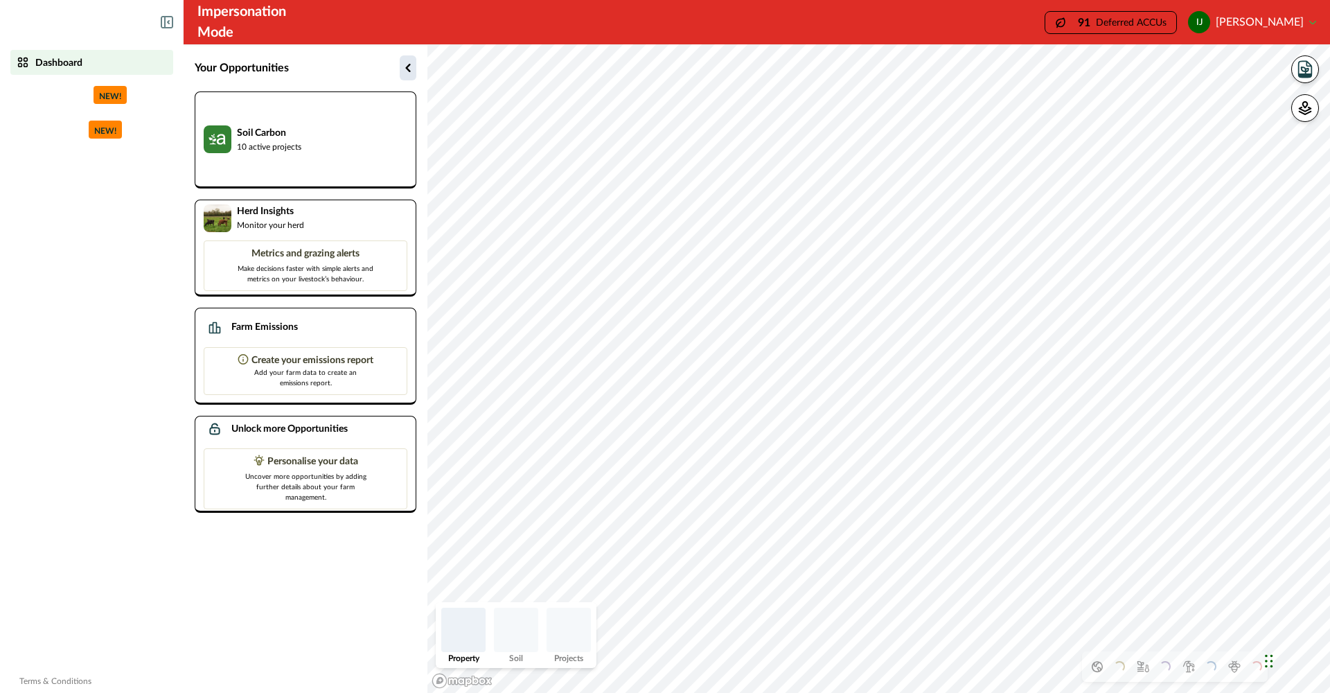
click at [405, 66] on icon "button" at bounding box center [408, 68] width 17 height 17
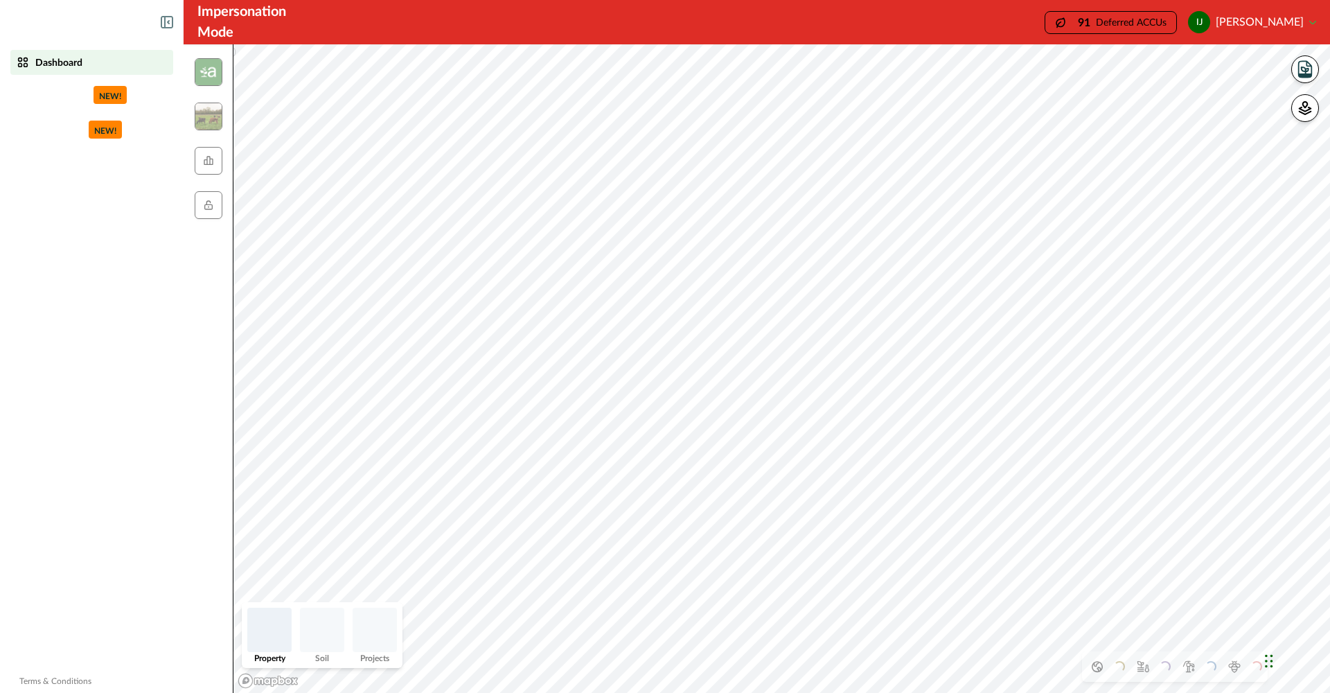
click at [275, 630] on img at bounding box center [269, 629] width 44 height 44
click at [311, 630] on img at bounding box center [322, 629] width 44 height 44
click at [319, 632] on img at bounding box center [322, 629] width 44 height 44
click at [374, 625] on img at bounding box center [375, 629] width 44 height 44
click at [319, 630] on img at bounding box center [322, 629] width 44 height 44
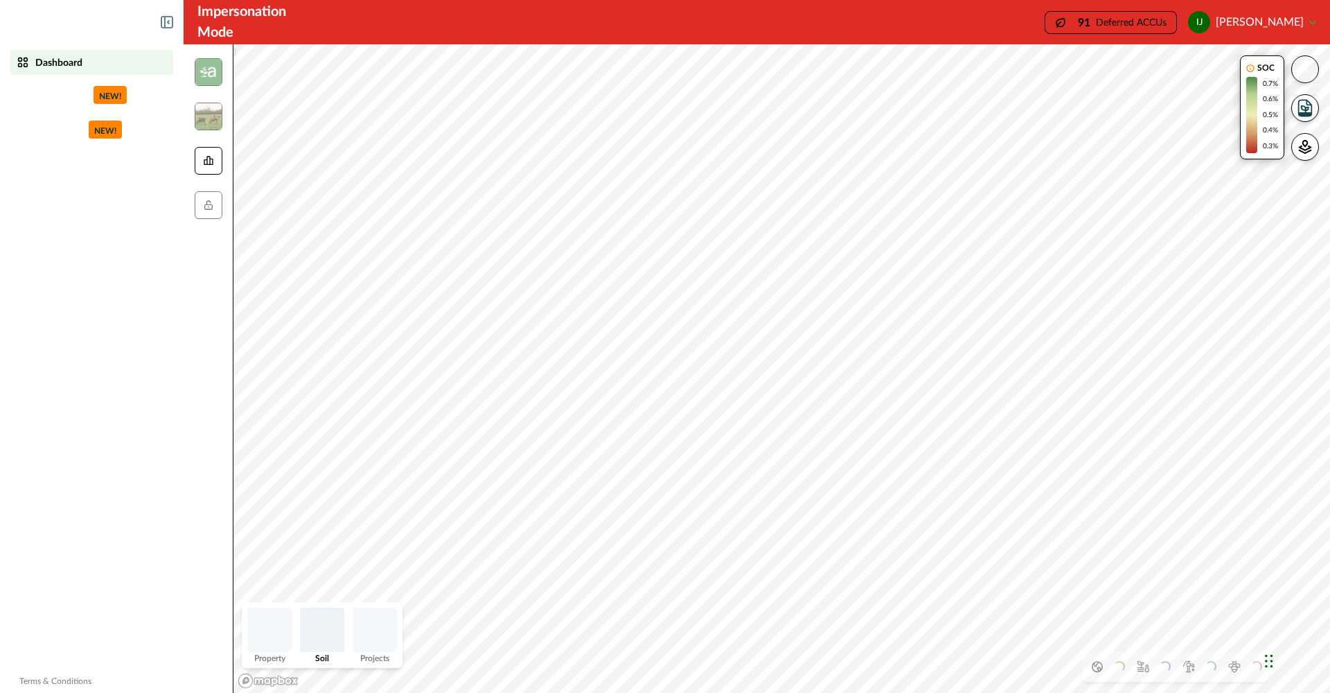
click at [203, 158] on icon at bounding box center [208, 160] width 11 height 11
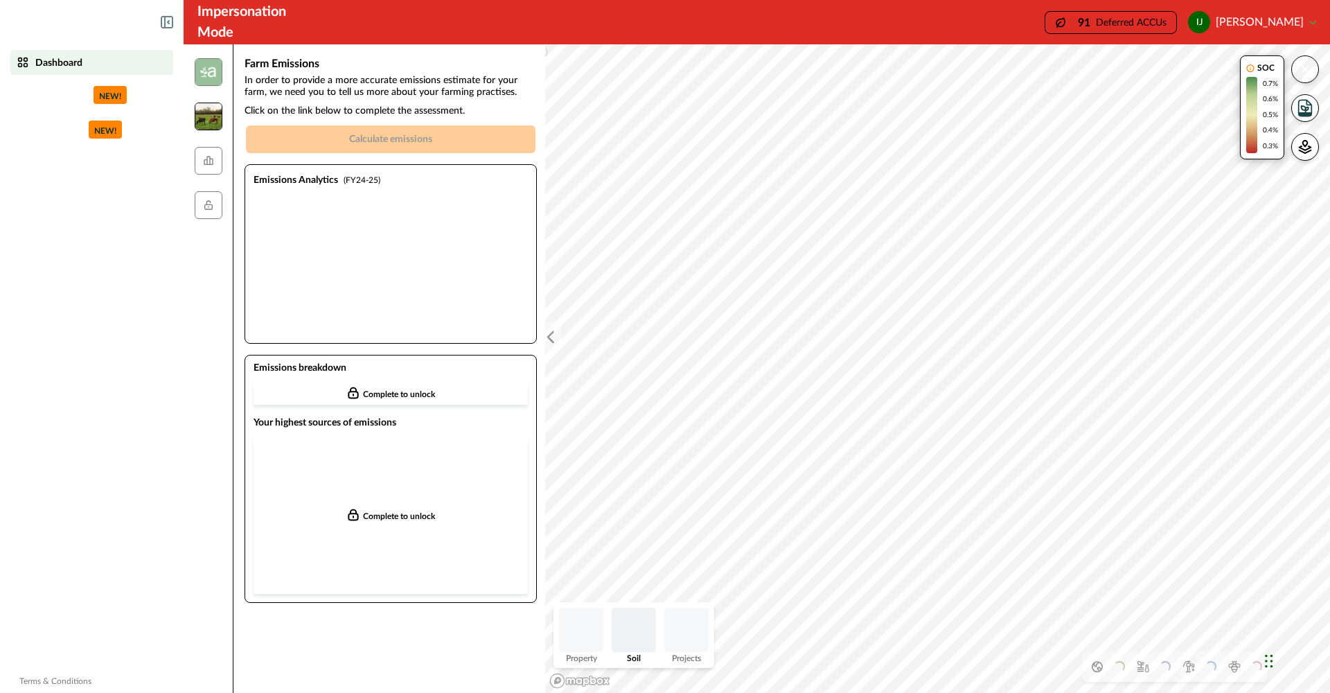
click at [221, 118] on img at bounding box center [209, 117] width 28 height 28
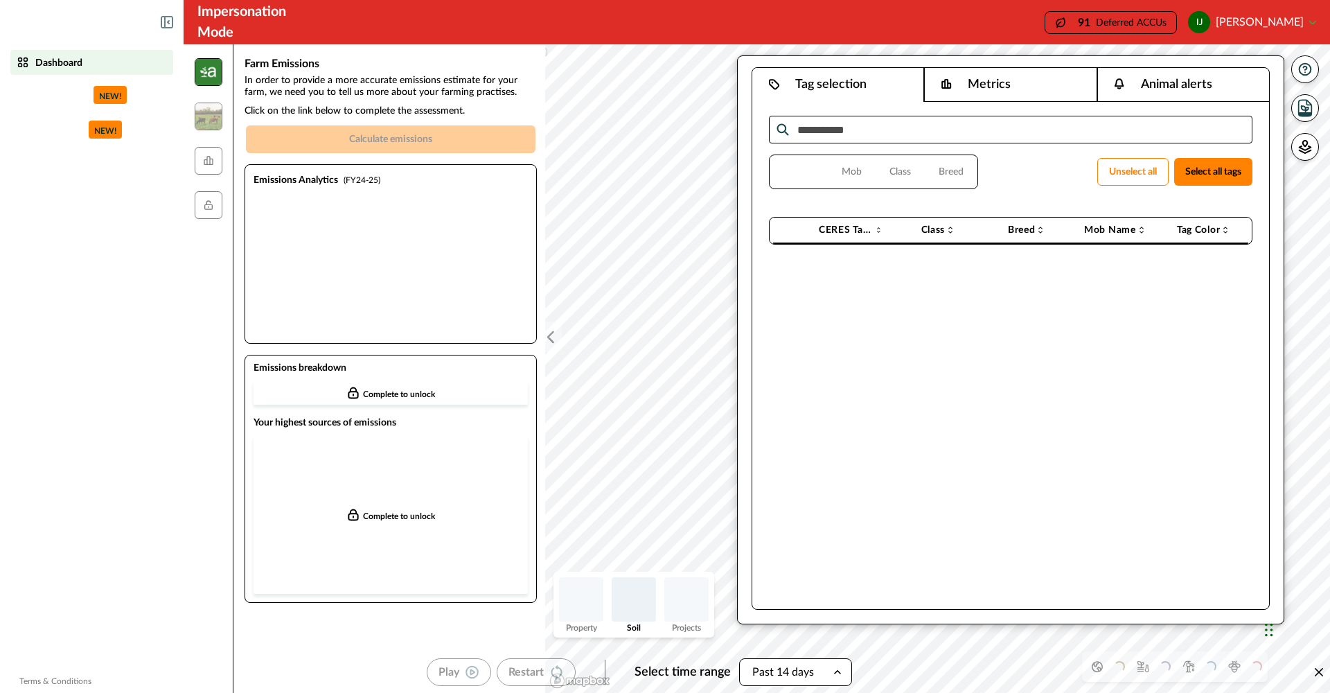
click at [213, 84] on img at bounding box center [209, 72] width 28 height 28
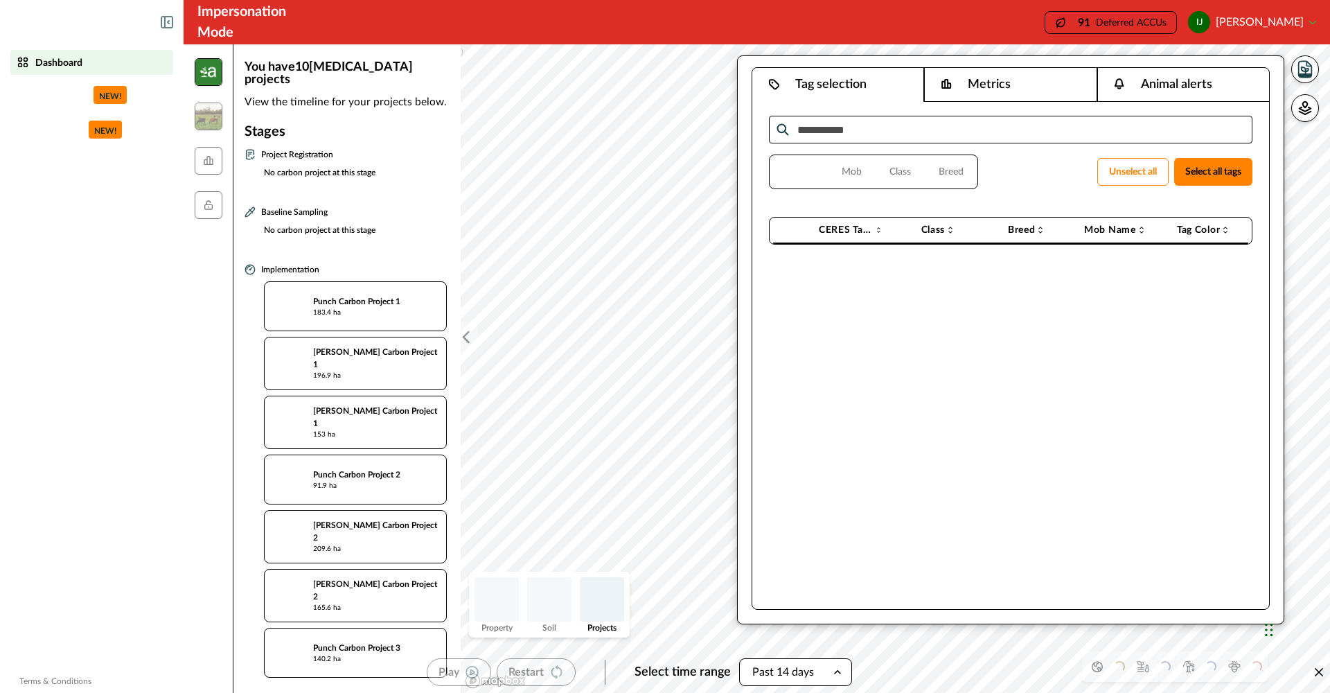
click at [209, 73] on img at bounding box center [209, 72] width 28 height 28
click at [30, 58] on div "Dashboard" at bounding box center [92, 62] width 152 height 14
click at [169, 24] on icon at bounding box center [168, 22] width 1 height 3
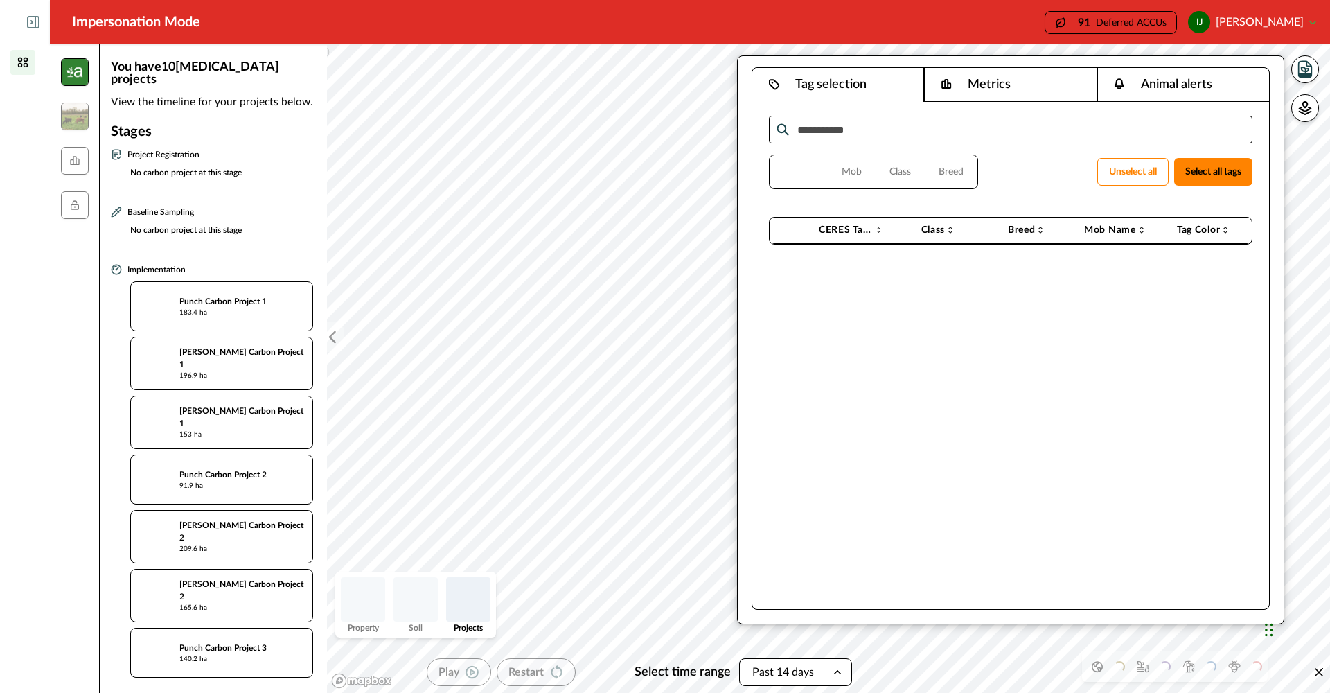
click at [26, 24] on div at bounding box center [25, 22] width 50 height 44
click at [35, 22] on icon at bounding box center [33, 22] width 11 height 11
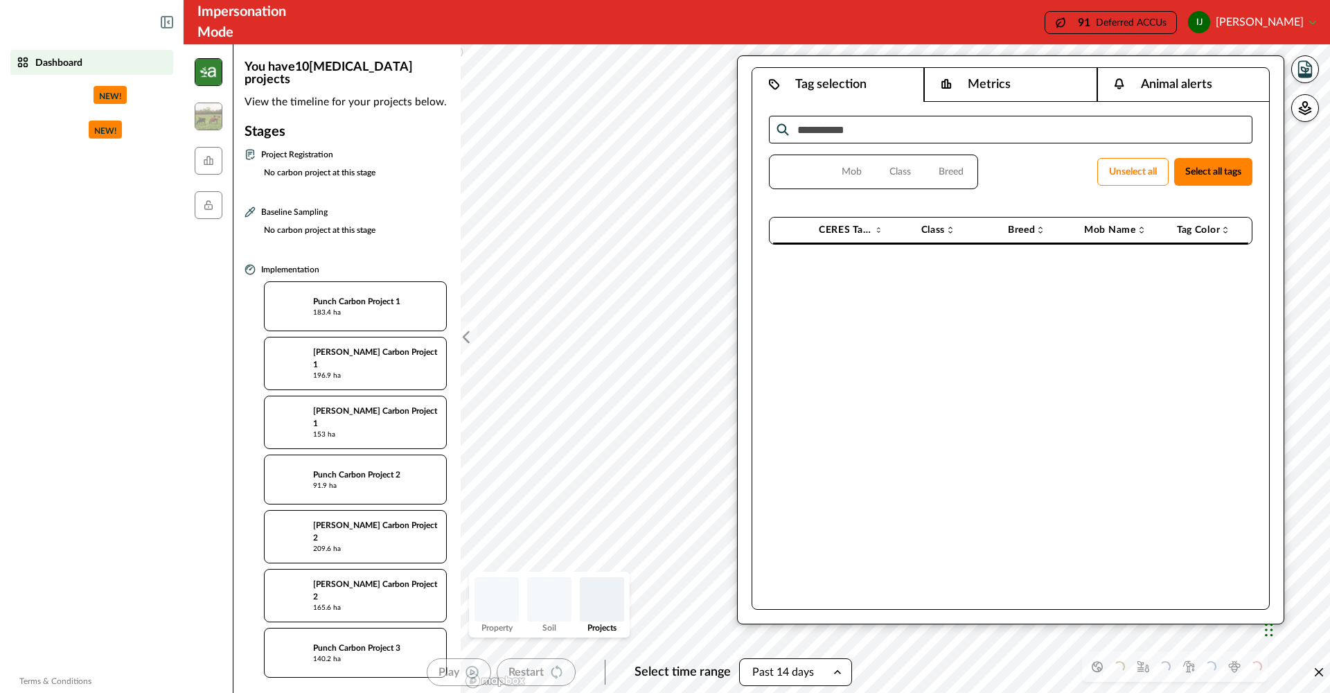
scroll to position [0, 1]
click at [169, 22] on icon at bounding box center [167, 22] width 12 height 12
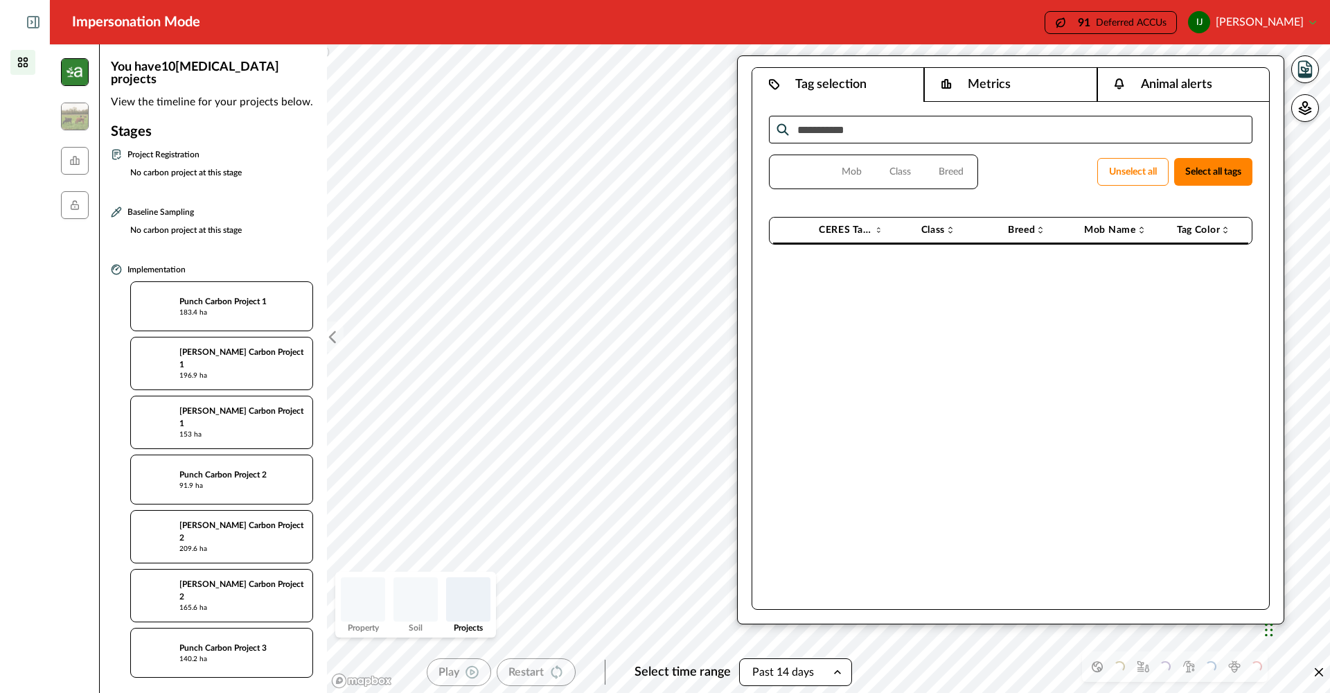
click at [39, 24] on div at bounding box center [25, 22] width 50 height 44
click at [33, 21] on icon at bounding box center [31, 22] width 1 height 3
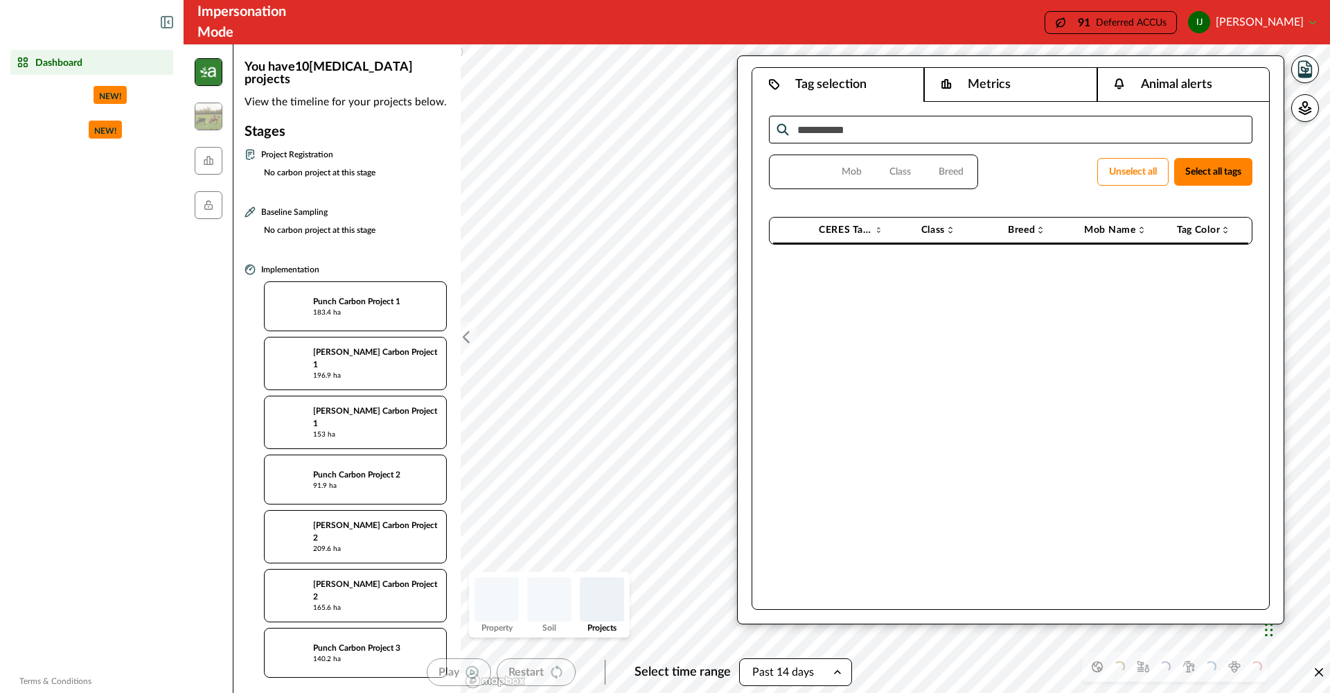
click at [39, 61] on p "Dashboard" at bounding box center [58, 62] width 47 height 11
click at [290, 355] on img at bounding box center [289, 364] width 32 height 32
click at [334, 346] on p "[PERSON_NAME] Carbon Project 1" at bounding box center [375, 358] width 125 height 25
click at [274, 404] on div "[PERSON_NAME] Carbon Project 1 153 ha" at bounding box center [355, 421] width 165 height 35
click at [297, 413] on div "[PERSON_NAME] Carbon Project 1 153 ha" at bounding box center [355, 421] width 165 height 35
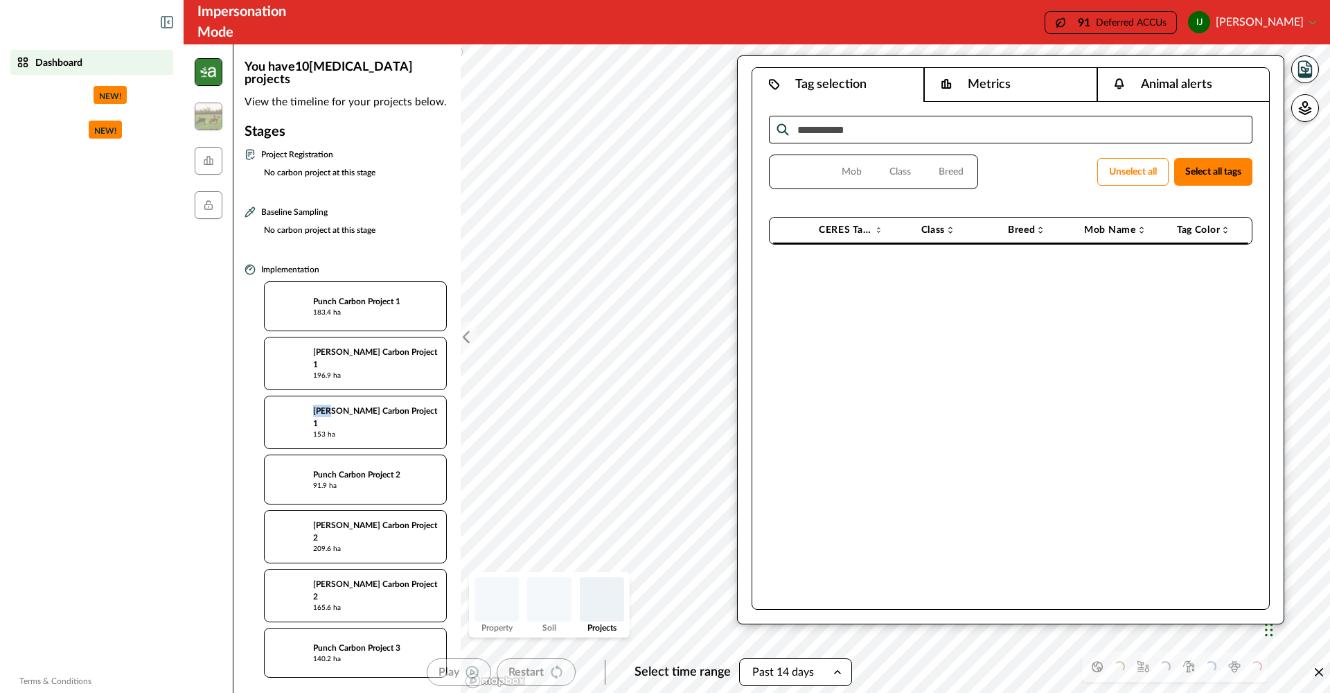
click at [297, 413] on div "[PERSON_NAME] Carbon Project 1 153 ha" at bounding box center [355, 421] width 165 height 35
click at [328, 429] on p "153 ha" at bounding box center [324, 434] width 22 height 10
click at [290, 348] on img at bounding box center [289, 364] width 32 height 32
click at [278, 290] on img at bounding box center [289, 306] width 32 height 32
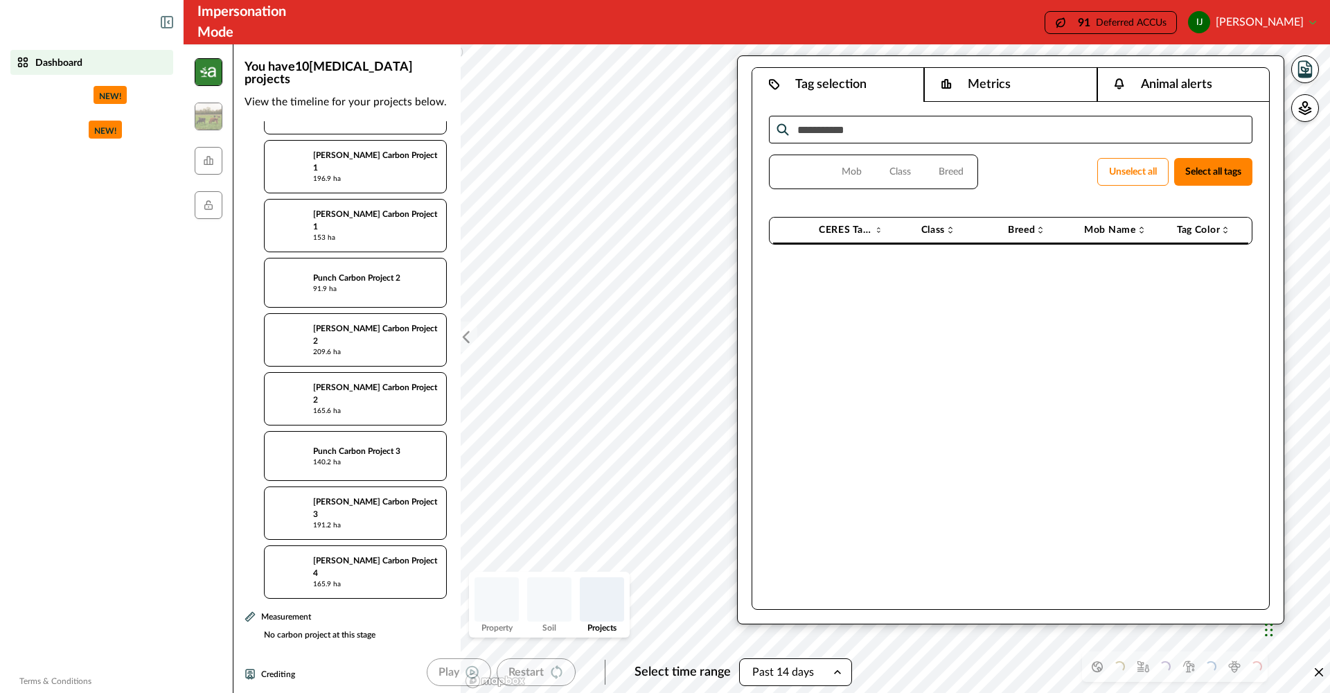
scroll to position [195, 0]
click at [256, 668] on div "Crediting" at bounding box center [345, 674] width 202 height 13
click at [249, 670] on icon at bounding box center [249, 675] width 11 height 11
click at [1306, 73] on icon "button" at bounding box center [1304, 70] width 7 height 6
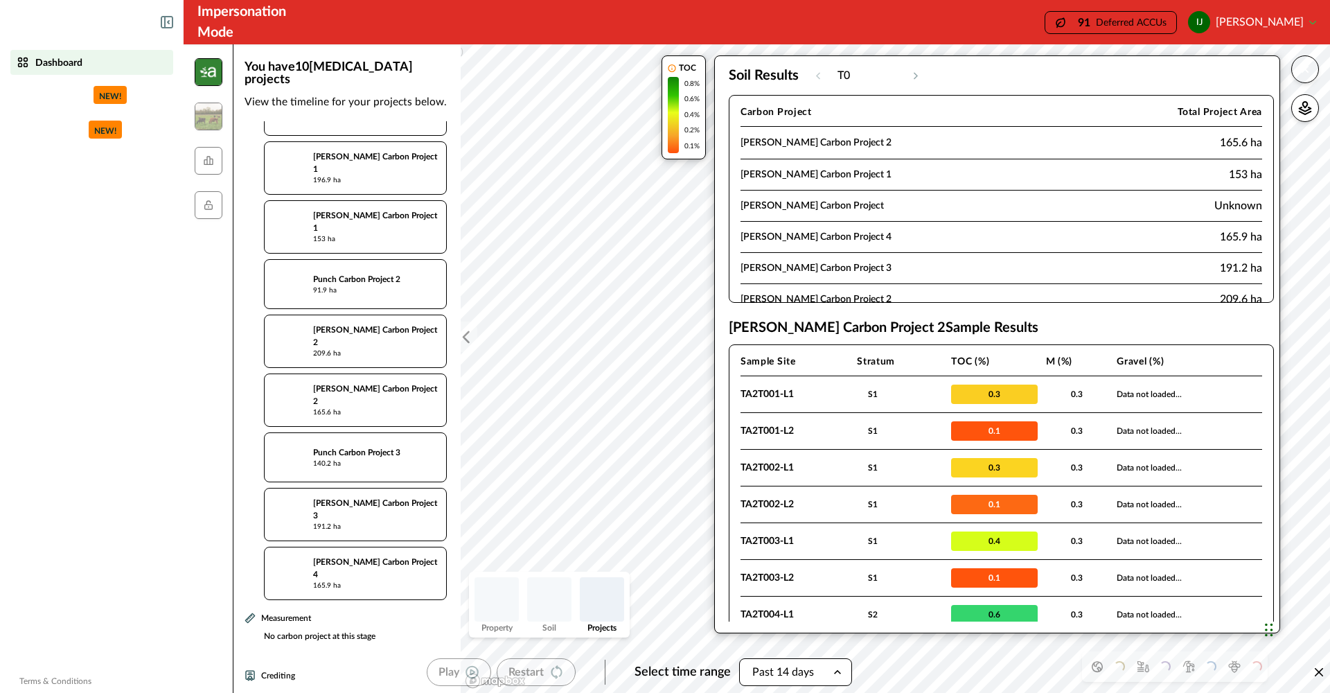
click at [1306, 71] on icon "button" at bounding box center [1305, 69] width 6 height 6
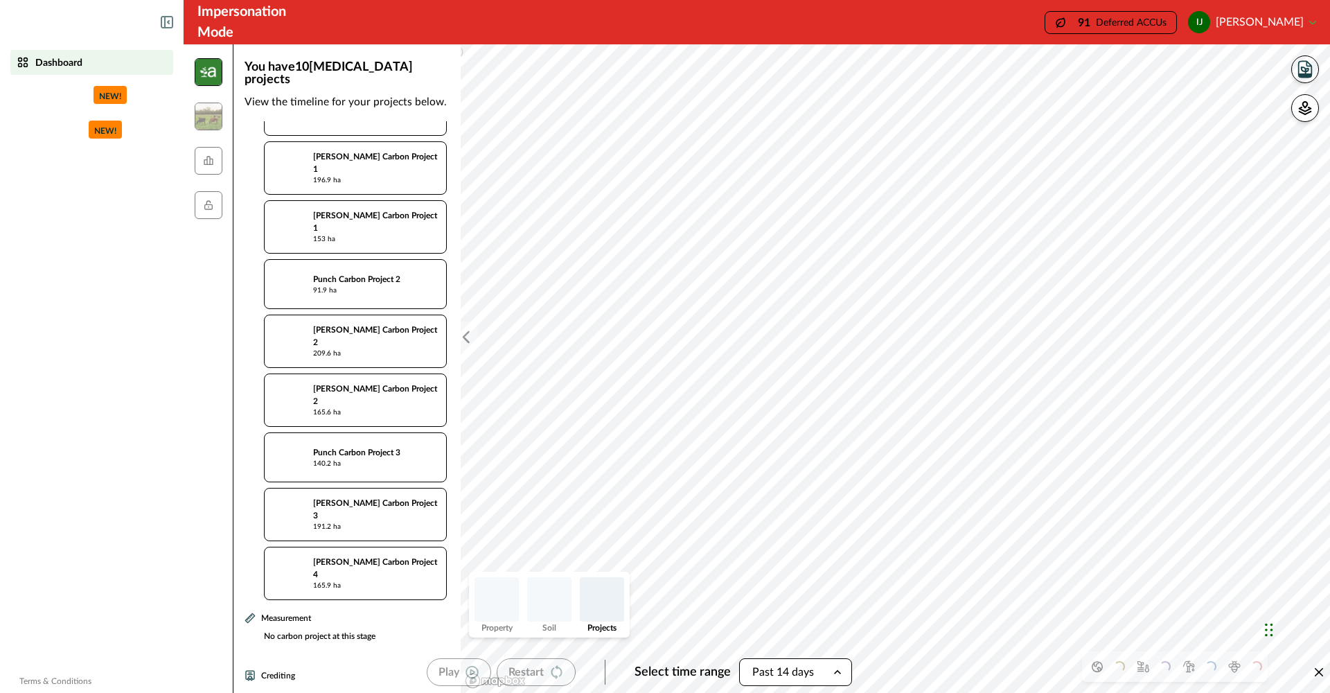
click at [615, 614] on img at bounding box center [602, 599] width 44 height 44
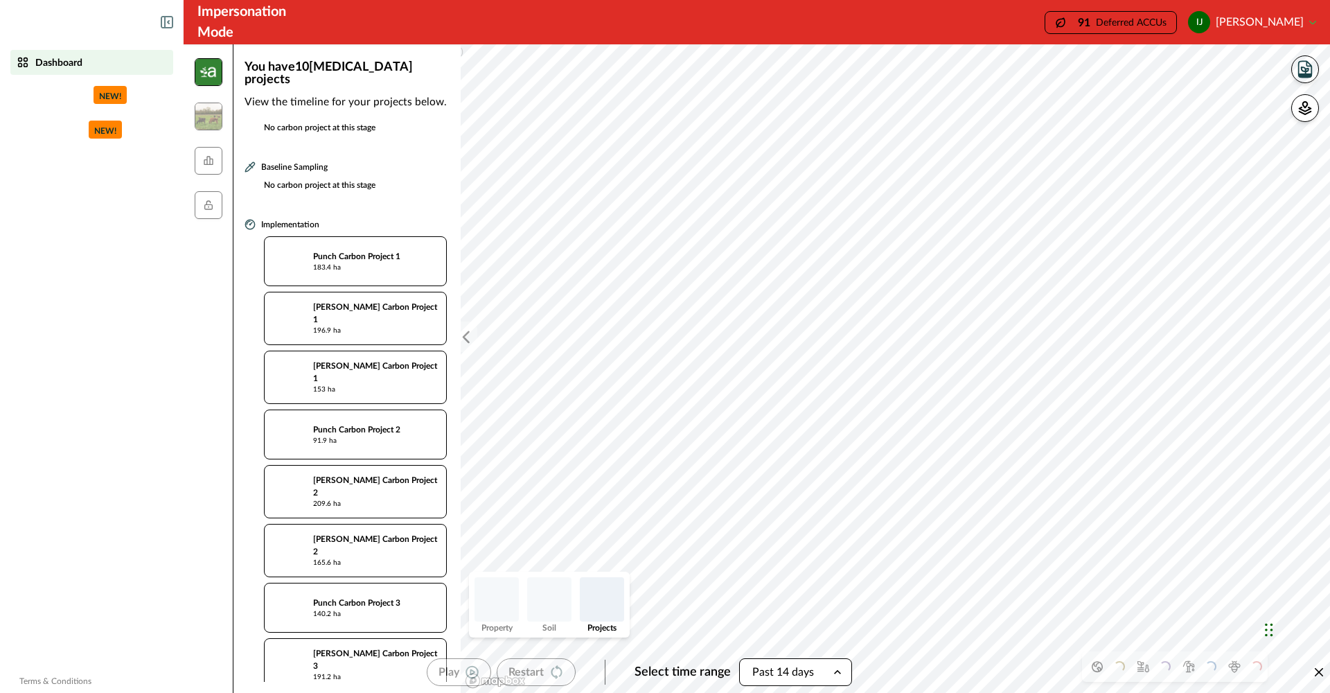
scroll to position [31, 0]
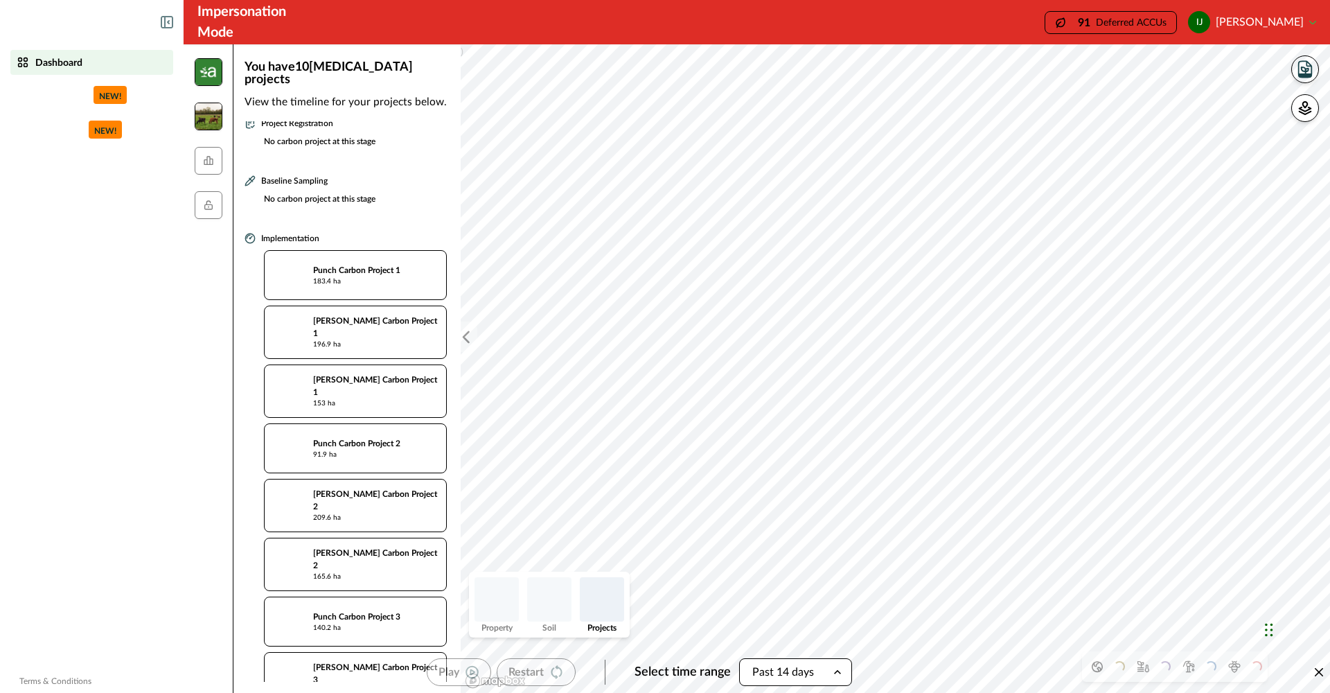
click at [209, 114] on img at bounding box center [209, 117] width 28 height 28
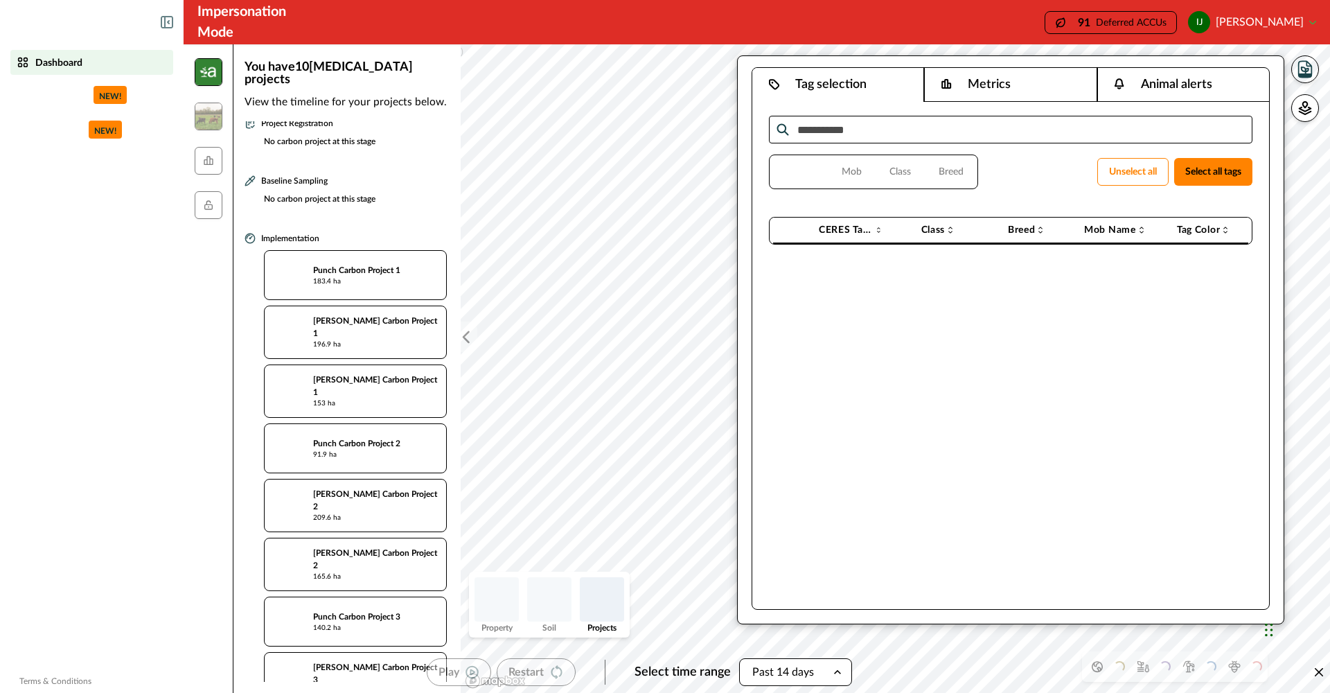
click at [216, 69] on img at bounding box center [209, 72] width 28 height 28
click at [208, 73] on img at bounding box center [209, 72] width 28 height 28
click at [211, 124] on img at bounding box center [209, 117] width 28 height 28
click at [209, 163] on icon at bounding box center [208, 160] width 9 height 9
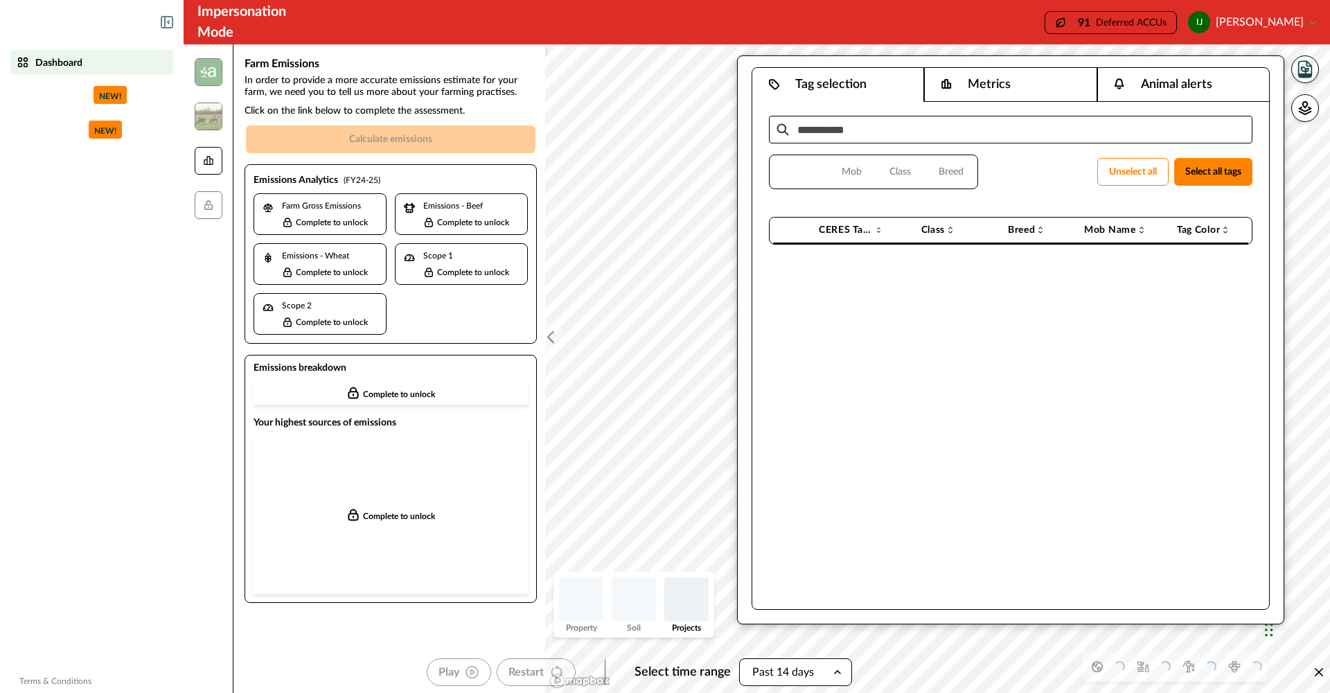
click at [207, 158] on icon at bounding box center [208, 160] width 9 height 9
click at [208, 206] on icon at bounding box center [208, 205] width 8 height 8
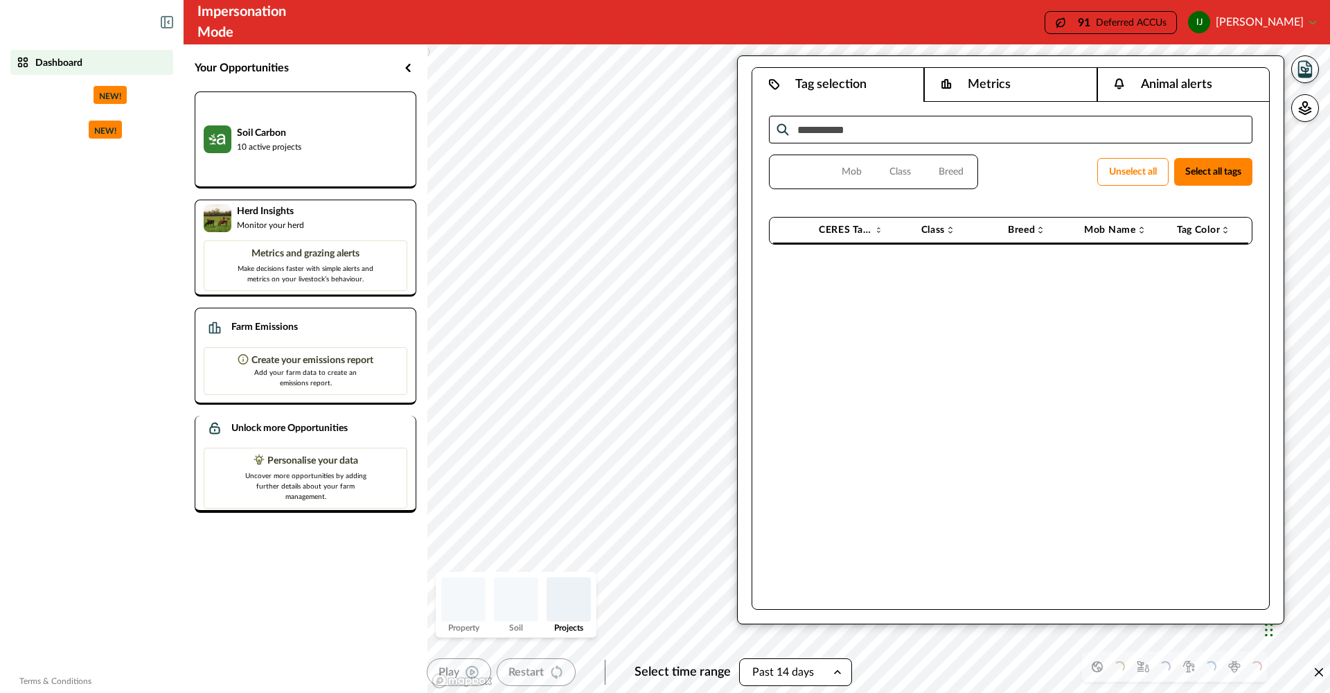
click at [264, 436] on p "Unlock more Opportunities" at bounding box center [289, 428] width 116 height 15
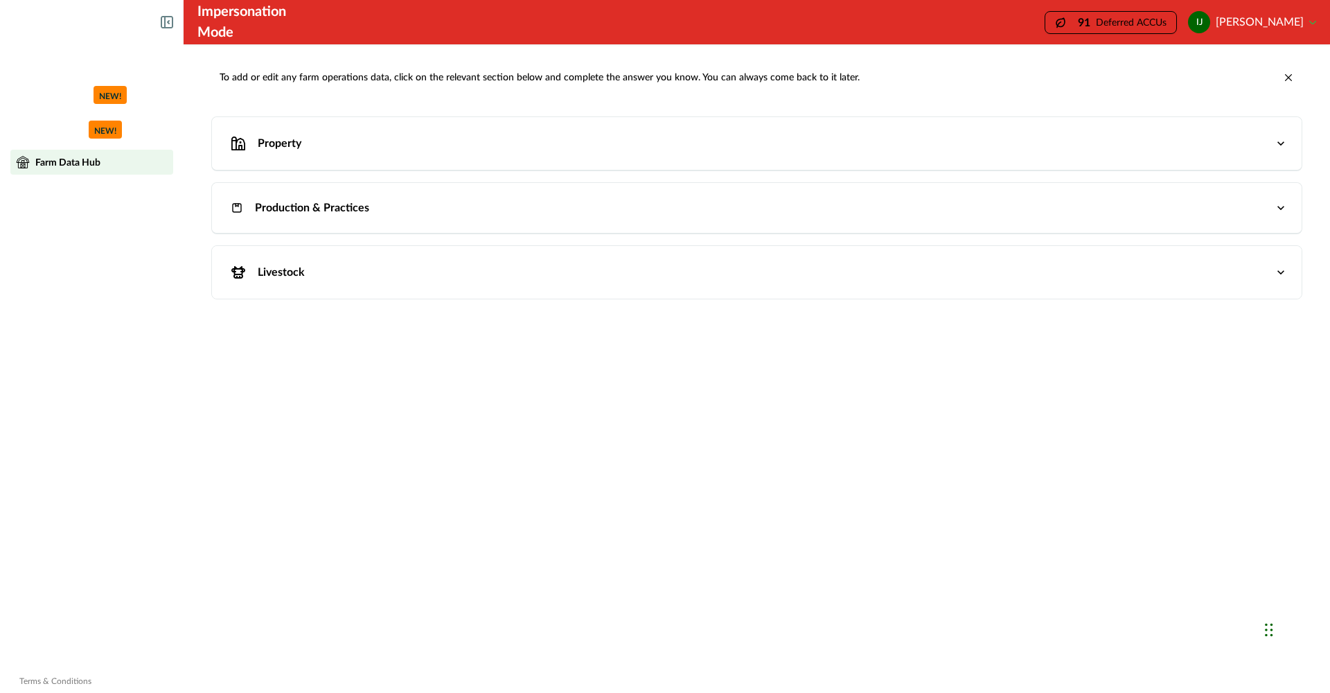
click at [172, 26] on icon at bounding box center [166, 22] width 11 height 11
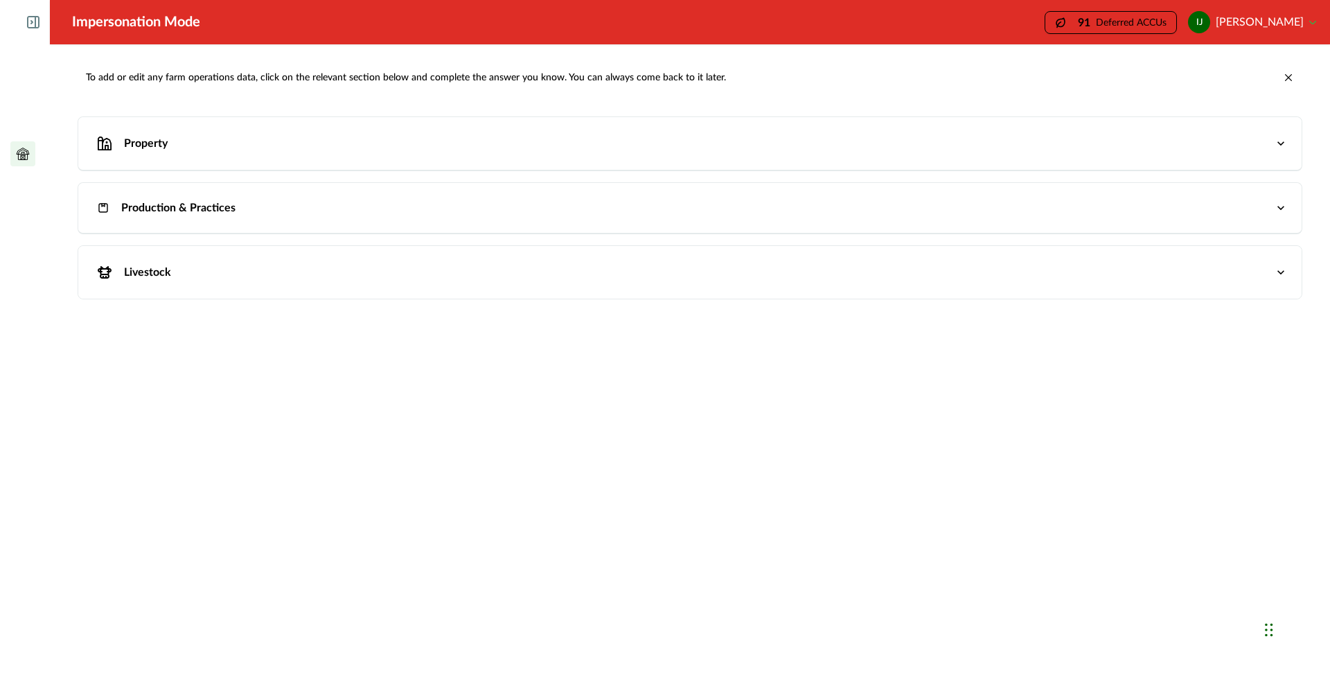
click at [35, 24] on icon at bounding box center [33, 22] width 11 height 11
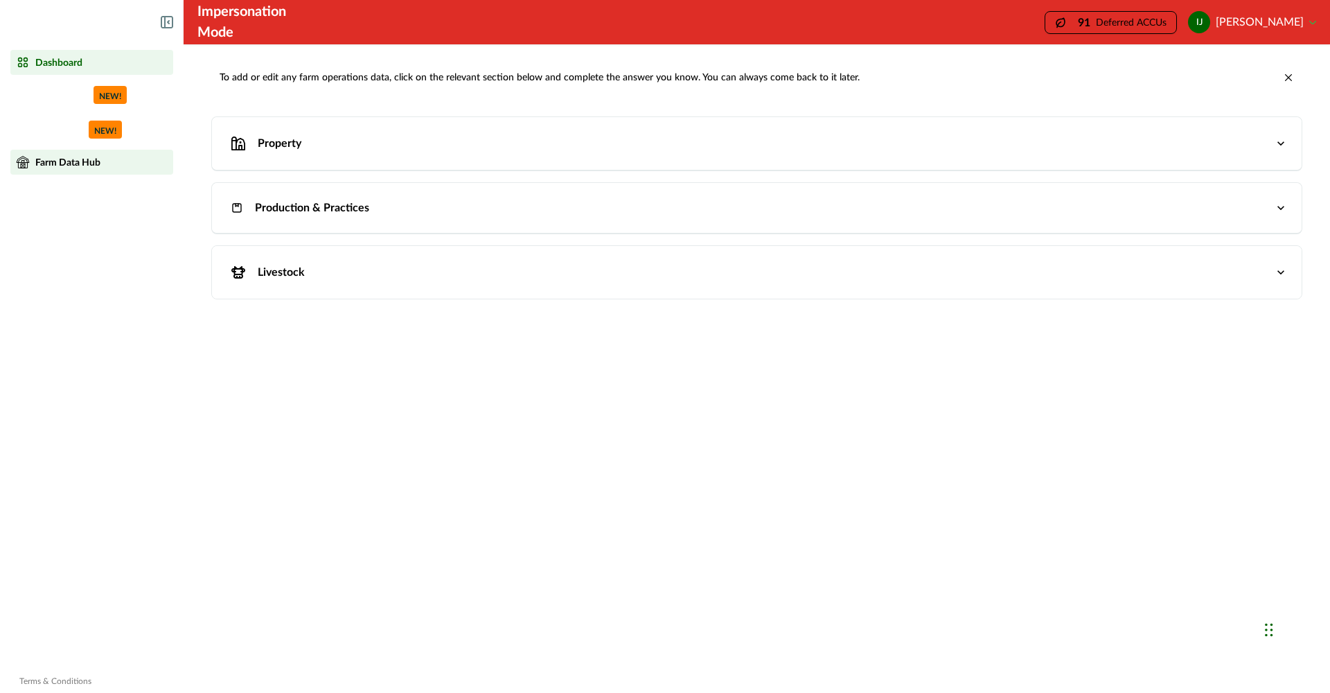
click at [48, 61] on p "Dashboard" at bounding box center [58, 62] width 47 height 11
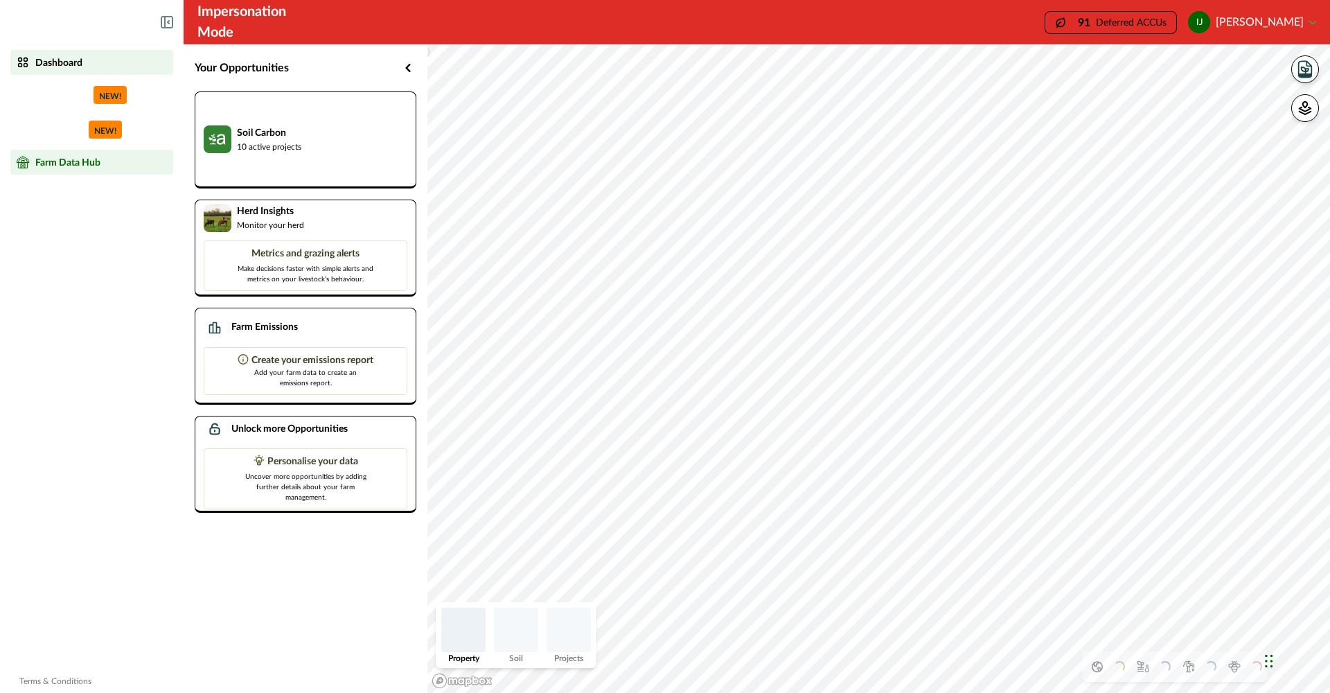
click at [33, 166] on div "Farm Data Hub" at bounding box center [92, 162] width 152 height 14
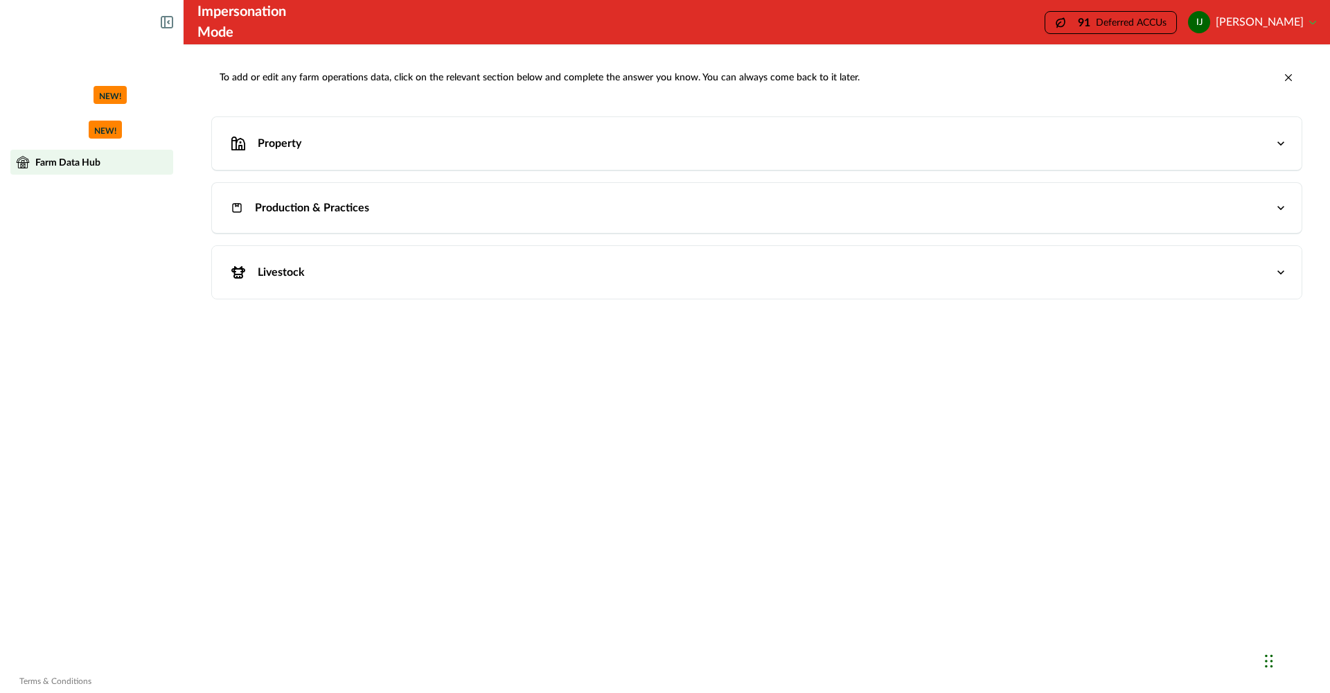
click at [322, 198] on div "Production & Practices" at bounding box center [750, 208] width 1048 height 22
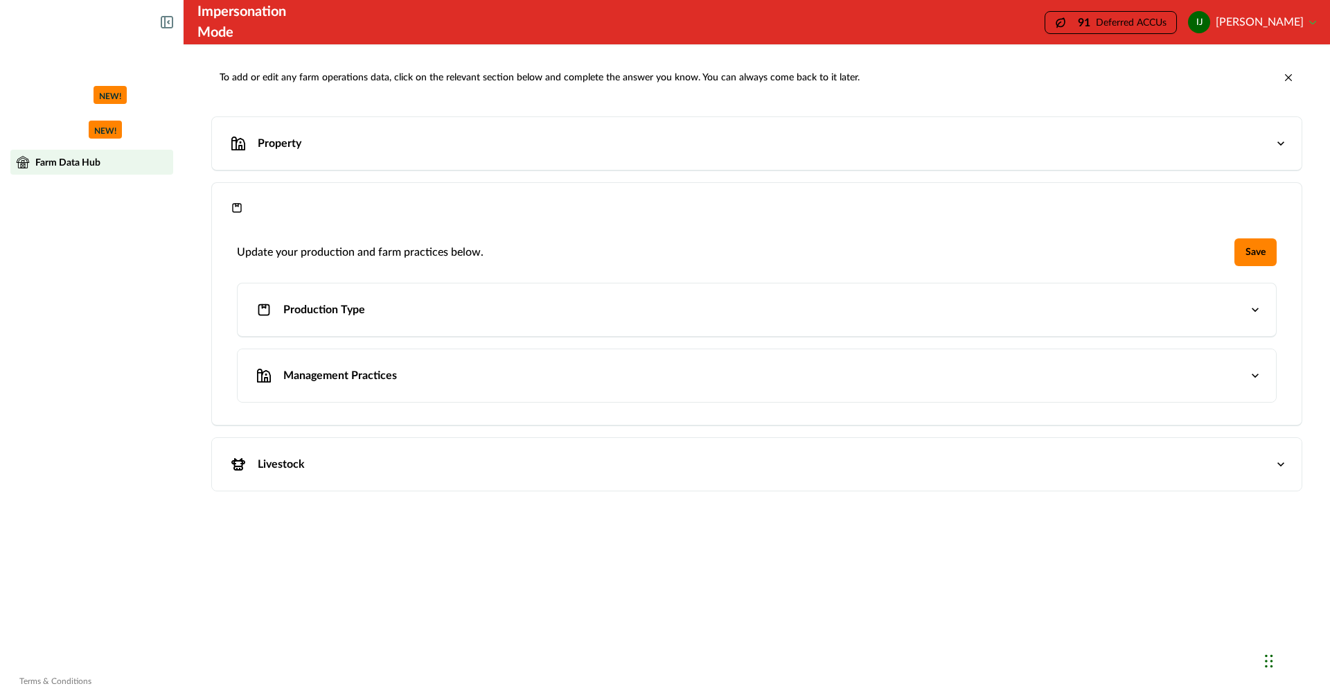
click at [1255, 308] on icon "button" at bounding box center [1255, 310] width 14 height 14
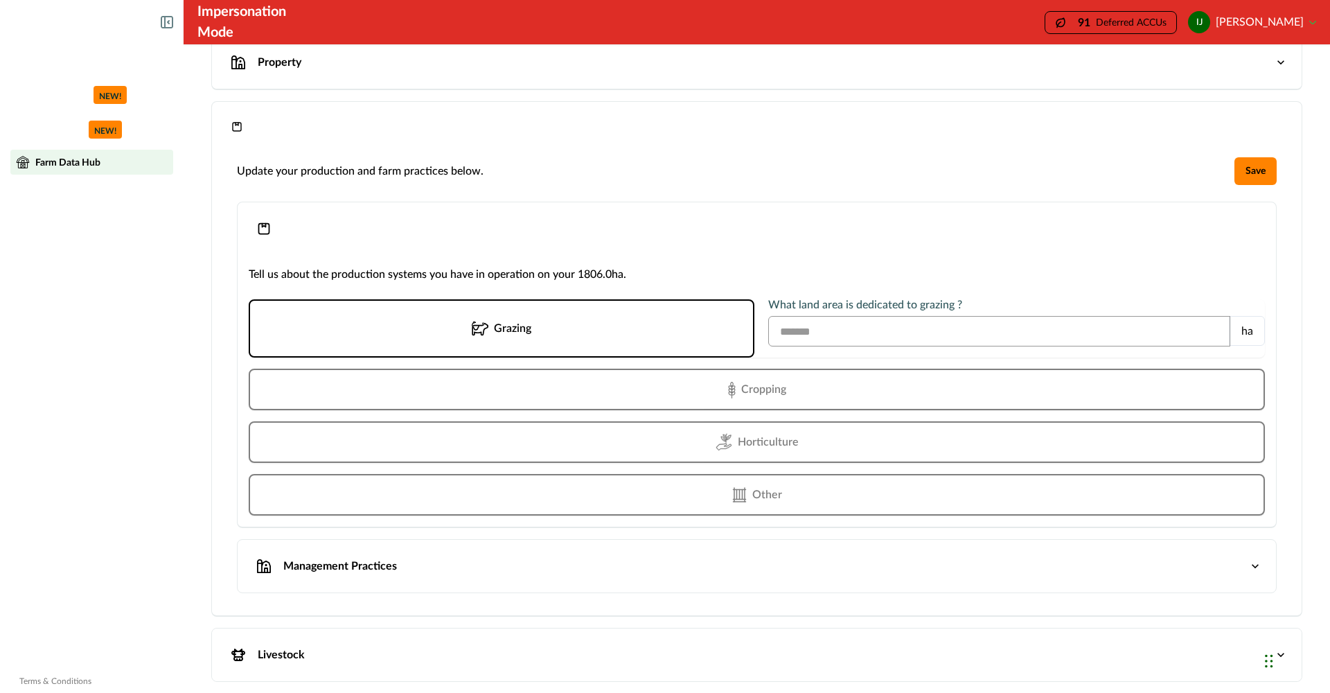
click at [1262, 568] on button "Management Practices" at bounding box center [757, 566] width 1038 height 53
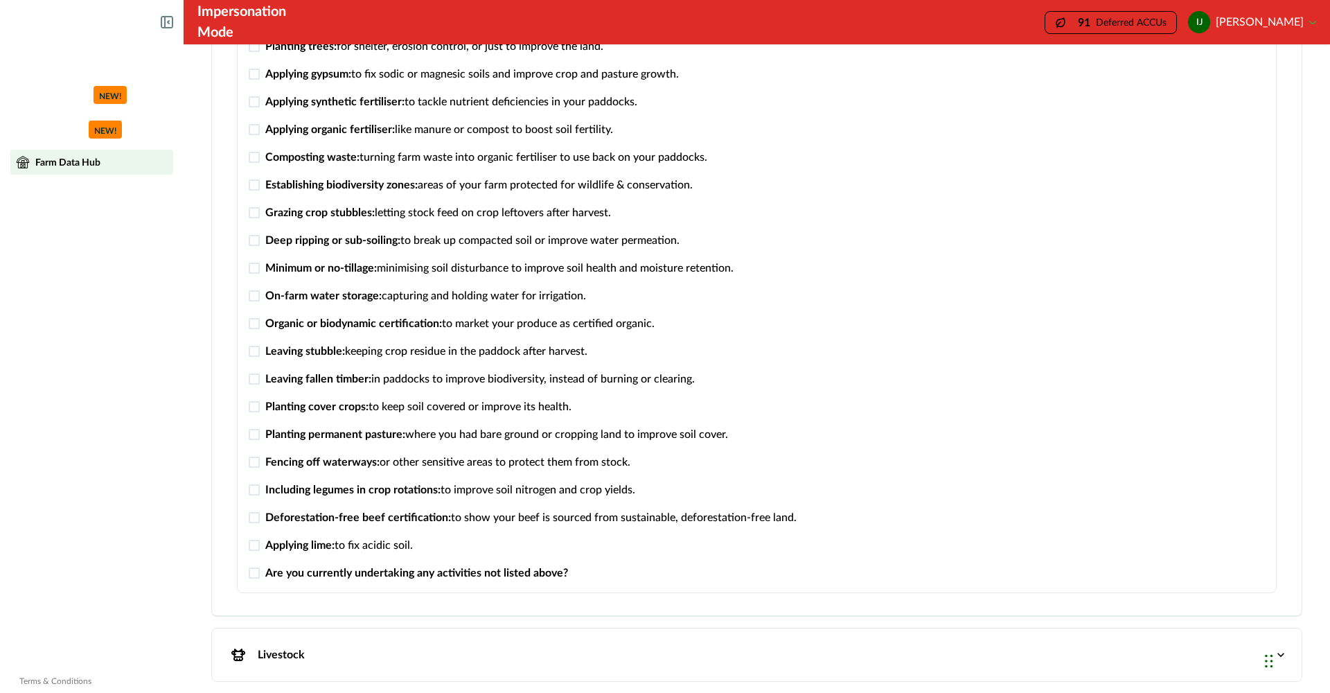
scroll to position [463, 0]
drag, startPoint x: 1208, startPoint y: 654, endPoint x: 1254, endPoint y: 647, distance: 46.3
click at [1215, 630] on button "Livestock" at bounding box center [756, 654] width 1089 height 53
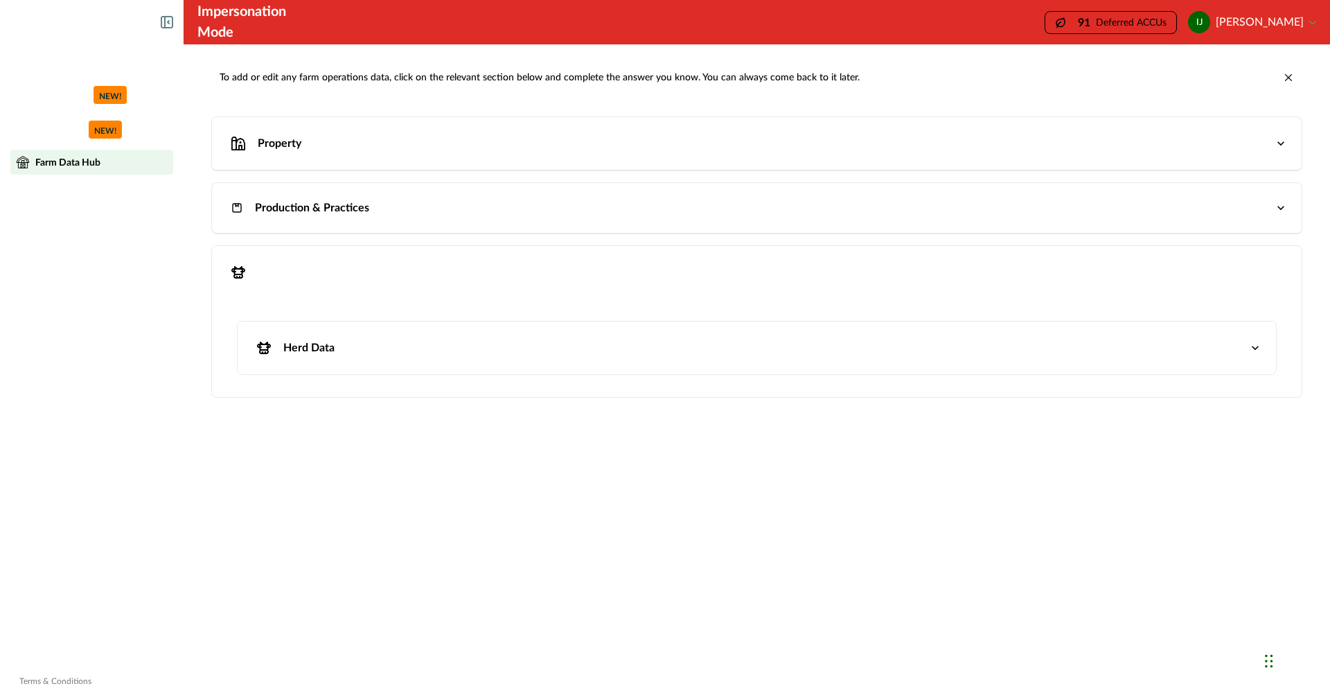
click at [1267, 663] on div "Chat Widget" at bounding box center [1295, 659] width 69 height 66
click at [62, 66] on p "Dashboard" at bounding box center [58, 62] width 47 height 11
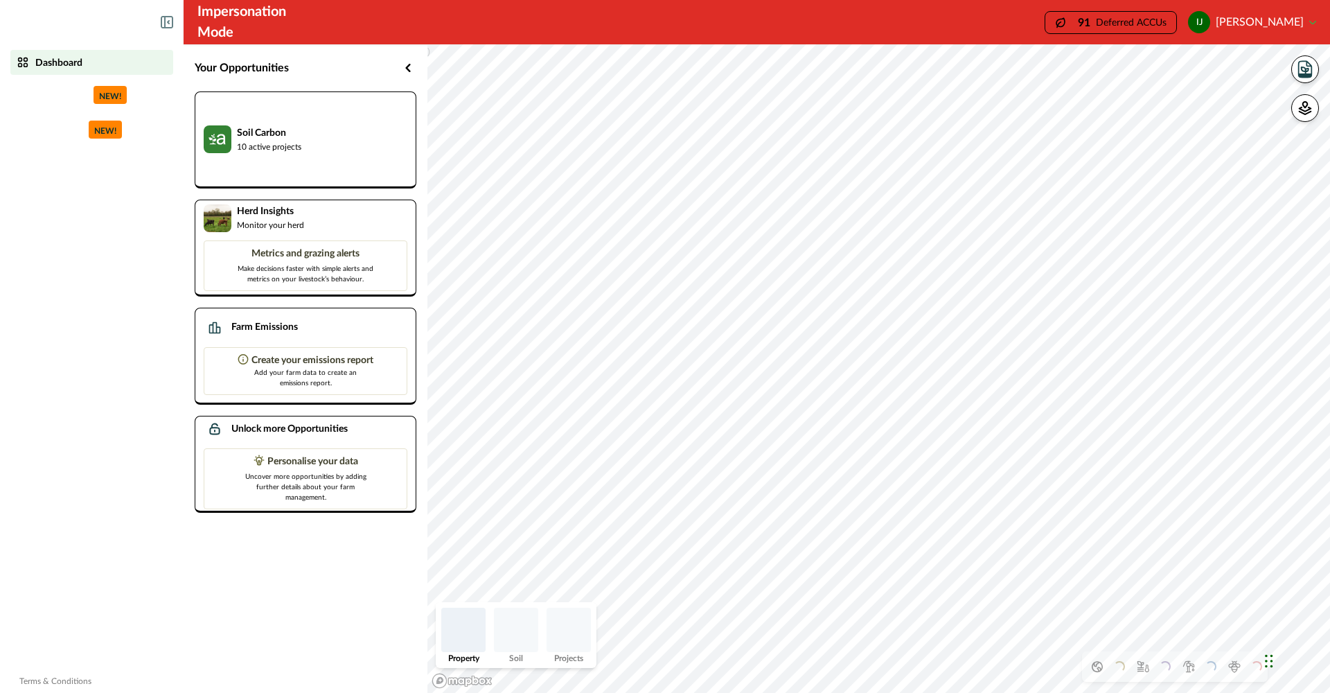
click at [1134, 27] on div "91 Deferred ACCUs" at bounding box center [1110, 22] width 132 height 23
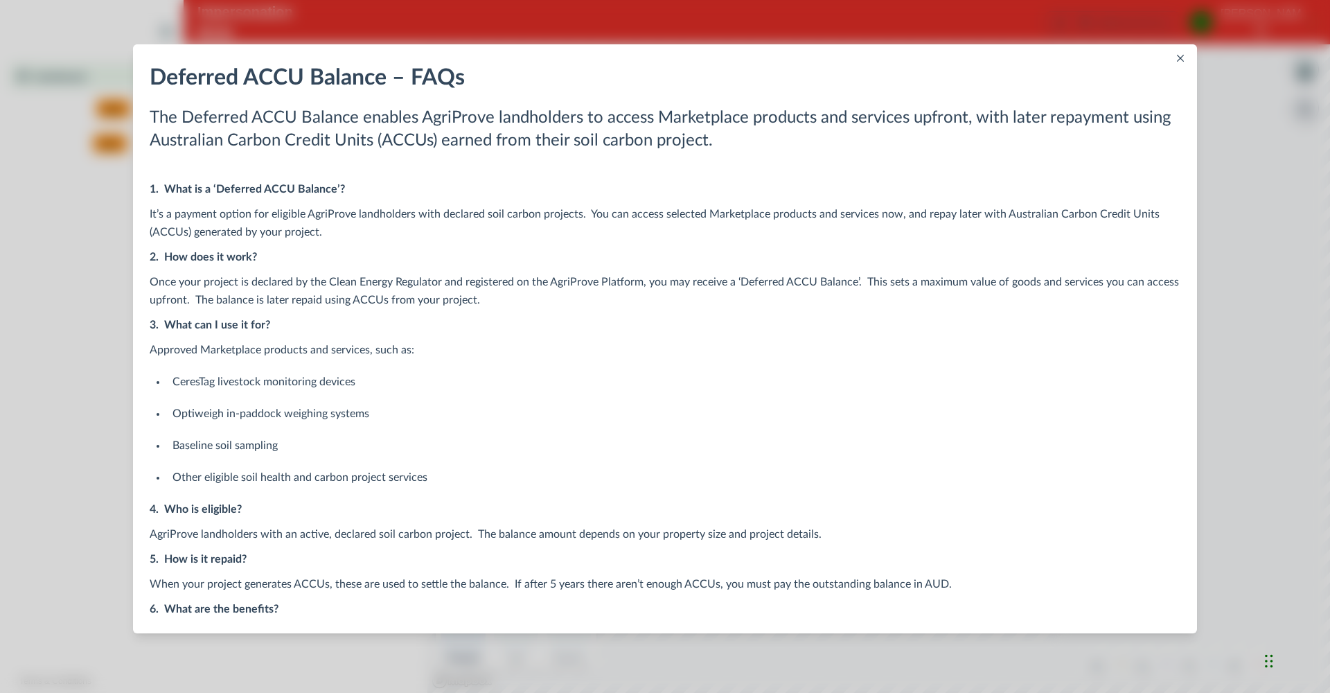
click at [1177, 58] on icon "Close" at bounding box center [1180, 58] width 7 height 7
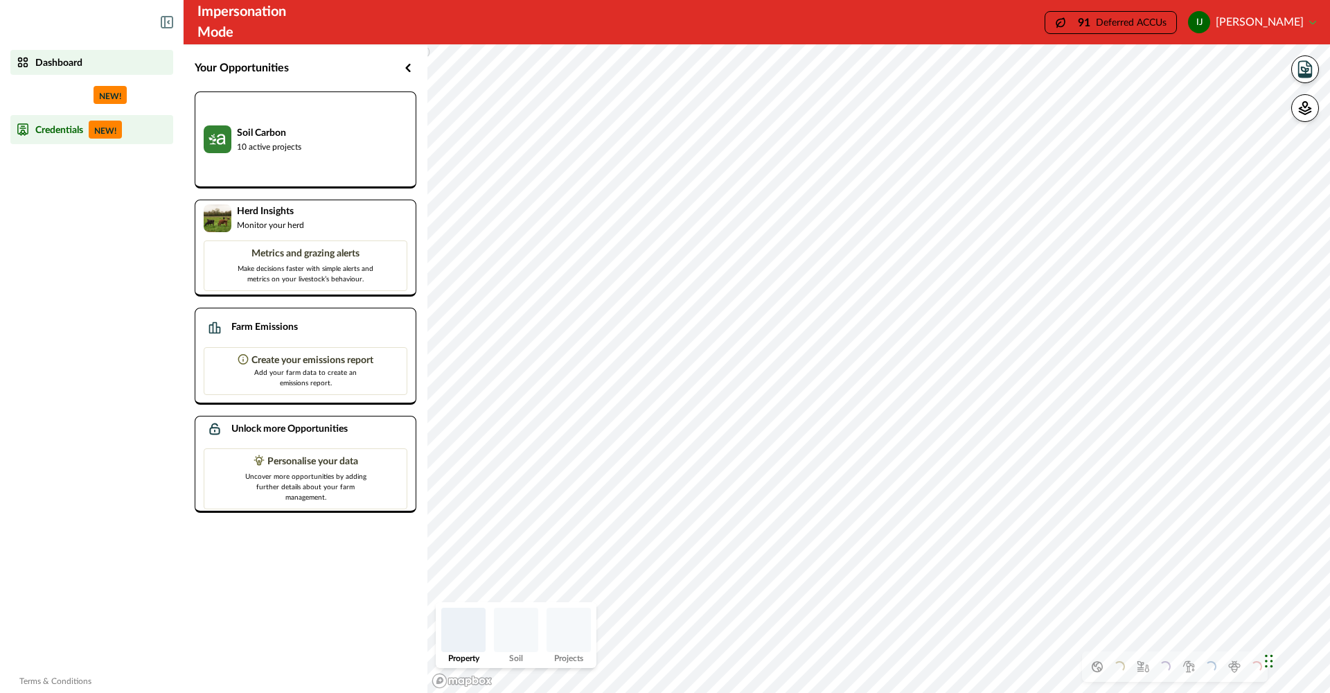
click at [40, 129] on p "Credentials" at bounding box center [59, 129] width 48 height 11
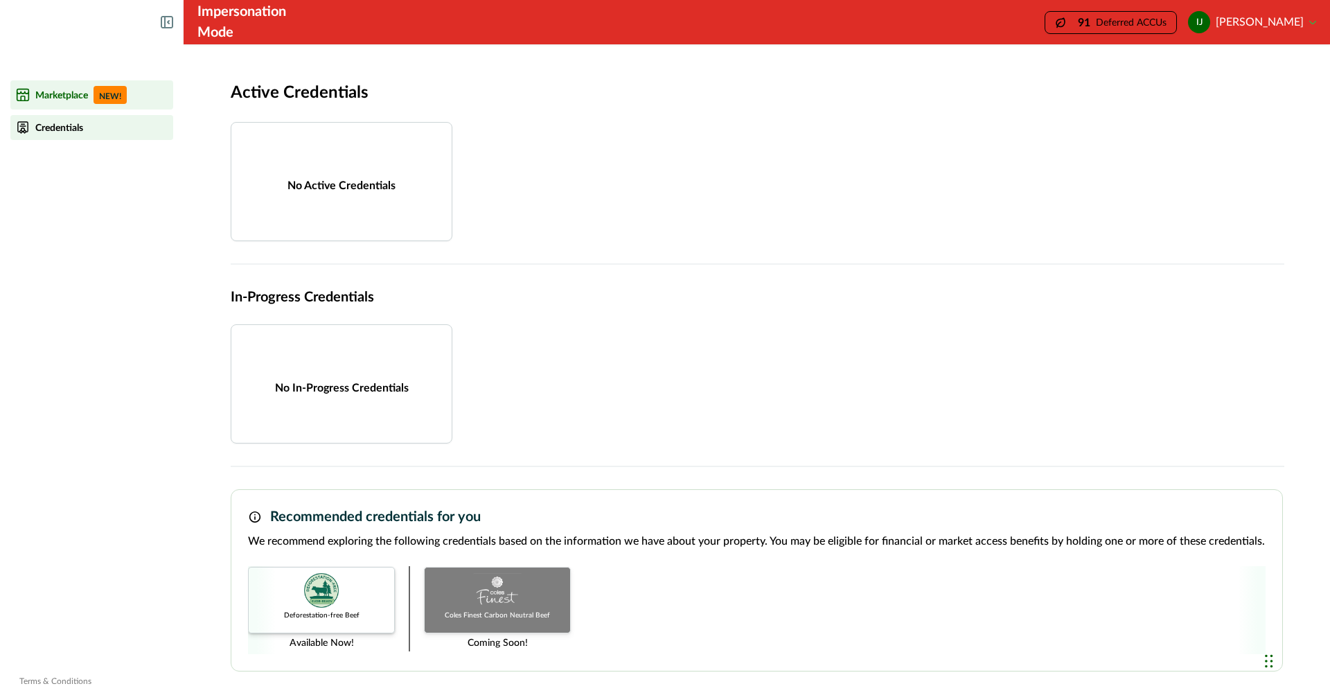
click at [47, 98] on p "Marketplace" at bounding box center [61, 94] width 53 height 11
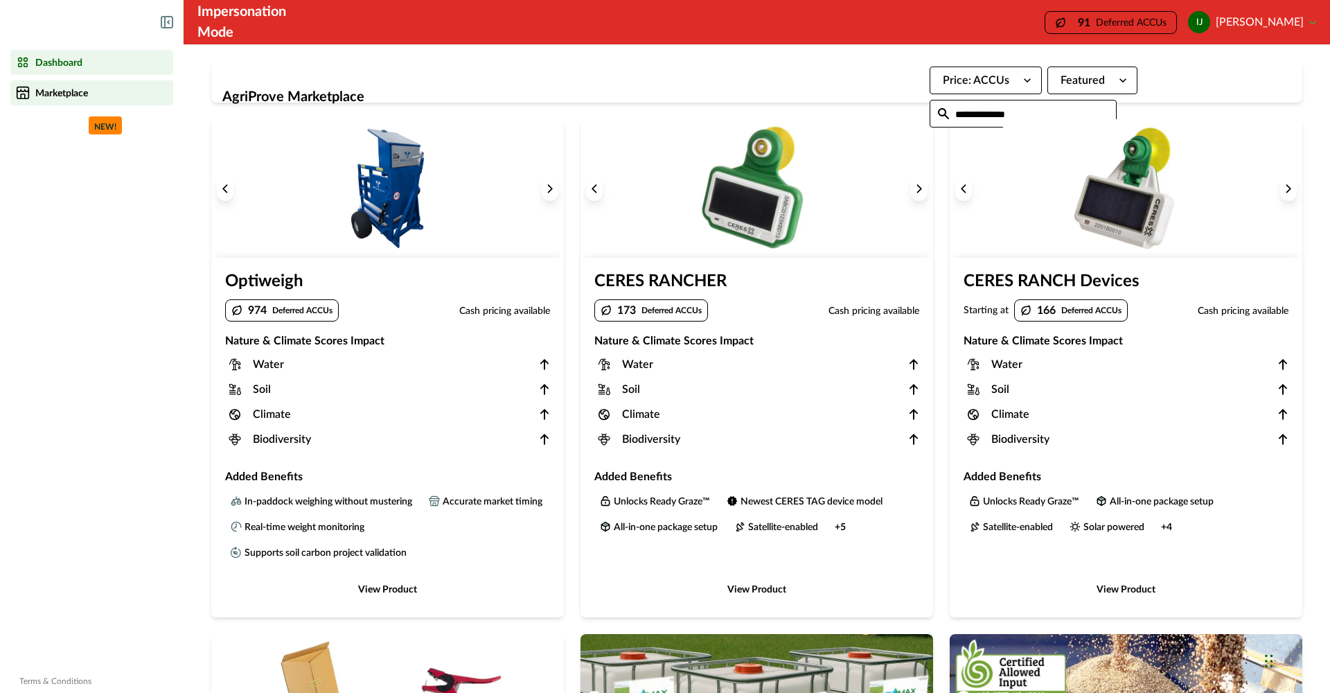
click at [49, 62] on p "Dashboard" at bounding box center [58, 62] width 47 height 11
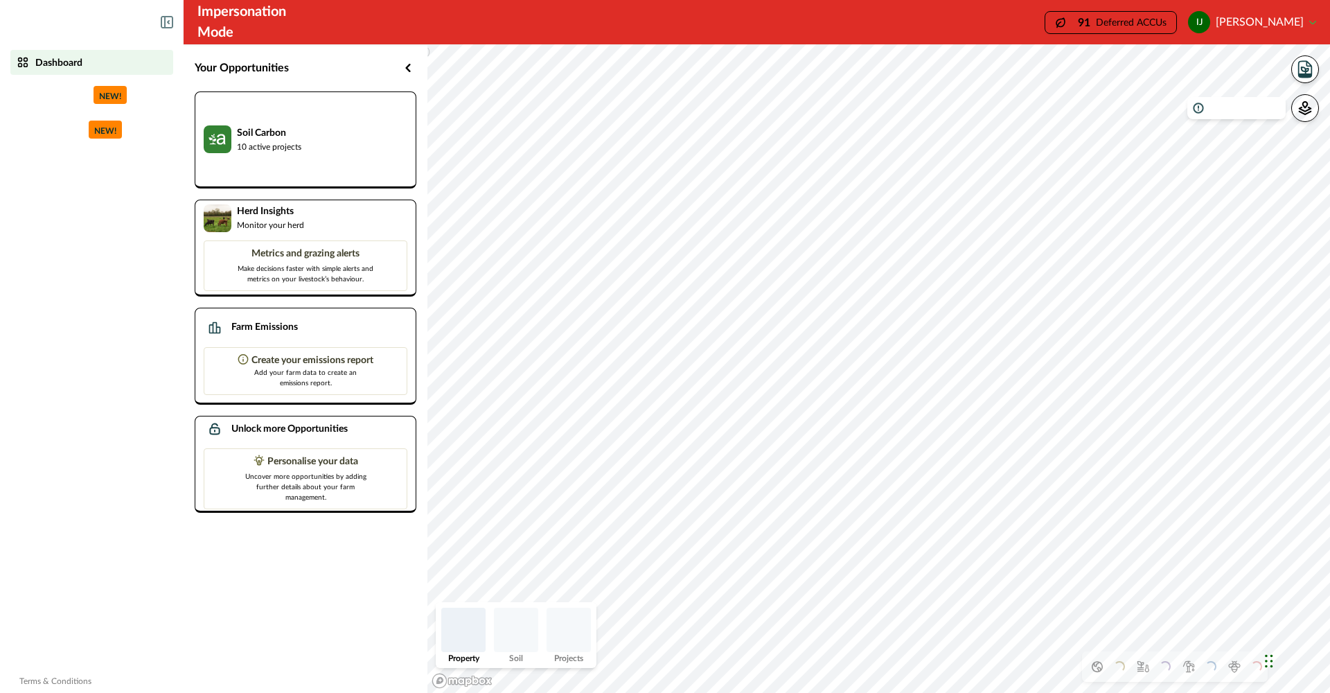
click at [1309, 115] on button "button" at bounding box center [1305, 108] width 28 height 28
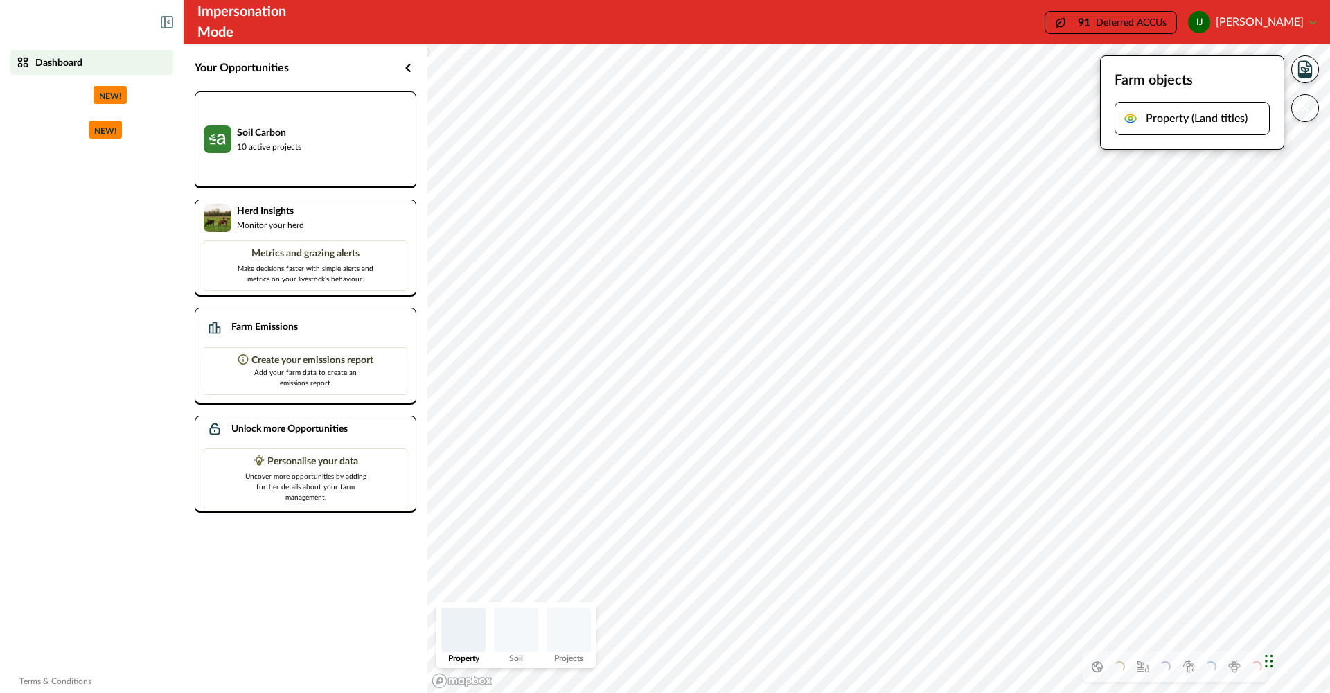
click at [1308, 20] on button "ij [PERSON_NAME]" at bounding box center [1252, 22] width 128 height 33
click at [1306, 113] on icon "button" at bounding box center [1305, 108] width 14 height 14
click at [1310, 21] on button "ij [PERSON_NAME]" at bounding box center [1252, 22] width 128 height 33
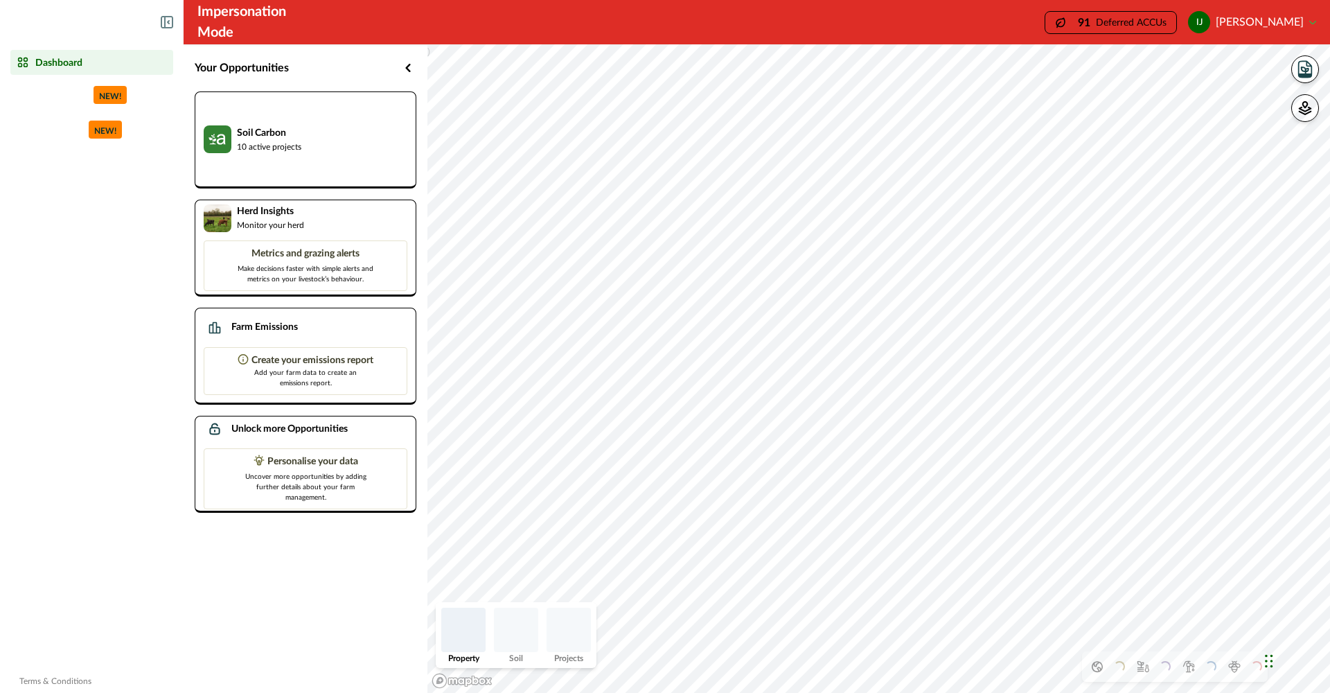
click at [51, 58] on p "Dashboard" at bounding box center [58, 62] width 47 height 11
click at [170, 22] on icon at bounding box center [167, 22] width 12 height 12
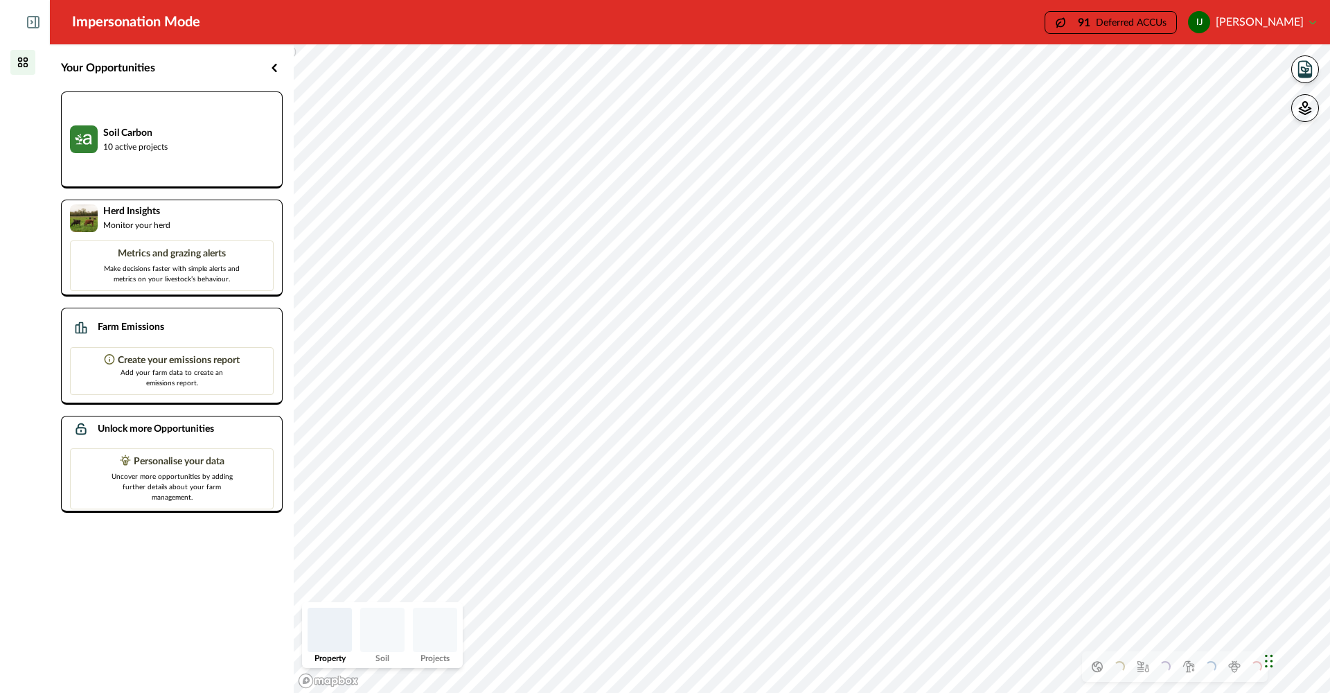
click at [31, 24] on icon at bounding box center [31, 22] width 1 height 3
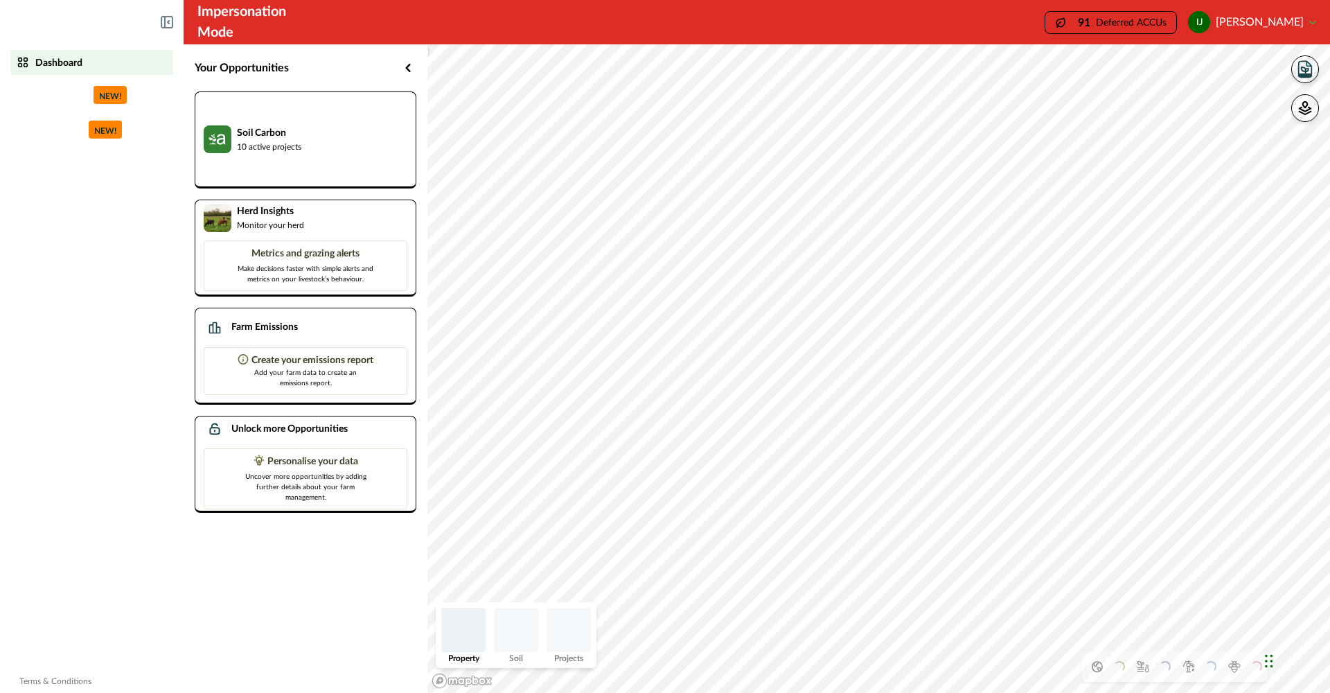
click at [1307, 69] on icon "button" at bounding box center [1304, 70] width 7 height 6
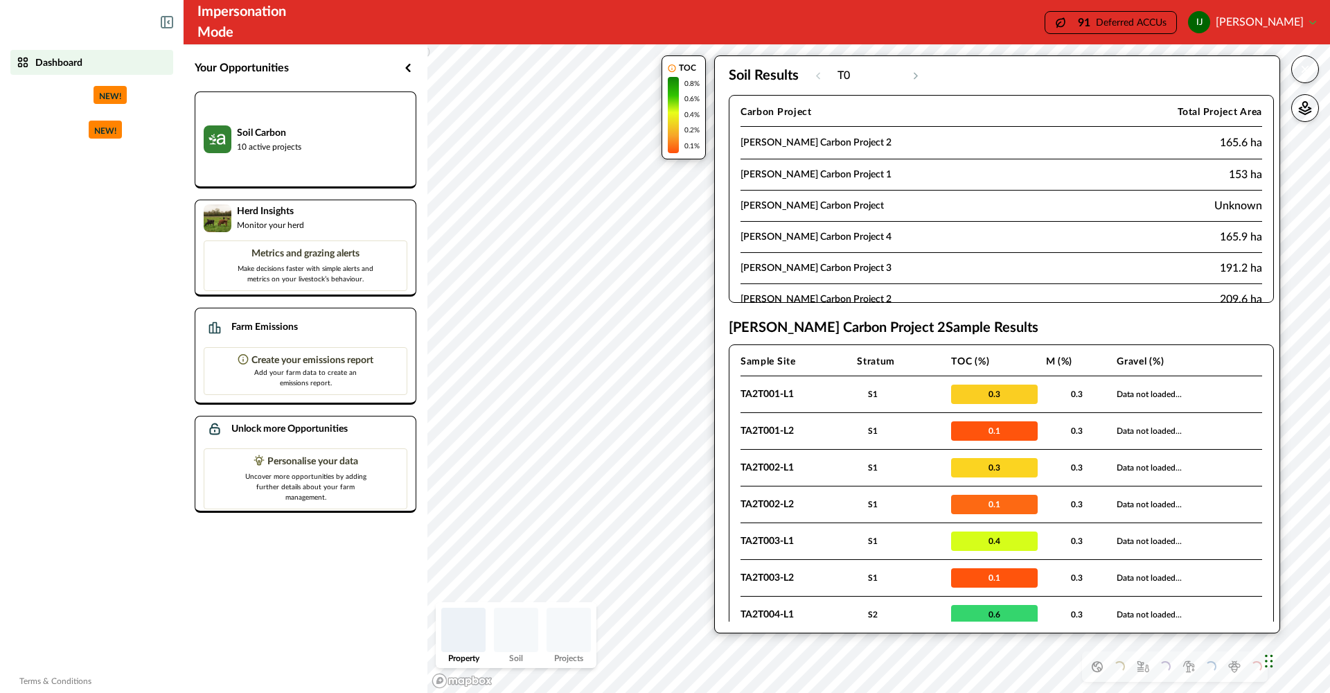
click at [175, 23] on div at bounding box center [92, 22] width 184 height 44
click at [289, 140] on p "10 active projects" at bounding box center [269, 146] width 64 height 12
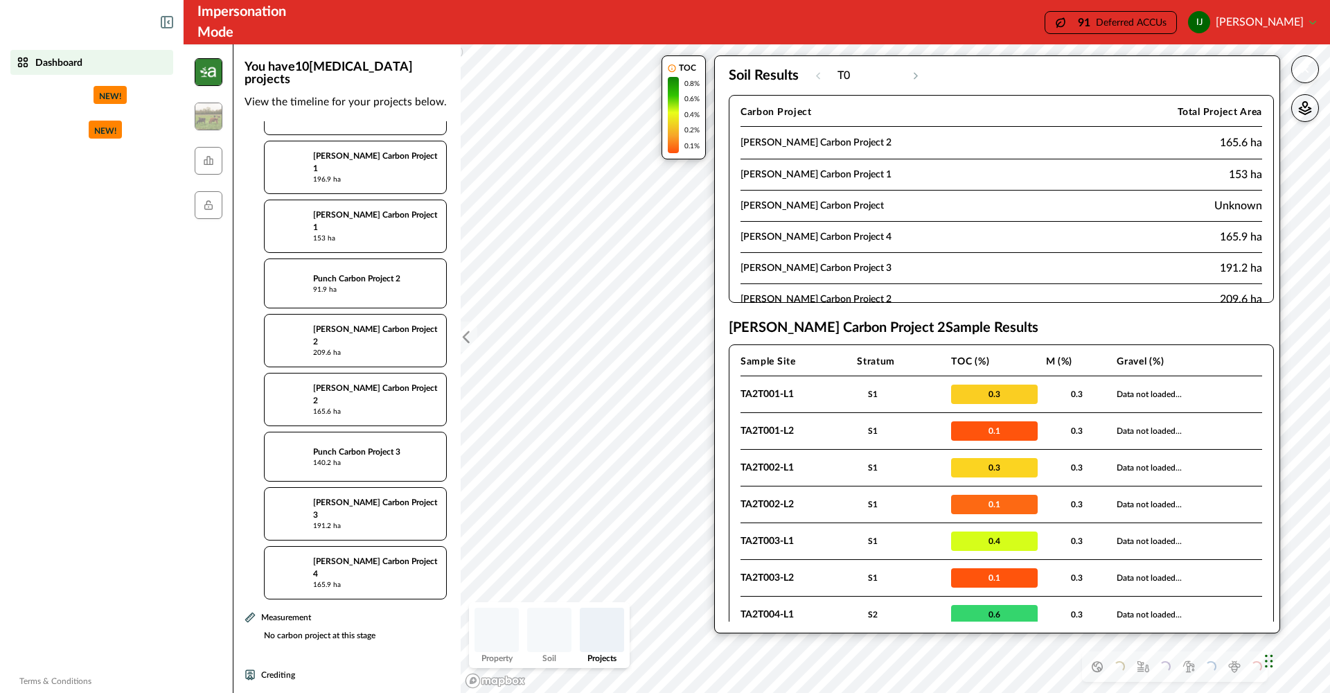
scroll to position [195, 0]
click at [1306, 71] on icon "button" at bounding box center [1305, 69] width 14 height 14
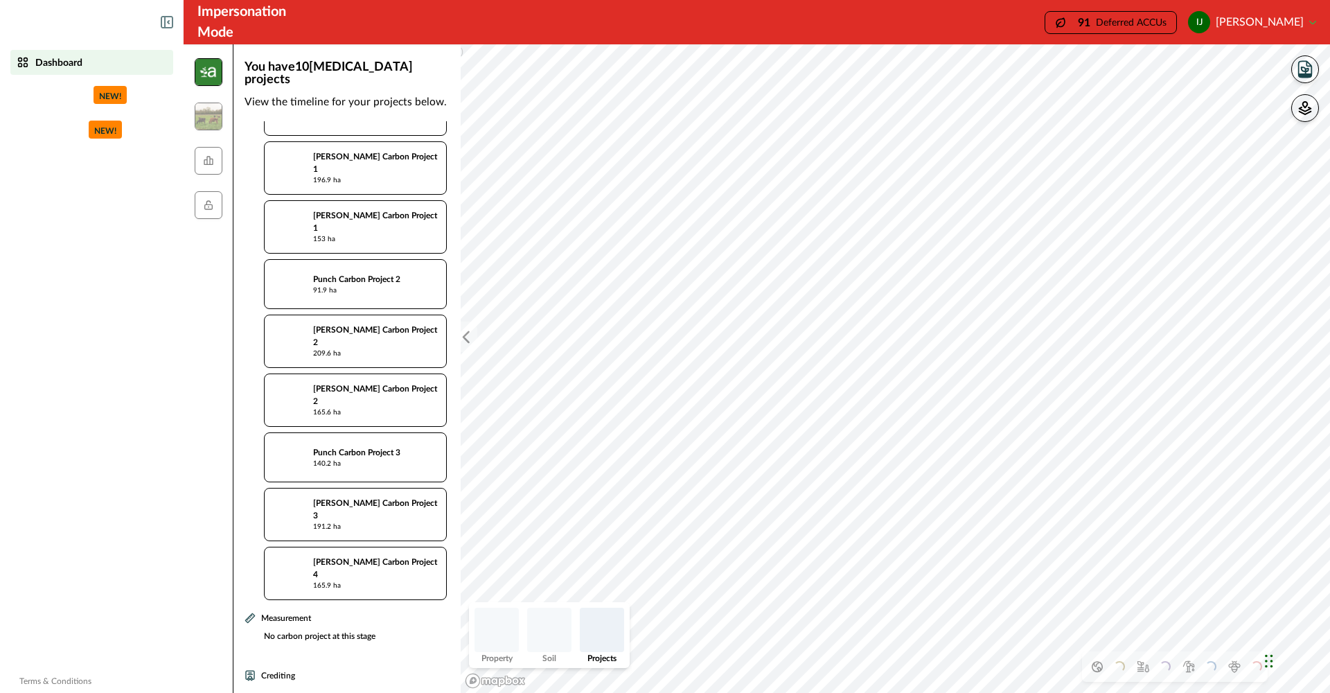
click at [544, 641] on img at bounding box center [549, 629] width 44 height 44
